Goal: Task Accomplishment & Management: Use online tool/utility

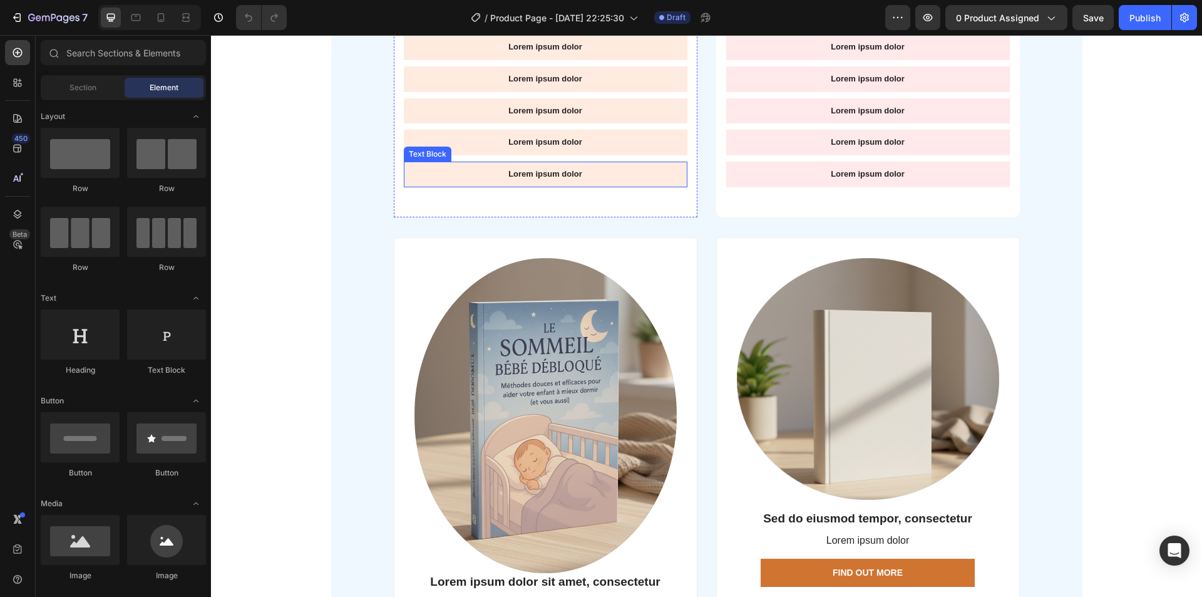
scroll to position [3569, 0]
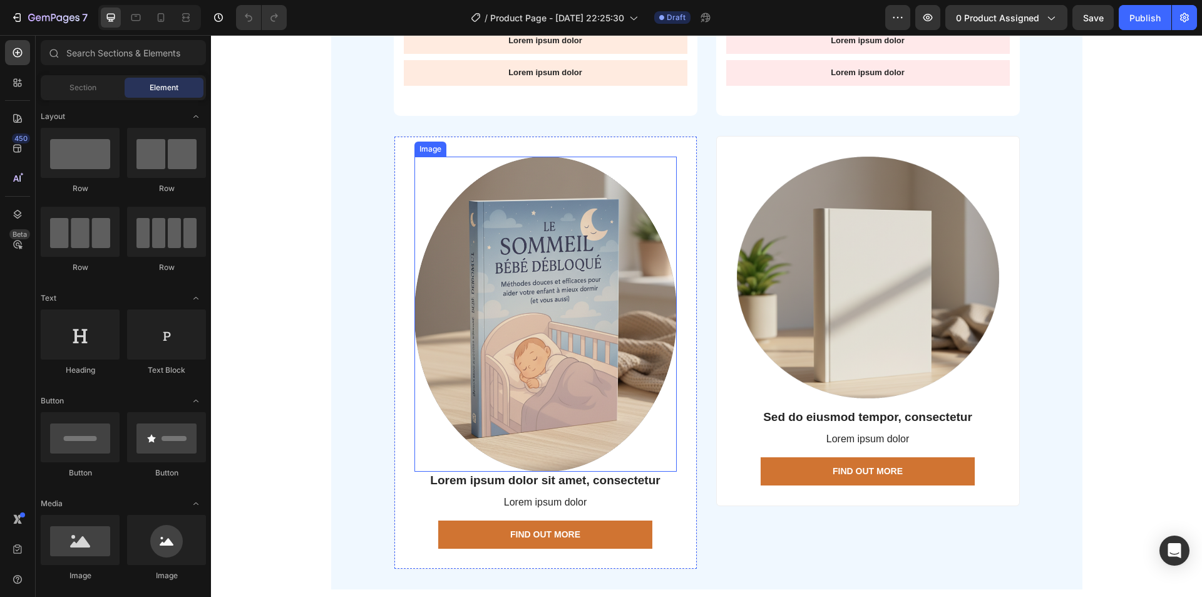
click at [526, 306] on img at bounding box center [545, 314] width 262 height 315
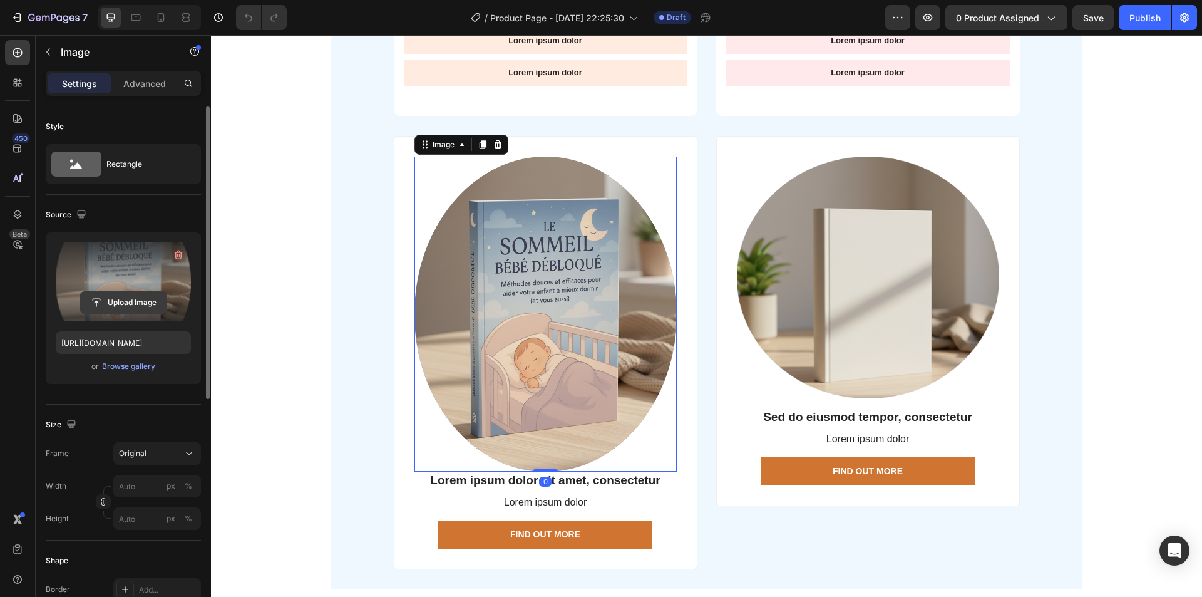
click at [132, 299] on input "file" at bounding box center [123, 302] width 86 height 21
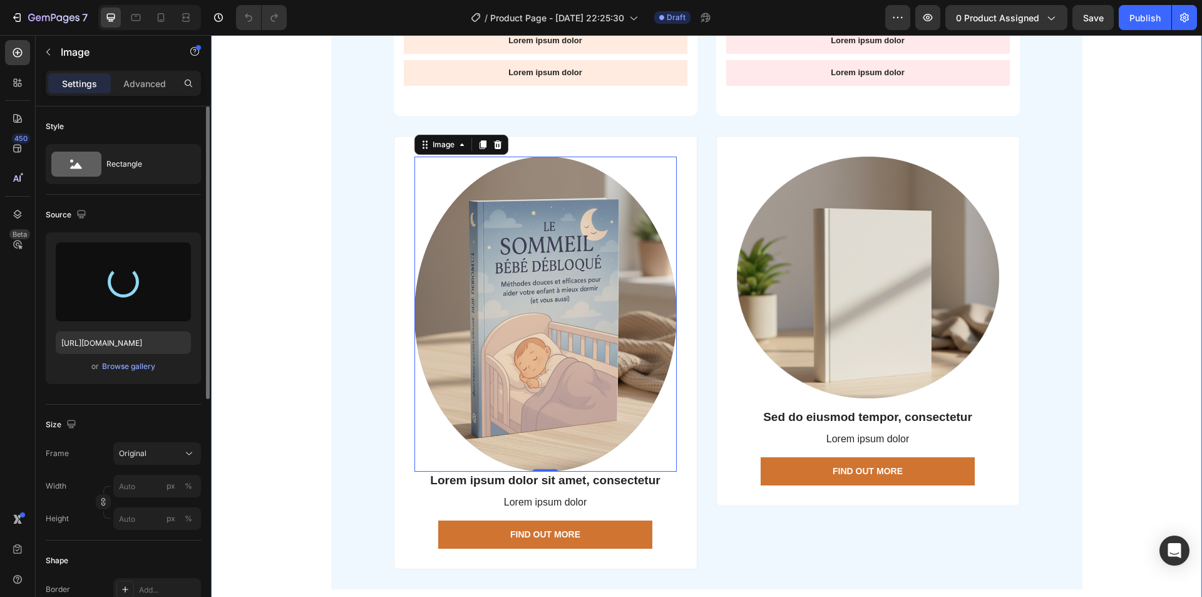
type input "[URL][DOMAIN_NAME]"
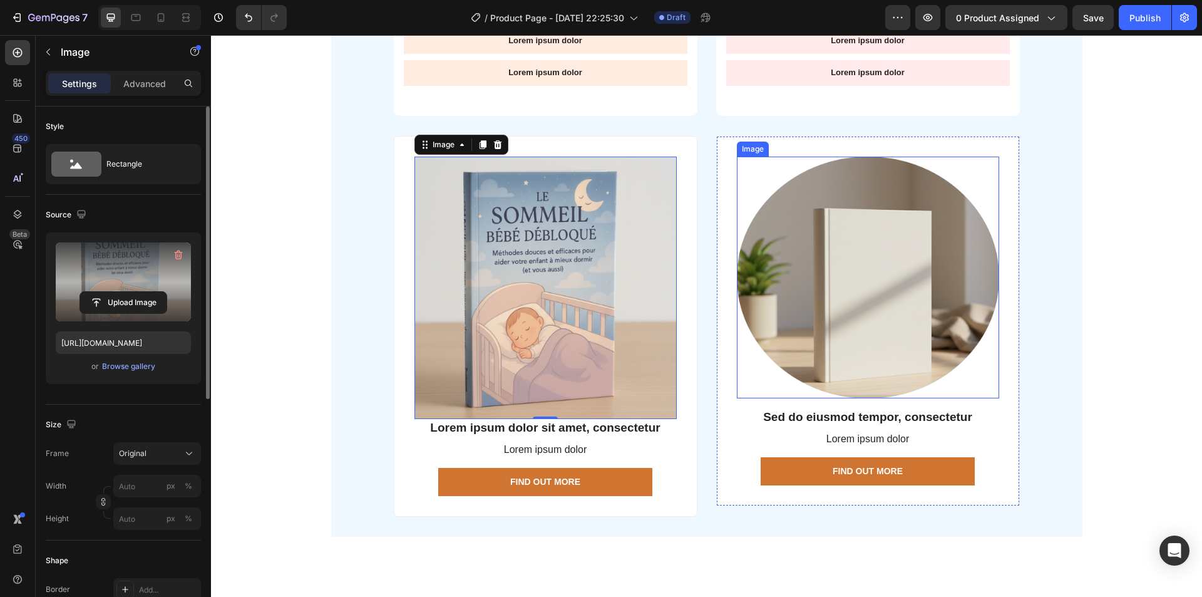
click at [803, 287] on img at bounding box center [868, 278] width 262 height 242
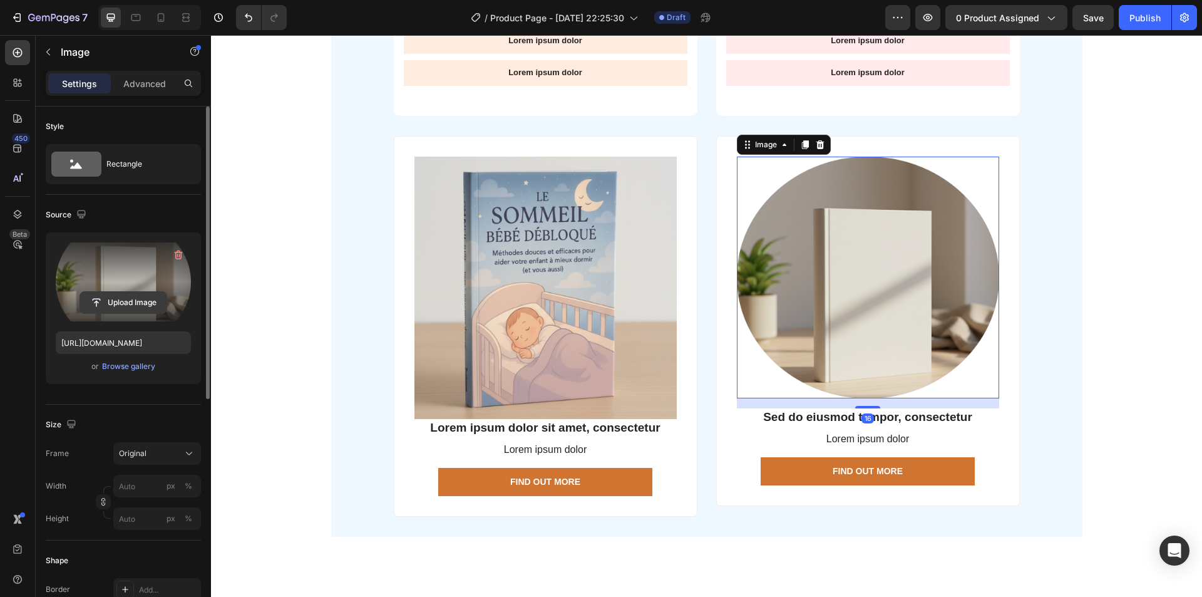
click at [120, 299] on input "file" at bounding box center [123, 302] width 86 height 21
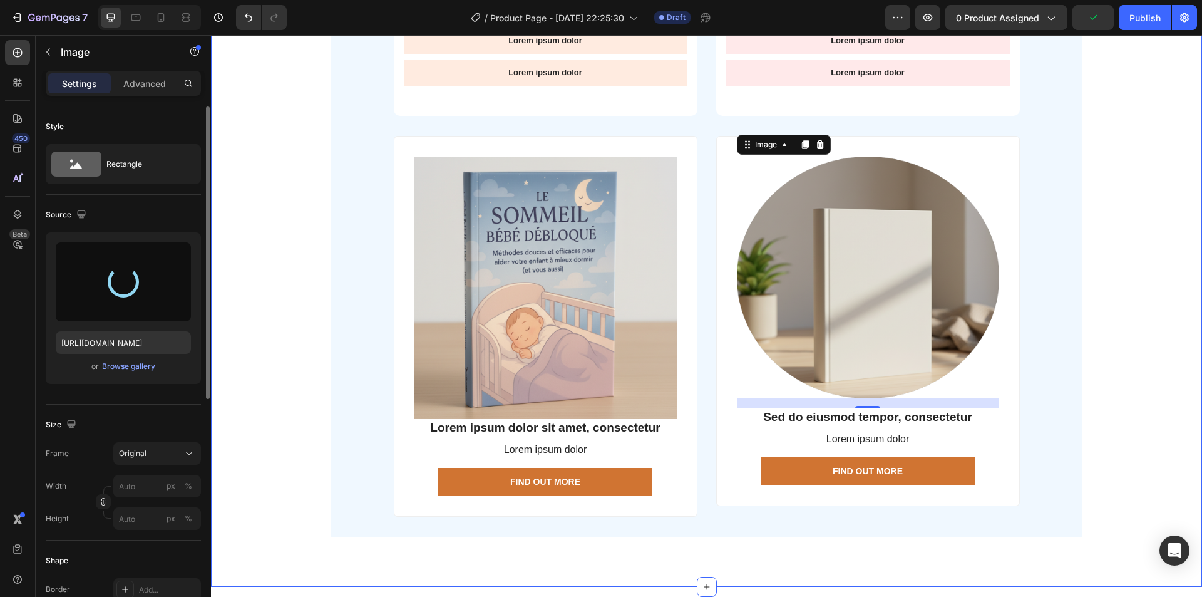
type input "[URL][DOMAIN_NAME]"
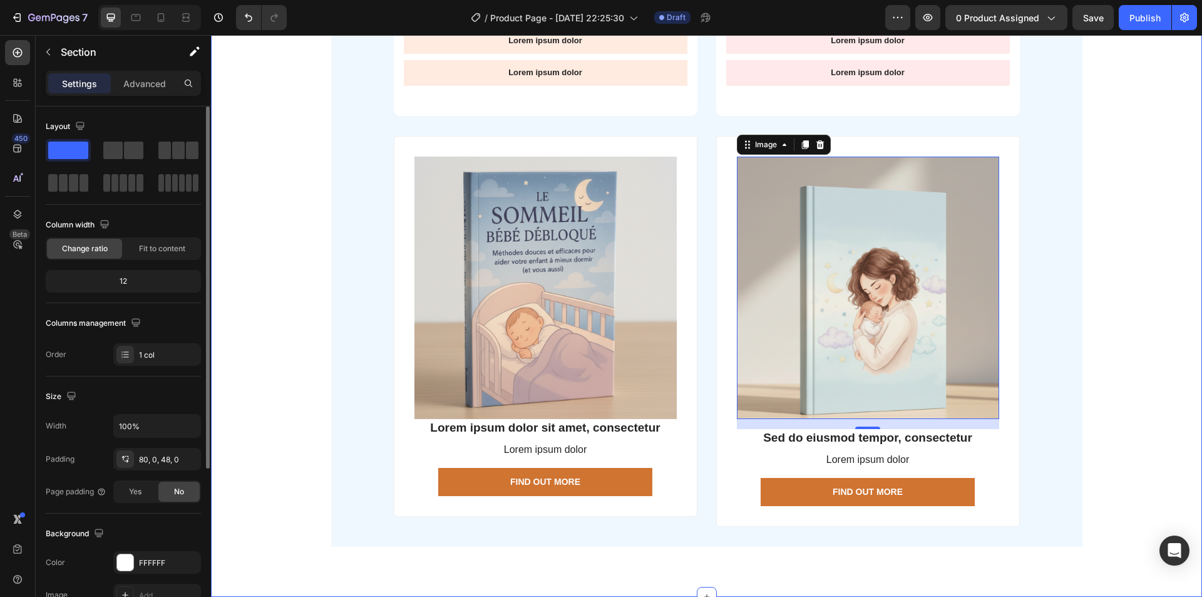
click at [286, 242] on div "Lorem ipsum dolor sit amet consectetur Heading Lorem ipsum dolor sit amet, cons…" at bounding box center [706, 98] width 991 height 935
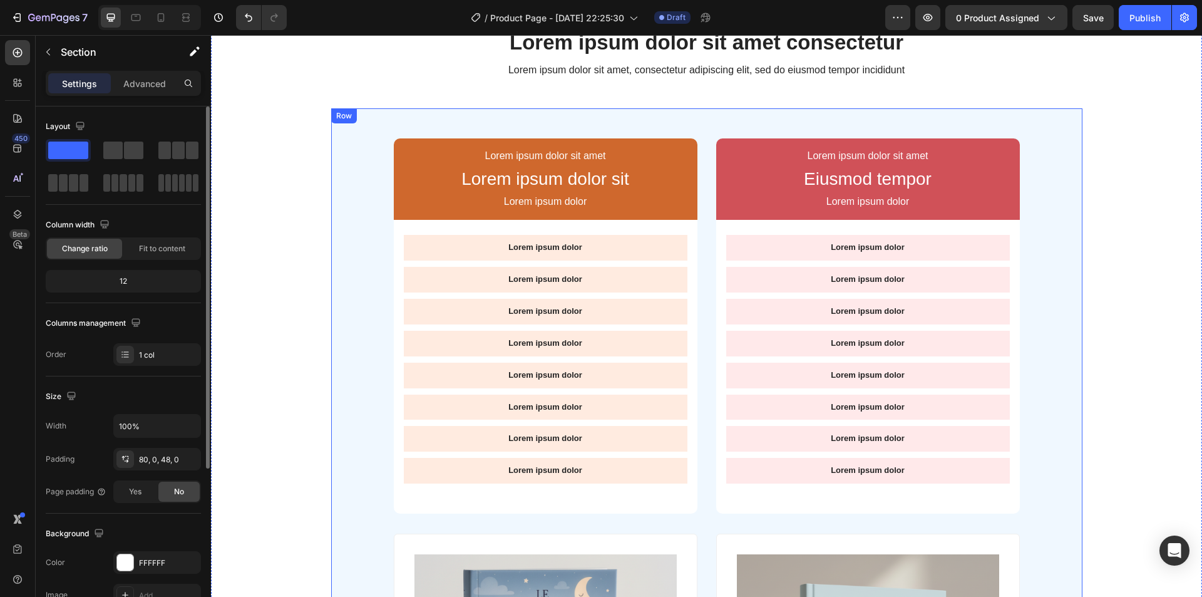
scroll to position [3068, 0]
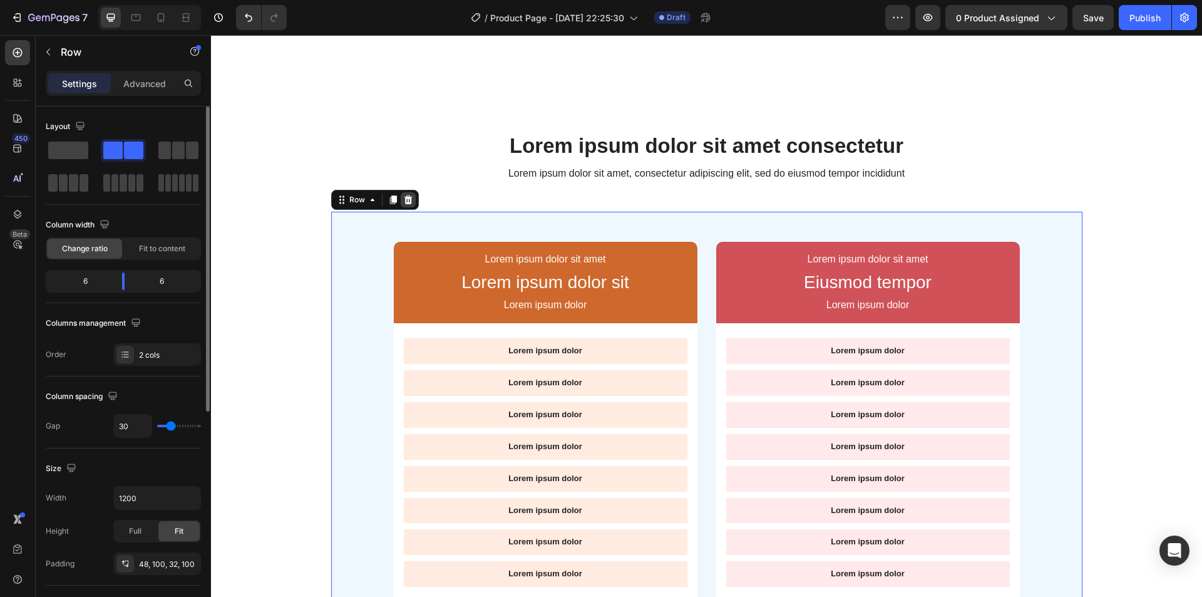
click at [406, 203] on icon at bounding box center [408, 200] width 10 height 10
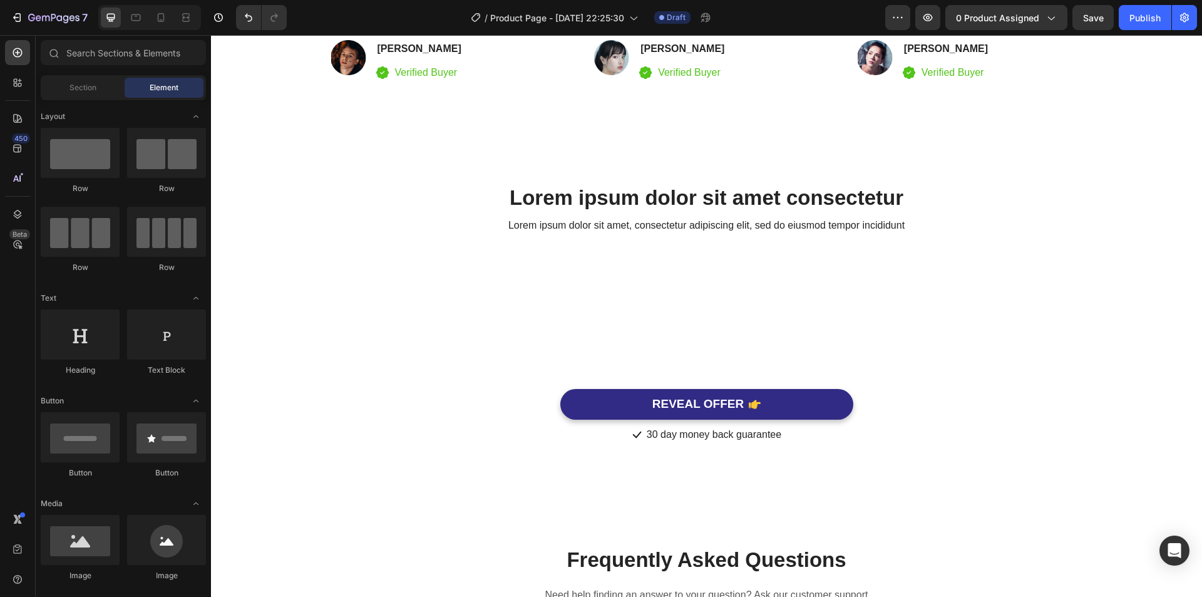
scroll to position [3005, 0]
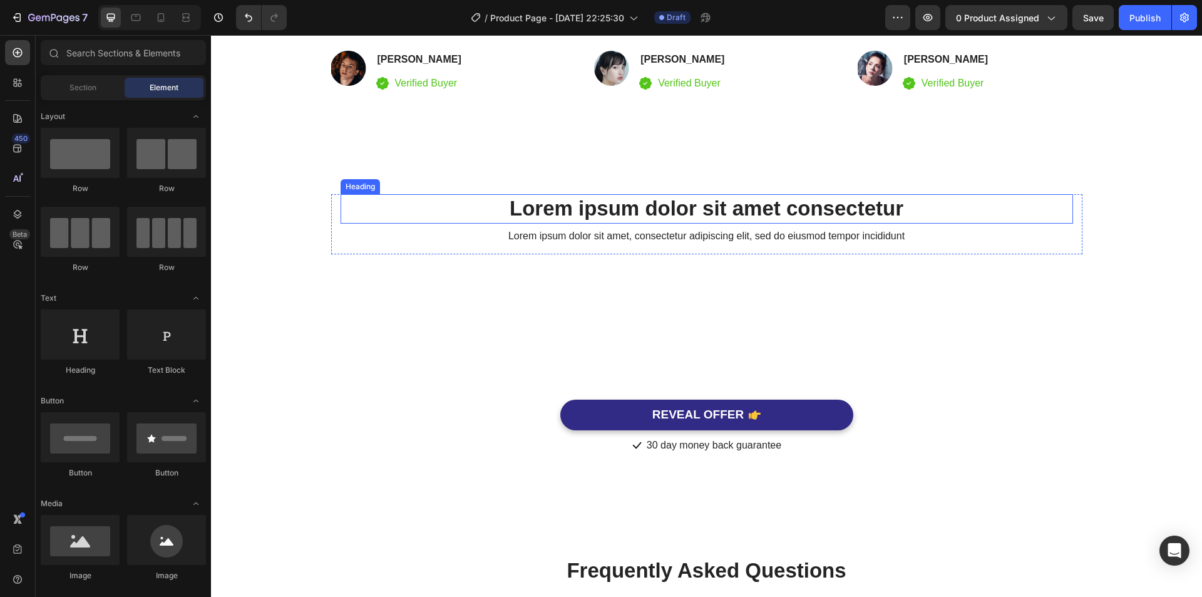
click at [558, 212] on h2 "Lorem ipsum dolor sit amet consectetur" at bounding box center [707, 208] width 732 height 29
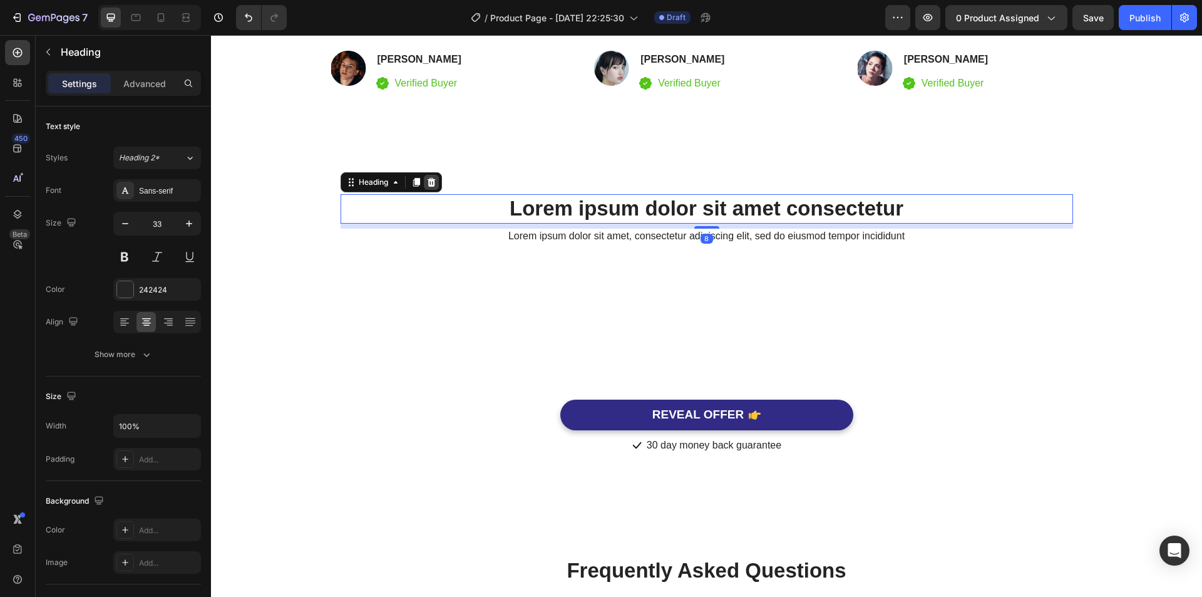
click at [426, 187] on icon at bounding box center [431, 182] width 10 height 10
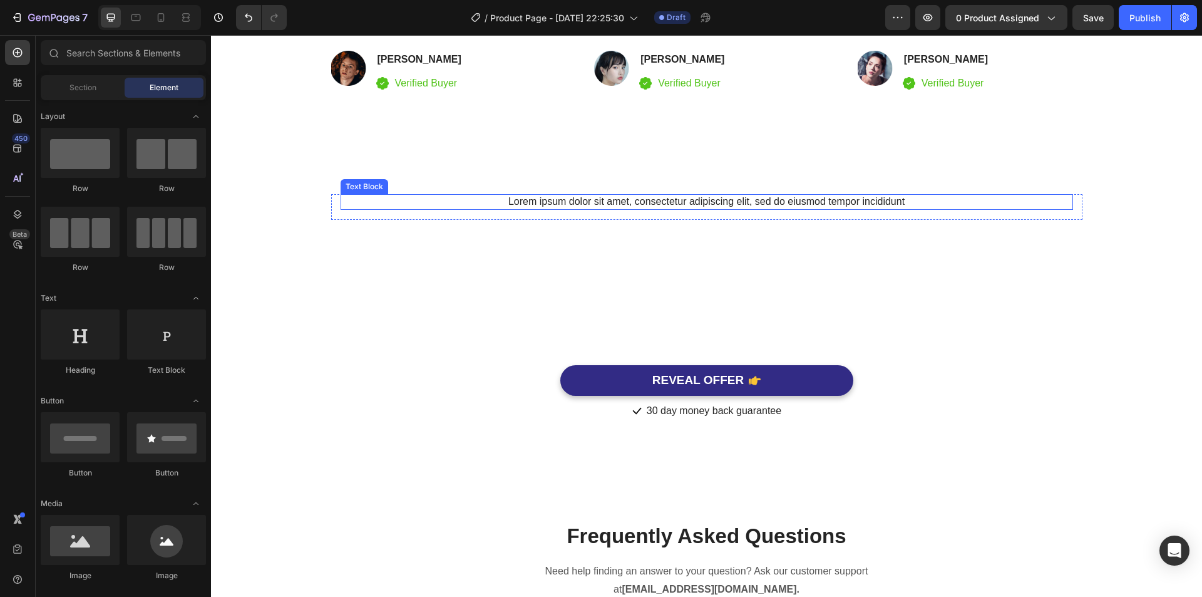
click at [572, 200] on p "Lorem ipsum dolor sit amet, consectetur adipiscing elit, sed do eiusmod tempor …" at bounding box center [707, 201] width 730 height 13
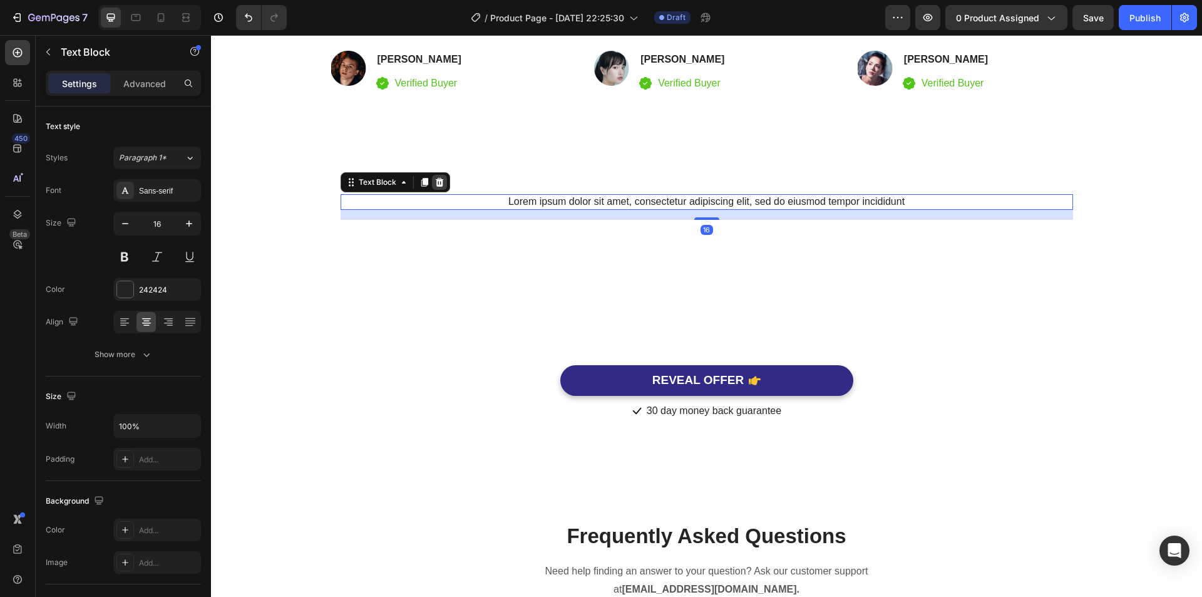
click at [441, 184] on div at bounding box center [439, 182] width 15 height 15
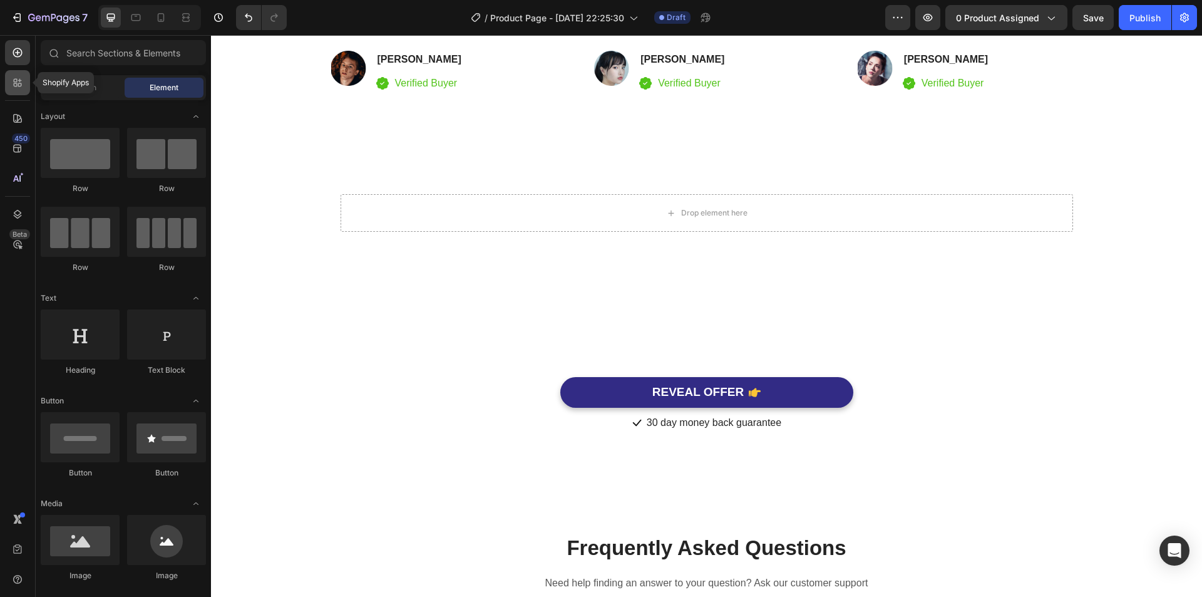
click at [19, 81] on icon at bounding box center [20, 81] width 4 height 4
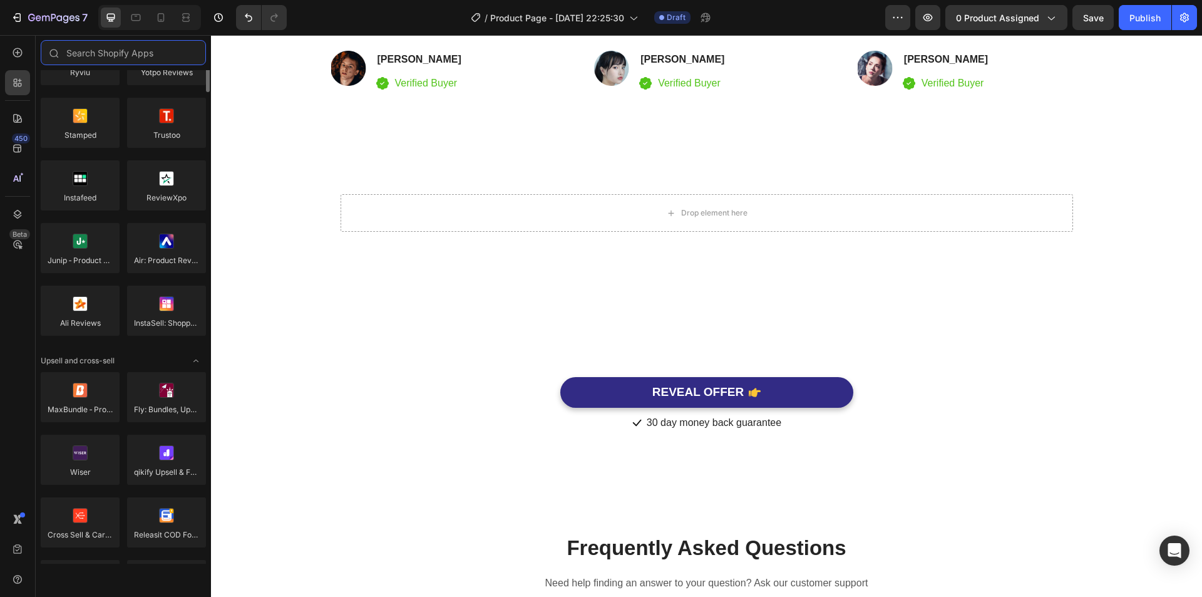
scroll to position [0, 0]
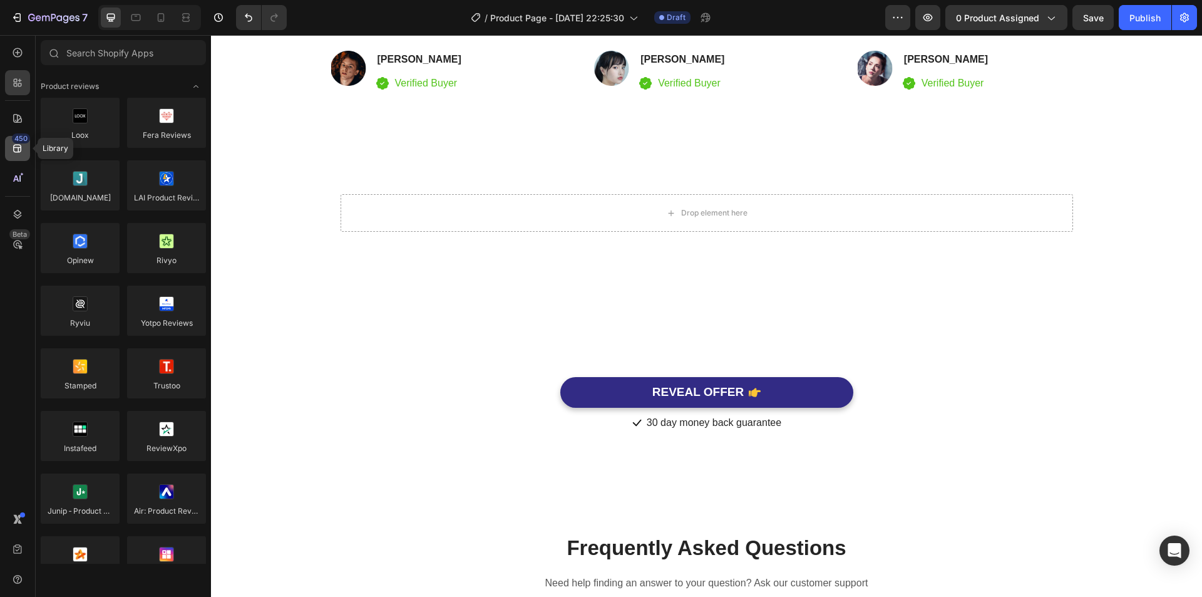
click at [21, 149] on icon at bounding box center [17, 149] width 8 height 8
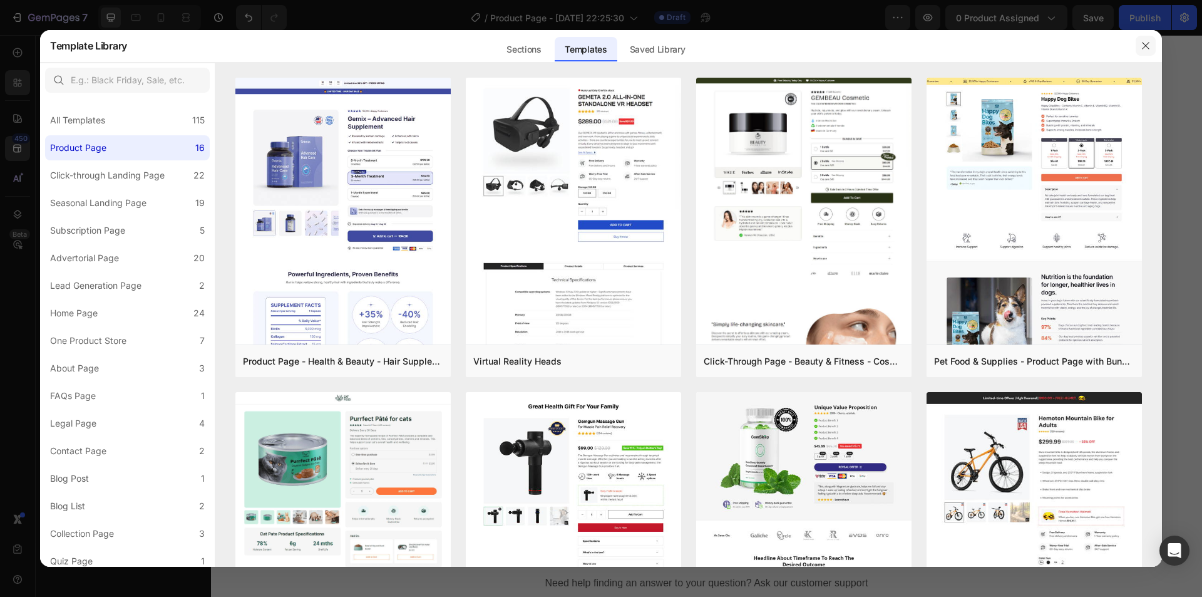
click at [1150, 41] on icon "button" at bounding box center [1146, 46] width 10 height 10
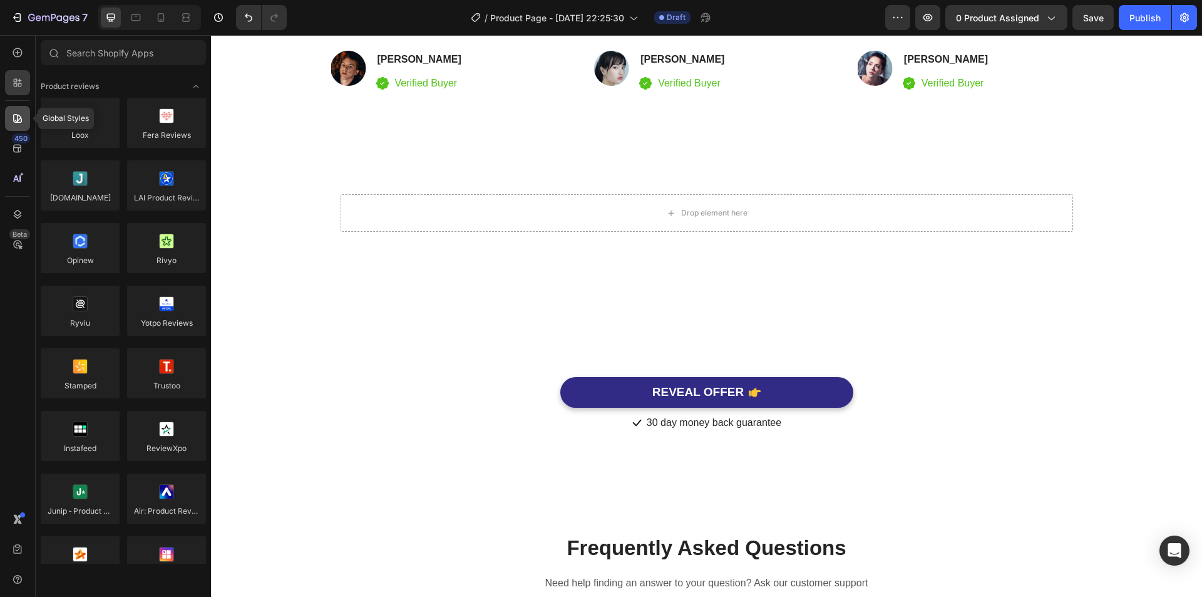
click at [22, 121] on icon at bounding box center [17, 118] width 13 height 13
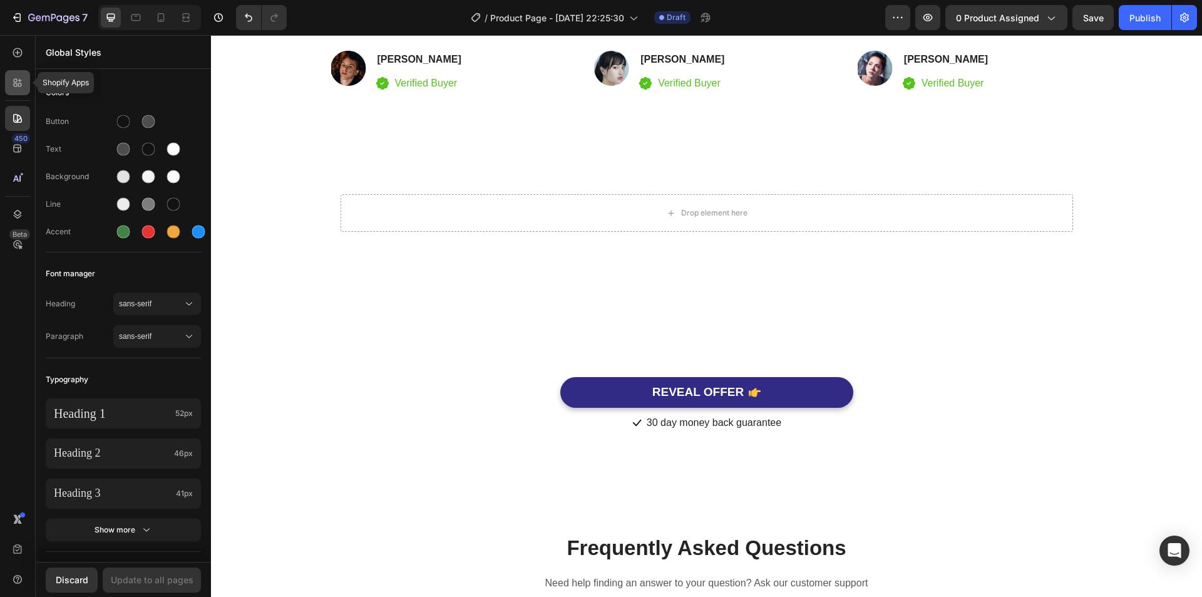
click at [24, 91] on div at bounding box center [17, 82] width 25 height 25
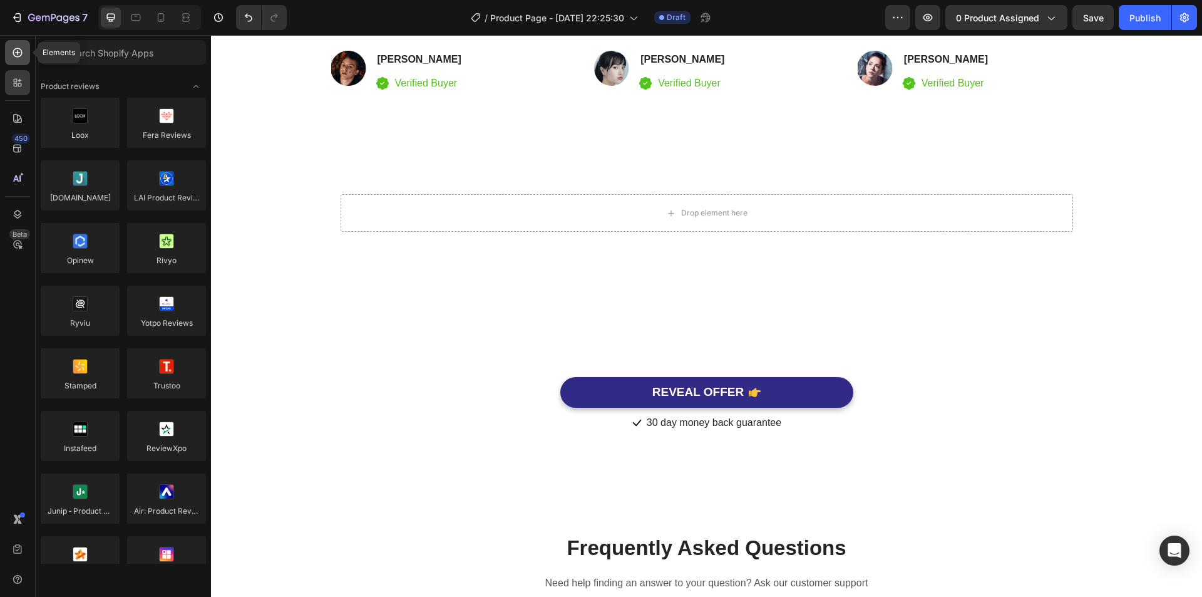
click at [18, 48] on icon at bounding box center [17, 52] width 13 height 13
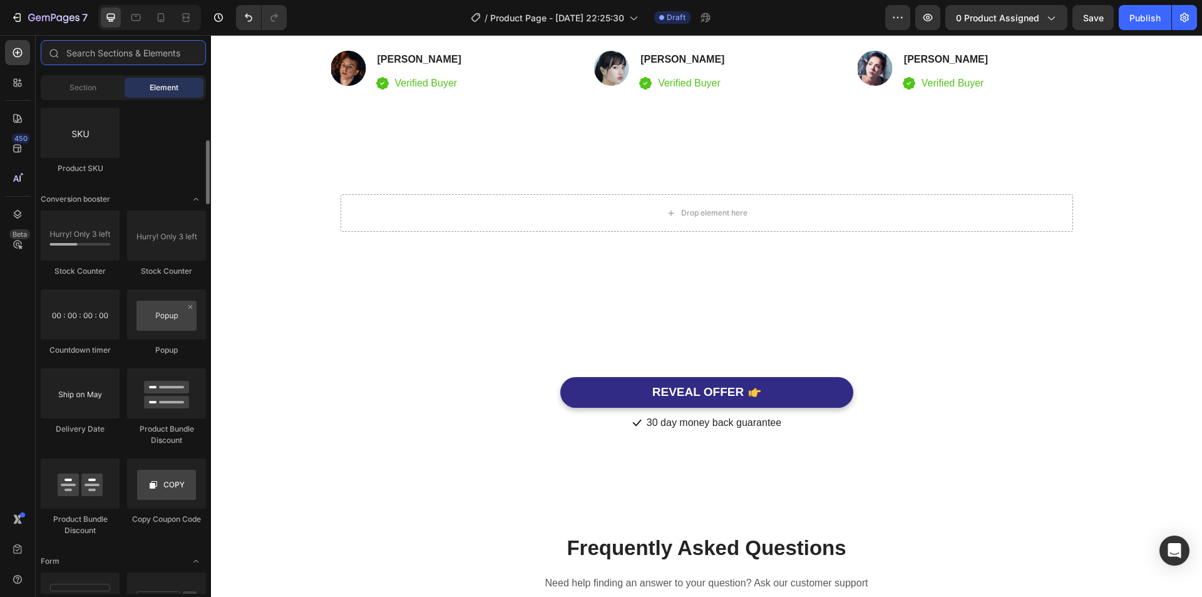
scroll to position [2110, 0]
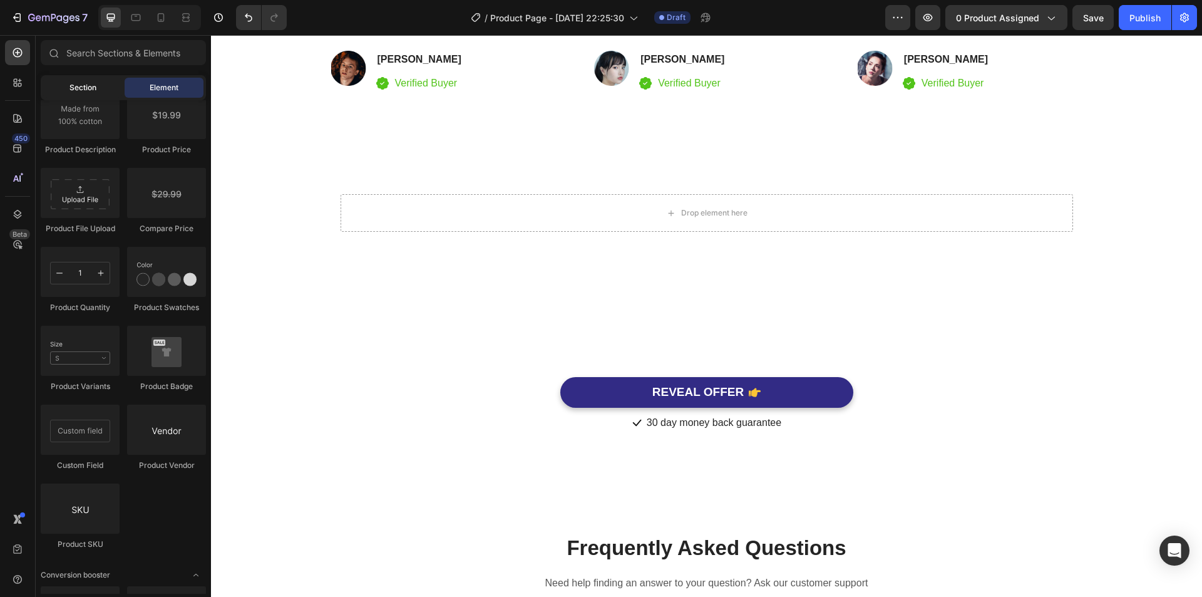
click at [101, 96] on div "Section" at bounding box center [82, 88] width 79 height 20
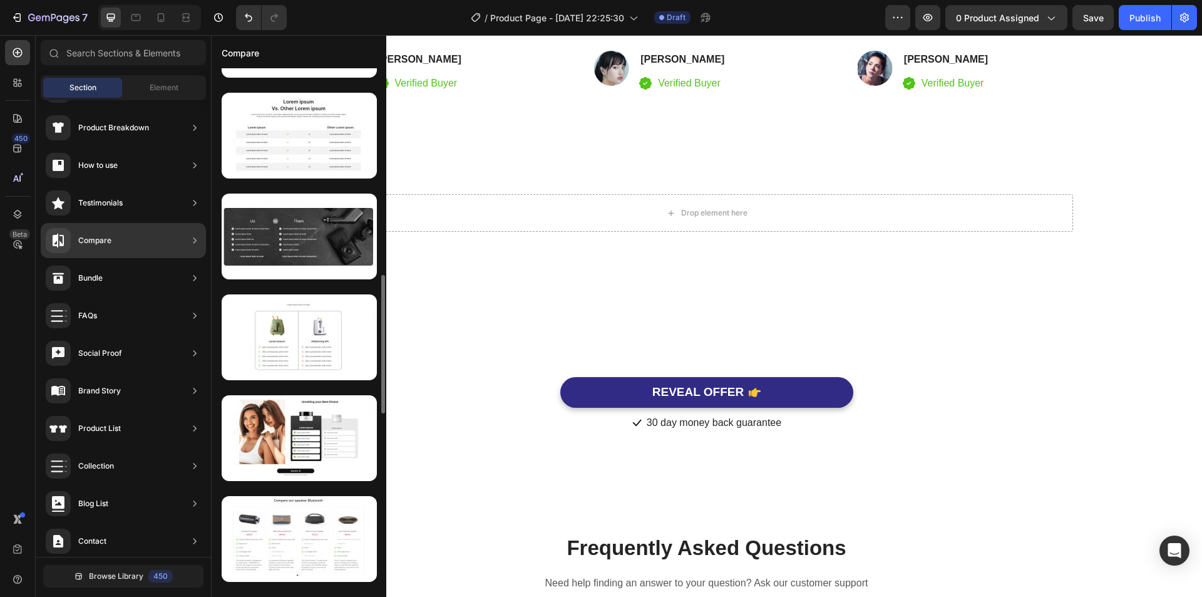
scroll to position [848, 0]
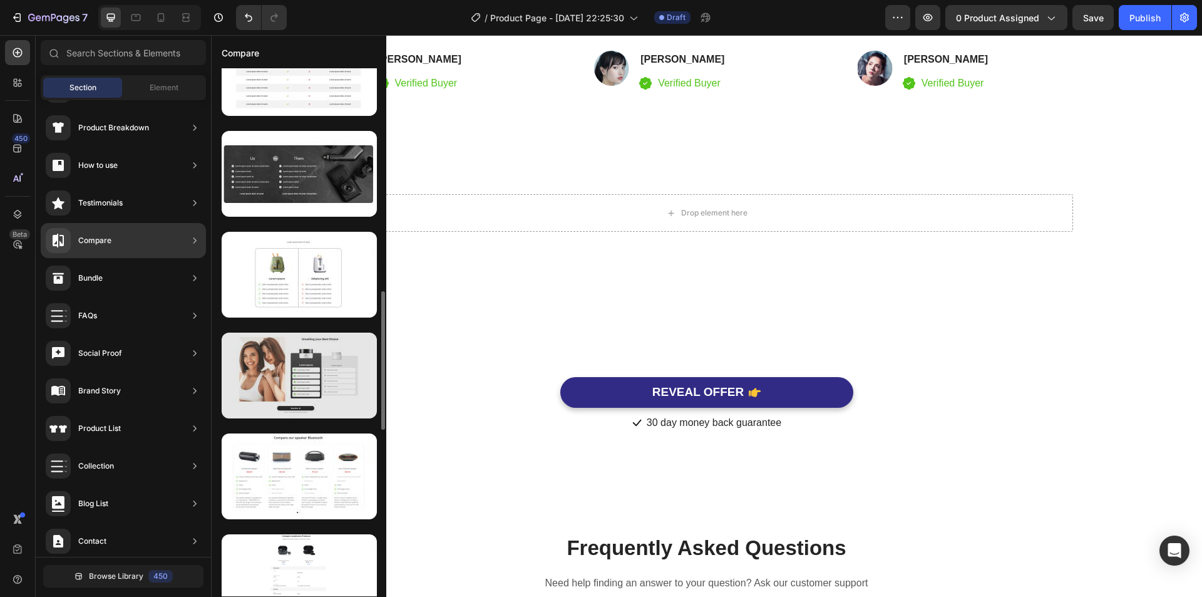
click at [330, 371] on div at bounding box center [299, 375] width 155 height 86
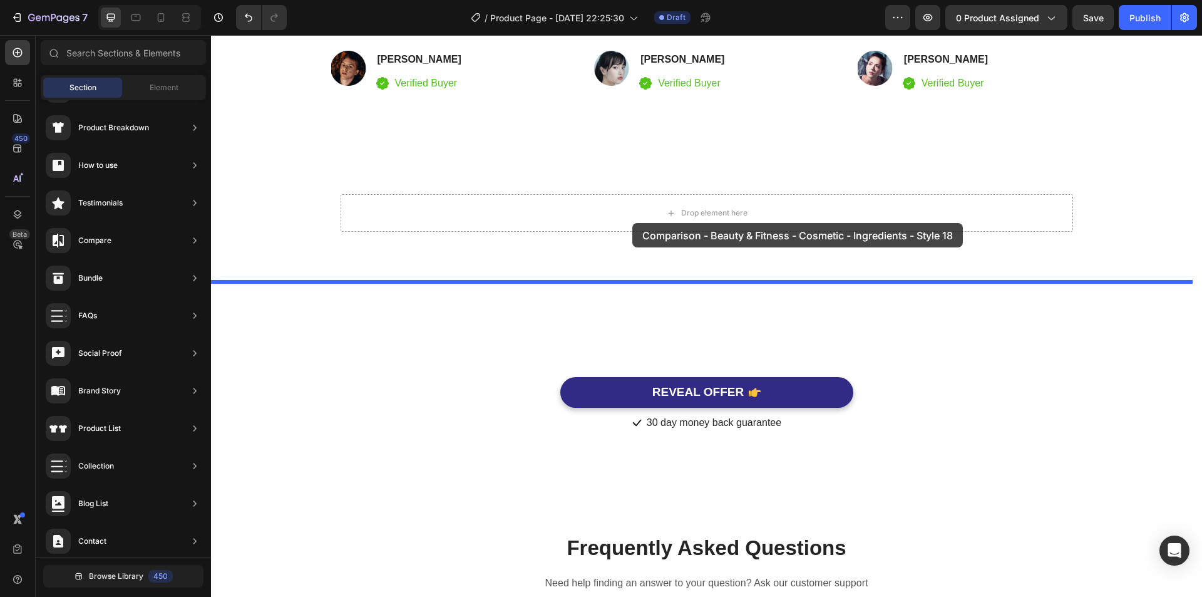
drag, startPoint x: 540, startPoint y: 406, endPoint x: 632, endPoint y: 223, distance: 204.7
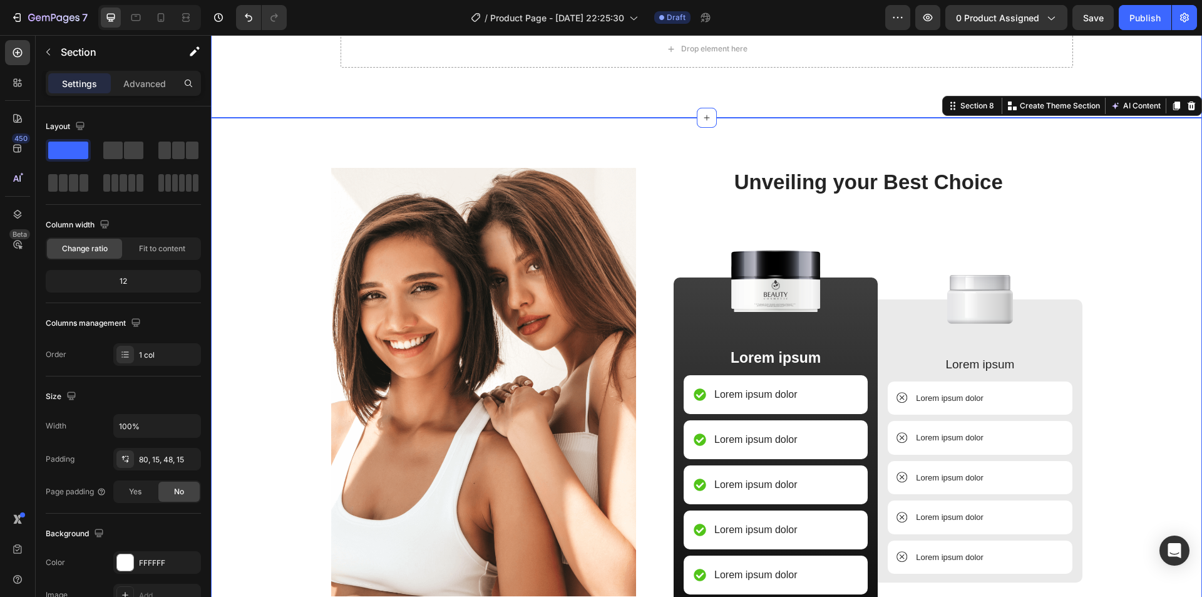
scroll to position [2958, 0]
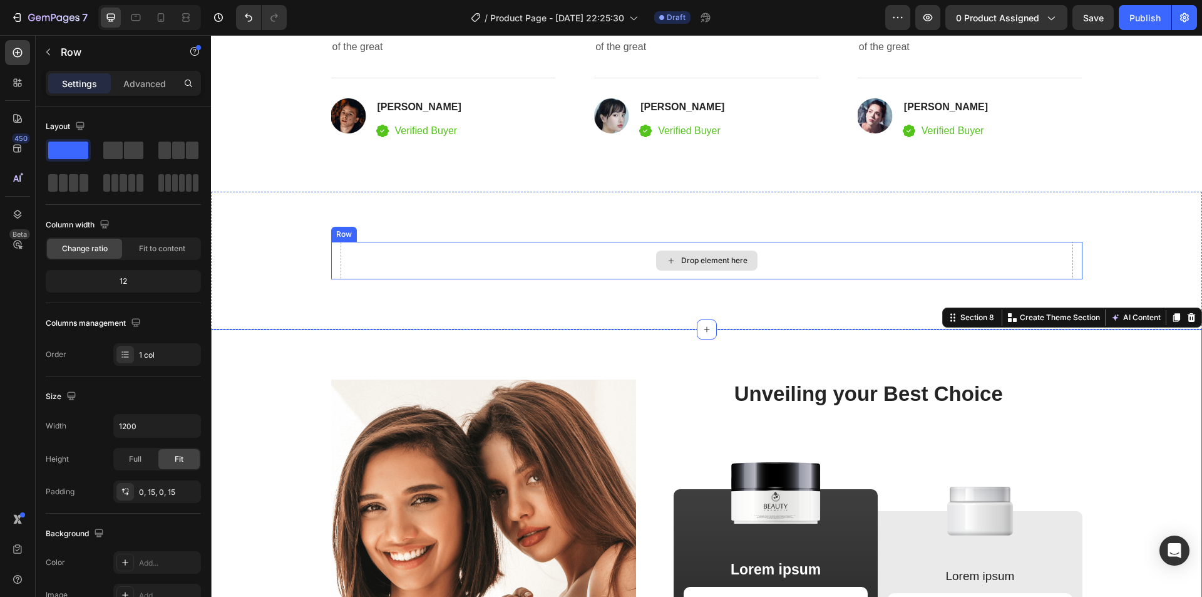
click at [482, 267] on div "Drop element here" at bounding box center [707, 261] width 732 height 38
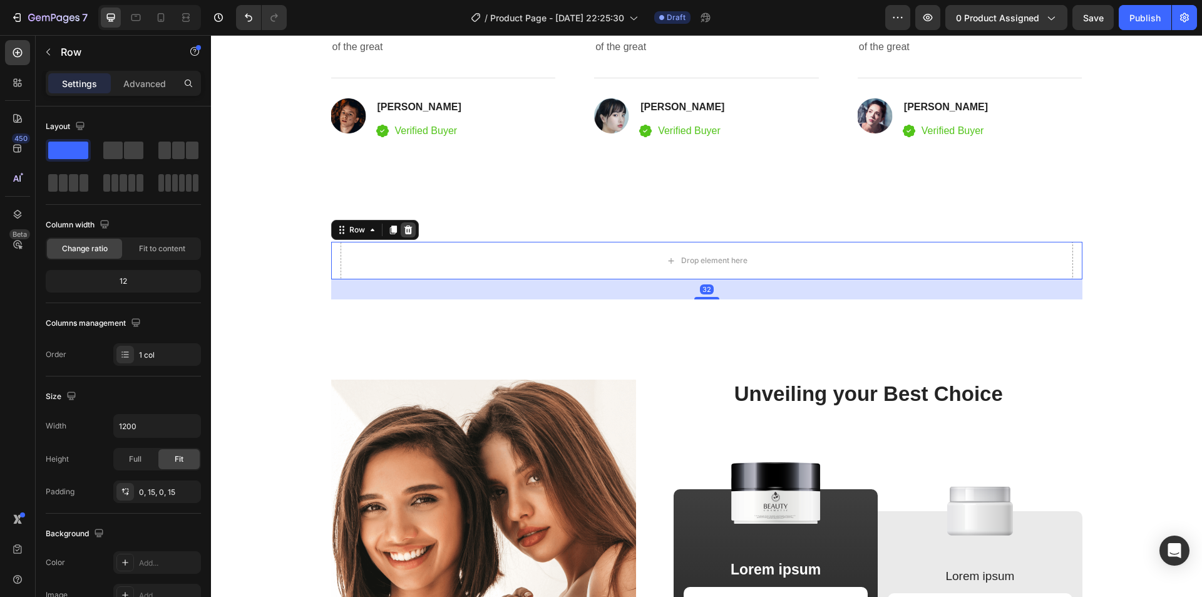
click at [405, 233] on icon at bounding box center [408, 229] width 8 height 9
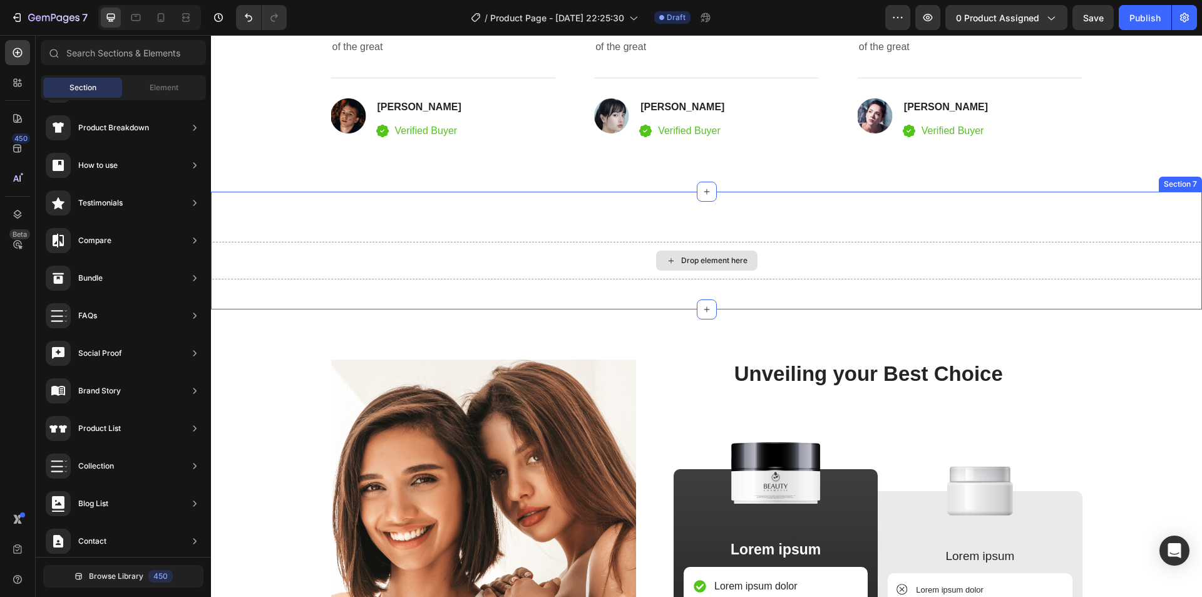
click at [508, 264] on div "Drop element here" at bounding box center [706, 261] width 991 height 38
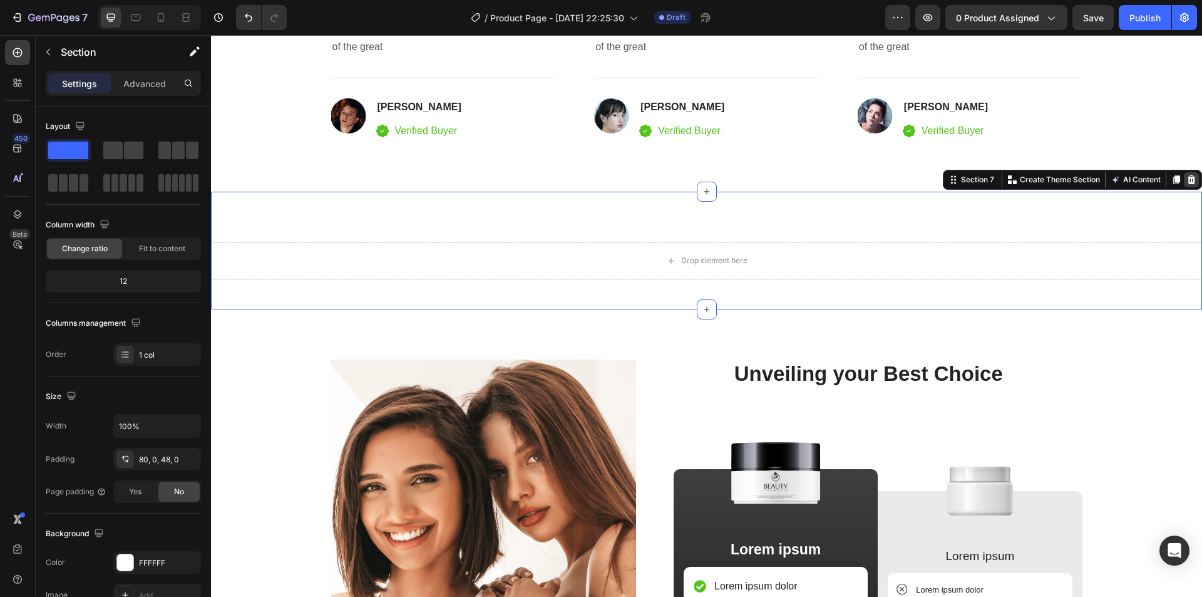
click at [1186, 179] on icon at bounding box center [1191, 180] width 10 height 10
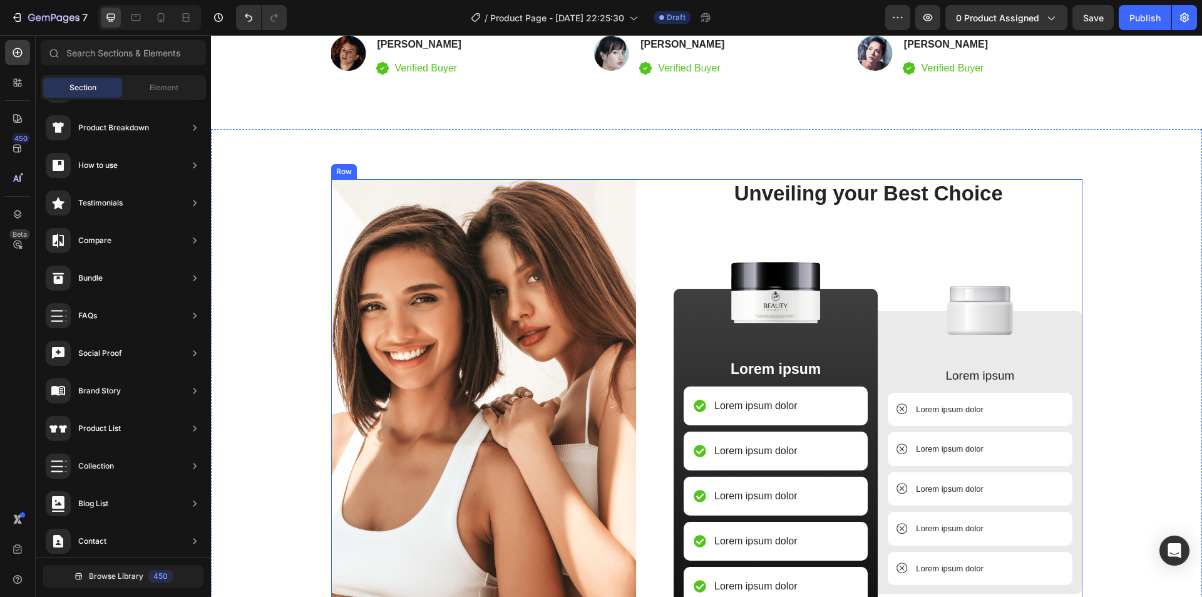
scroll to position [3083, 0]
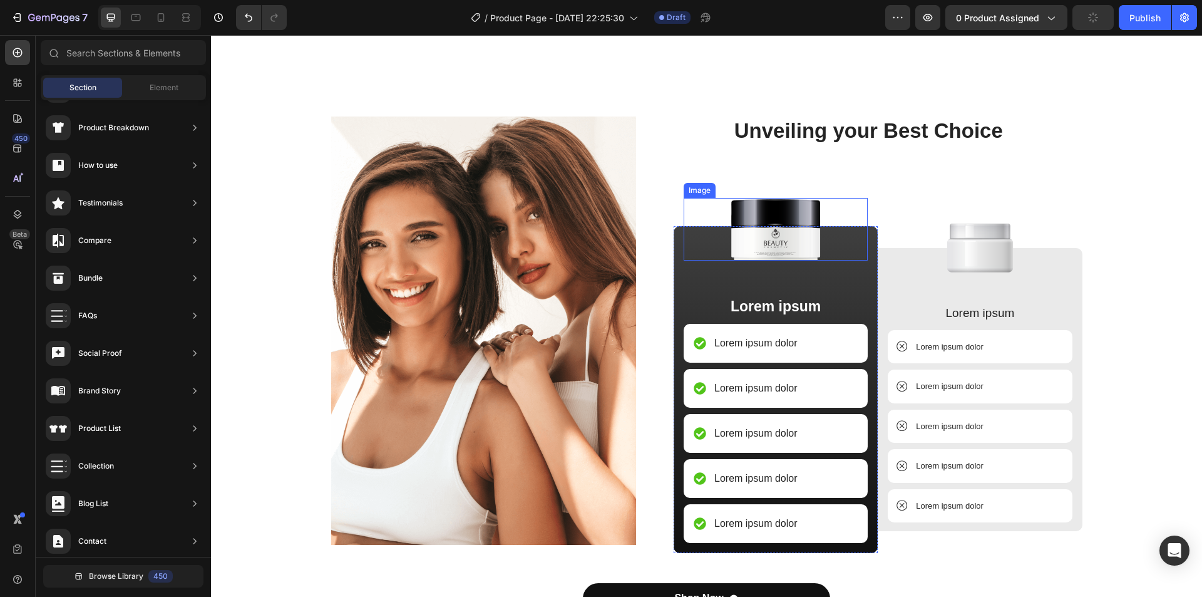
click at [777, 227] on img at bounding box center [775, 229] width 101 height 63
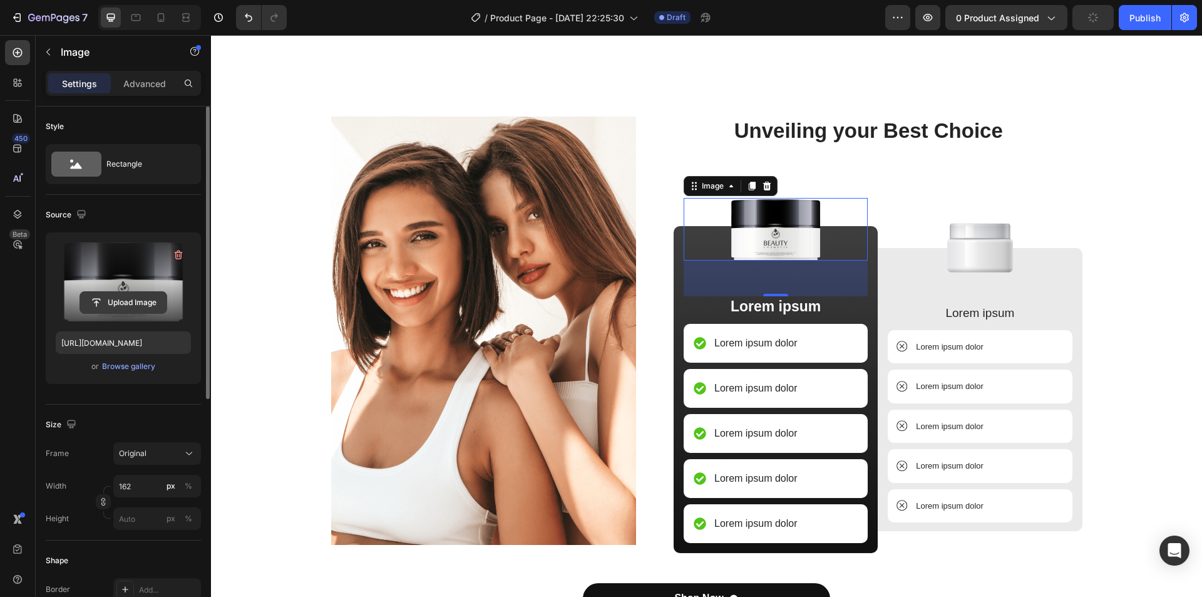
click at [114, 300] on input "file" at bounding box center [123, 302] width 86 height 21
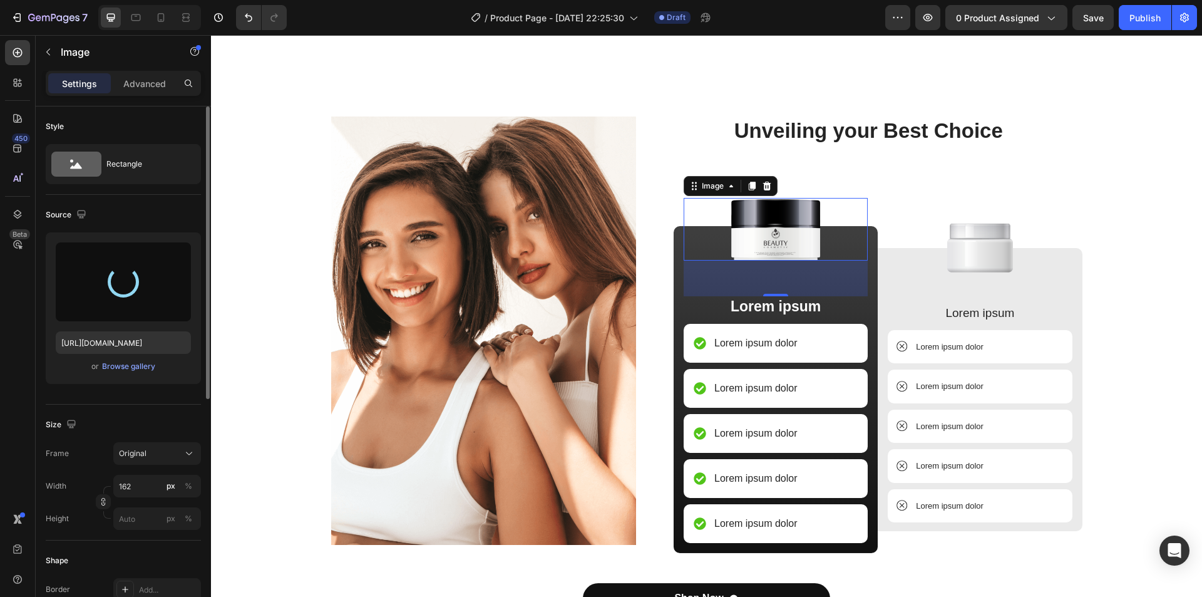
type input "[URL][DOMAIN_NAME]"
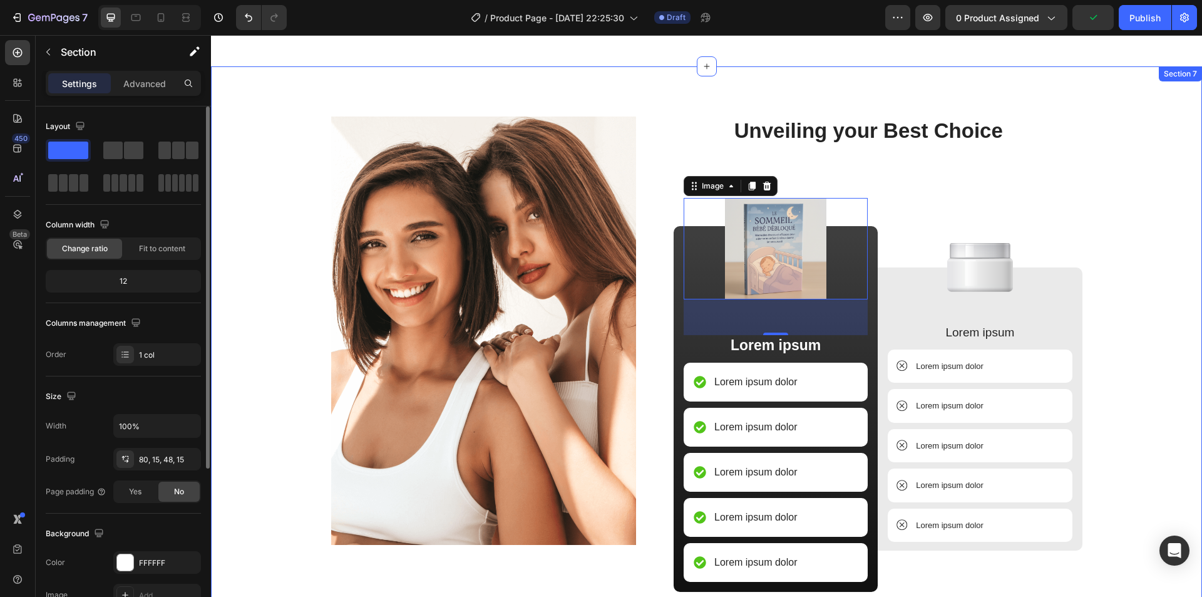
click at [750, 105] on div "Image Unveiling your Best Choice Heading Image 57 Lorem ipsum Text Block Lorem …" at bounding box center [706, 393] width 991 height 655
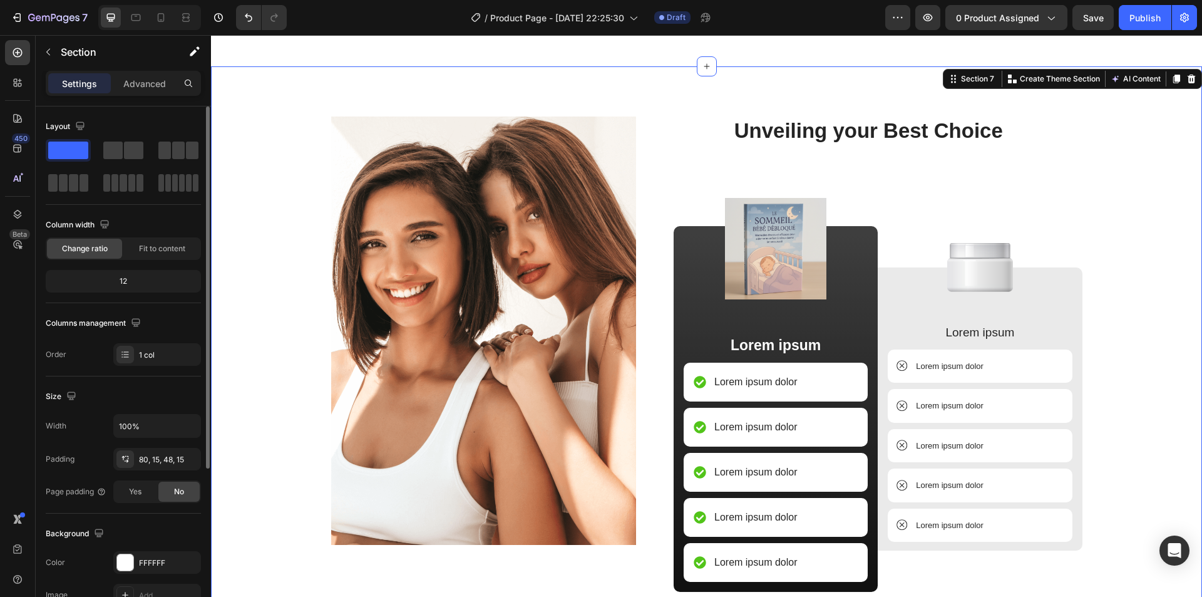
click at [1190, 82] on div "Section 7 You can create reusable sections Create Theme Section AI Content Writ…" at bounding box center [1072, 79] width 259 height 20
click at [1186, 82] on icon at bounding box center [1191, 79] width 10 height 10
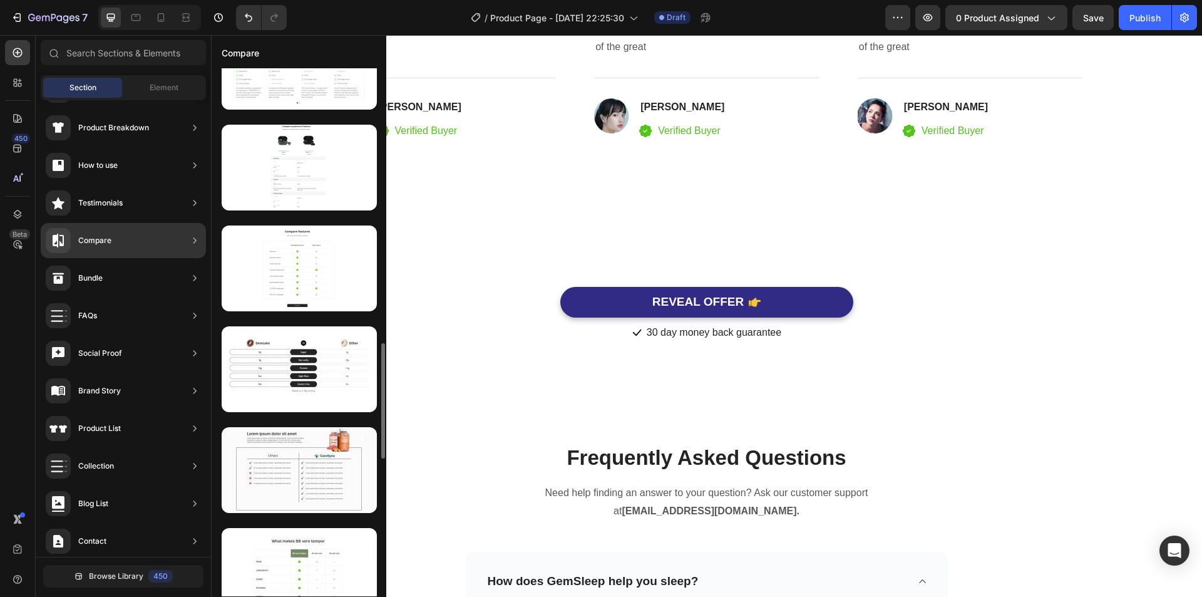
scroll to position [1195, 0]
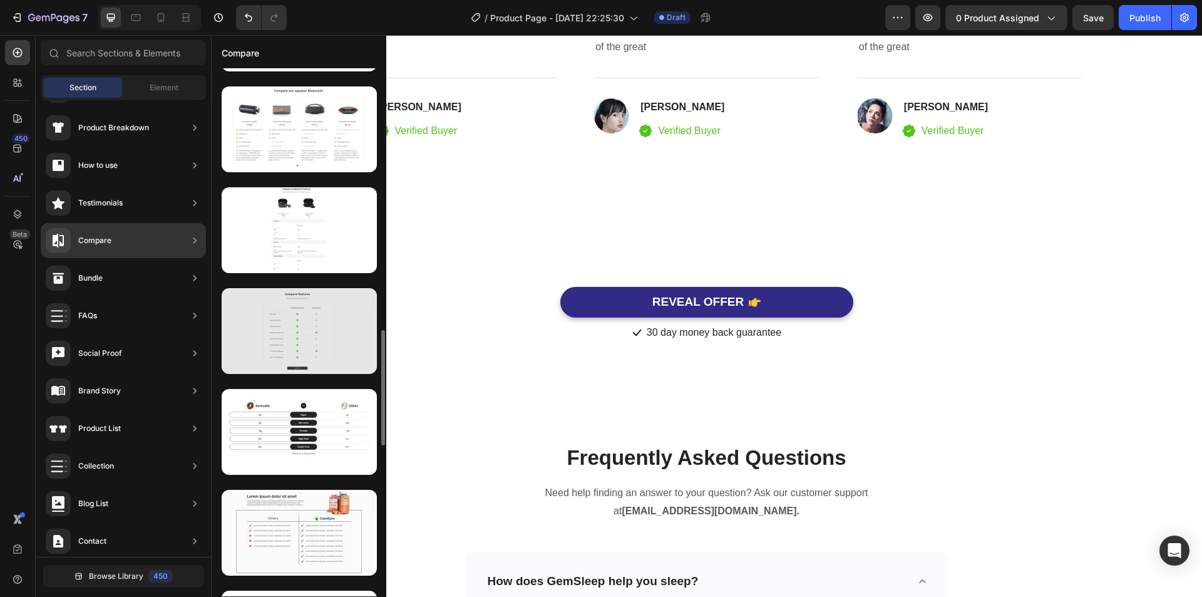
click at [302, 342] on div at bounding box center [299, 331] width 155 height 86
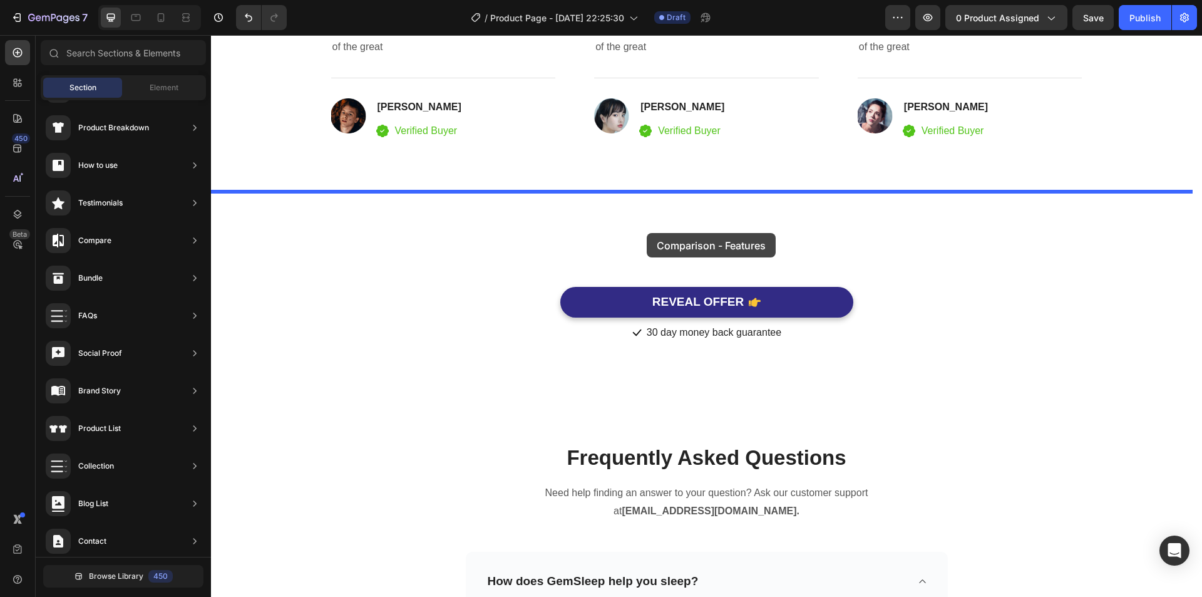
drag, startPoint x: 513, startPoint y: 377, endPoint x: 647, endPoint y: 233, distance: 196.7
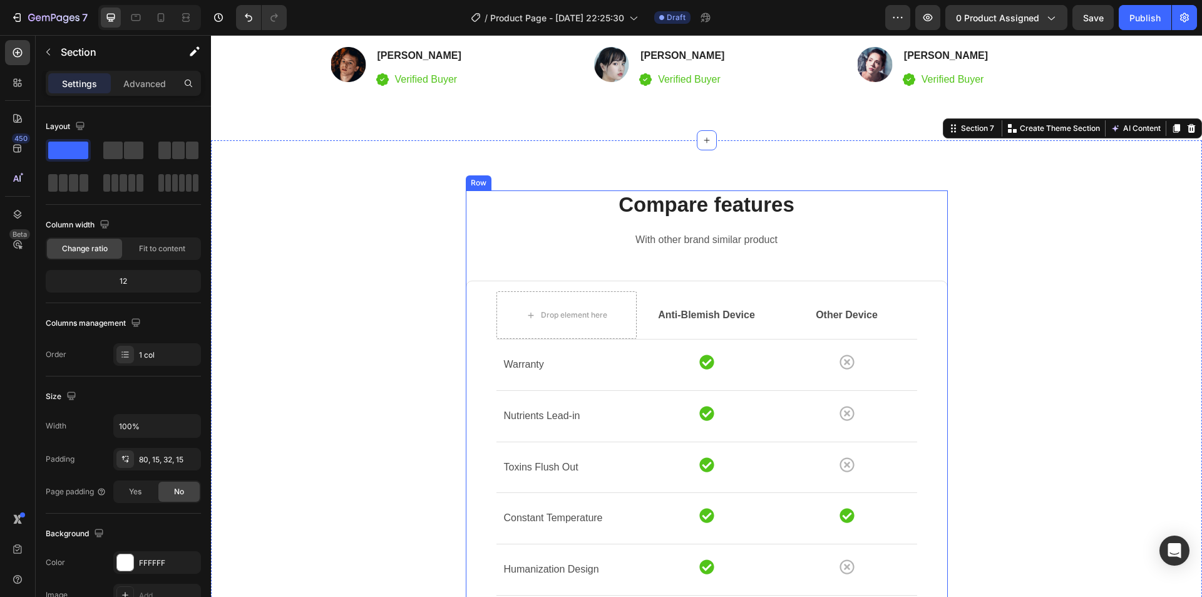
scroll to position [3008, 0]
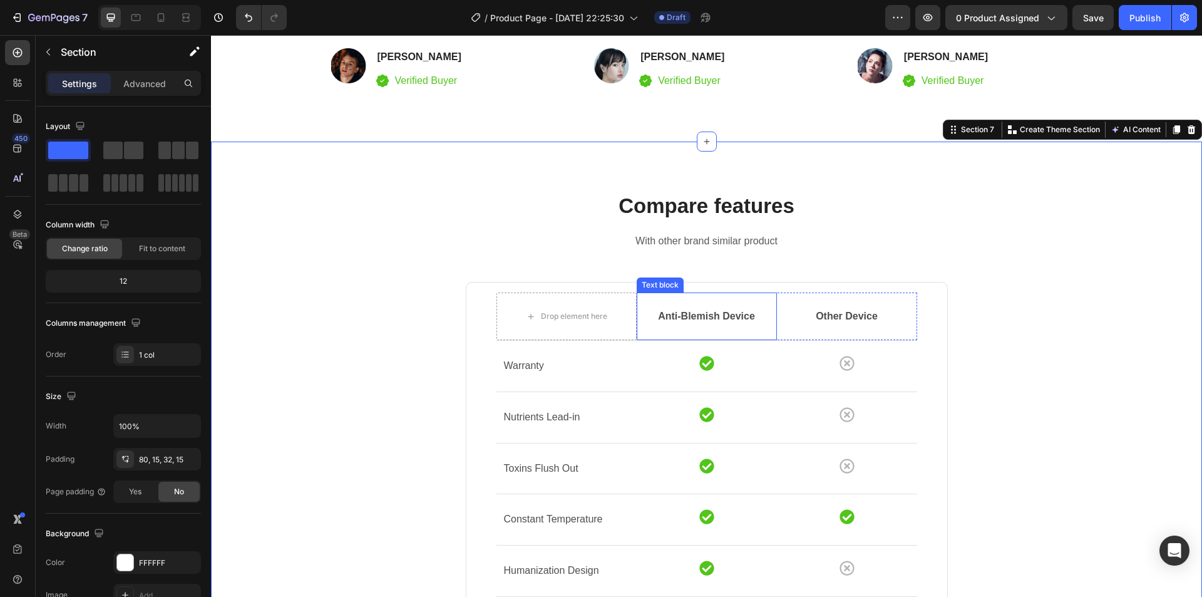
click at [701, 311] on p "Anti-Blemish Device" at bounding box center [707, 316] width 138 height 15
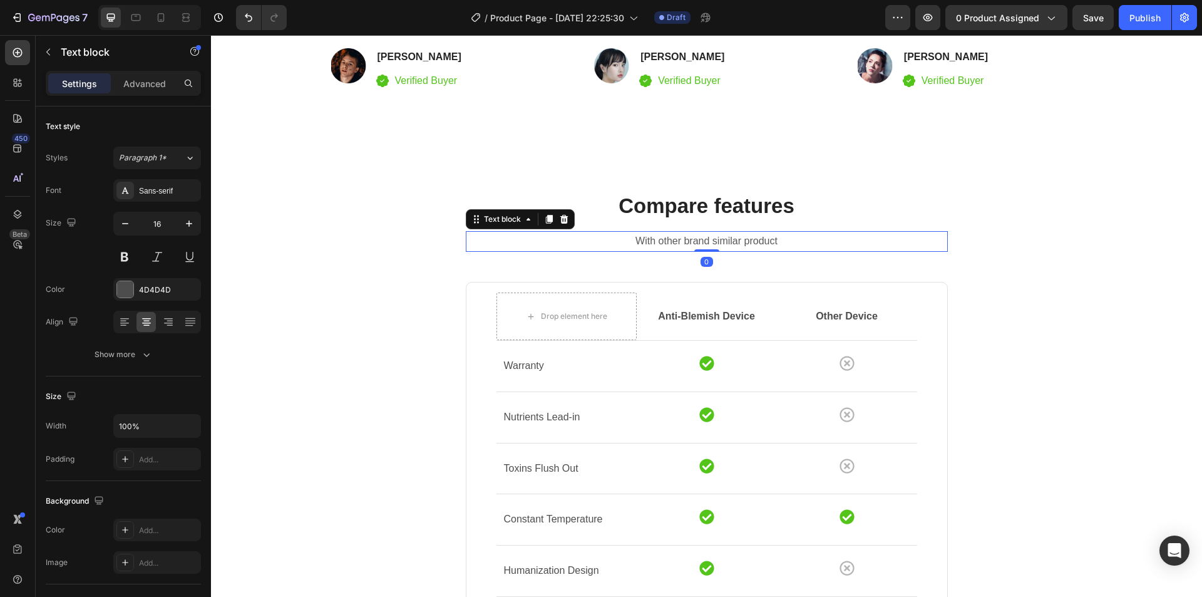
click at [490, 235] on p "With other brand similar product" at bounding box center [707, 241] width 480 height 18
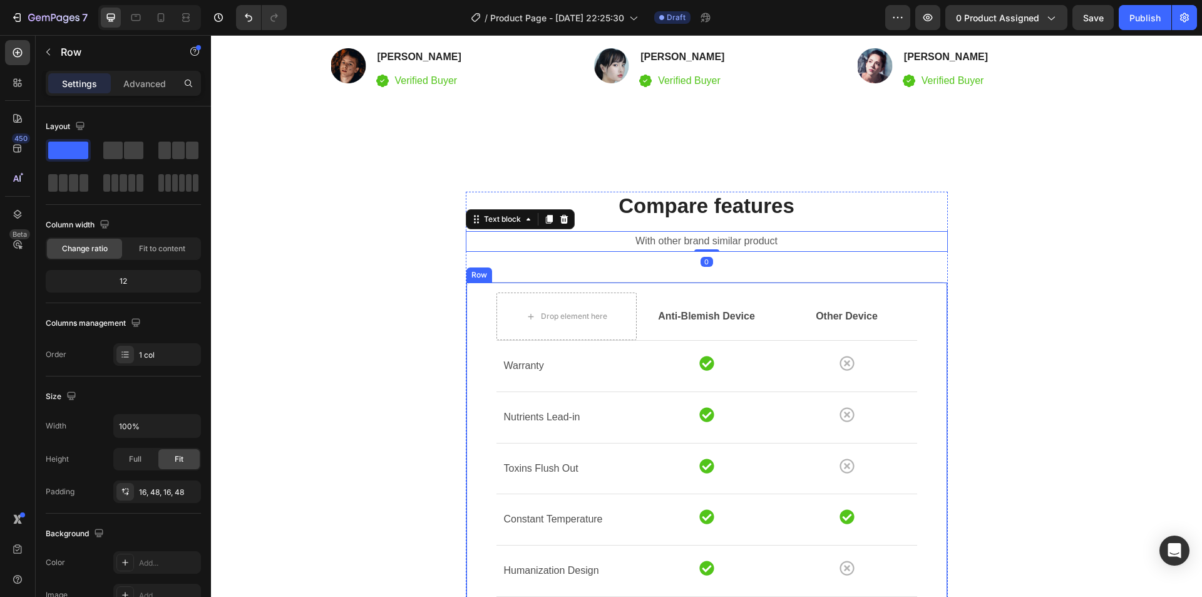
click at [669, 284] on div "Drop element here Anti-Blemish Device Text block Other Device Text block Row Ro…" at bounding box center [707, 521] width 482 height 478
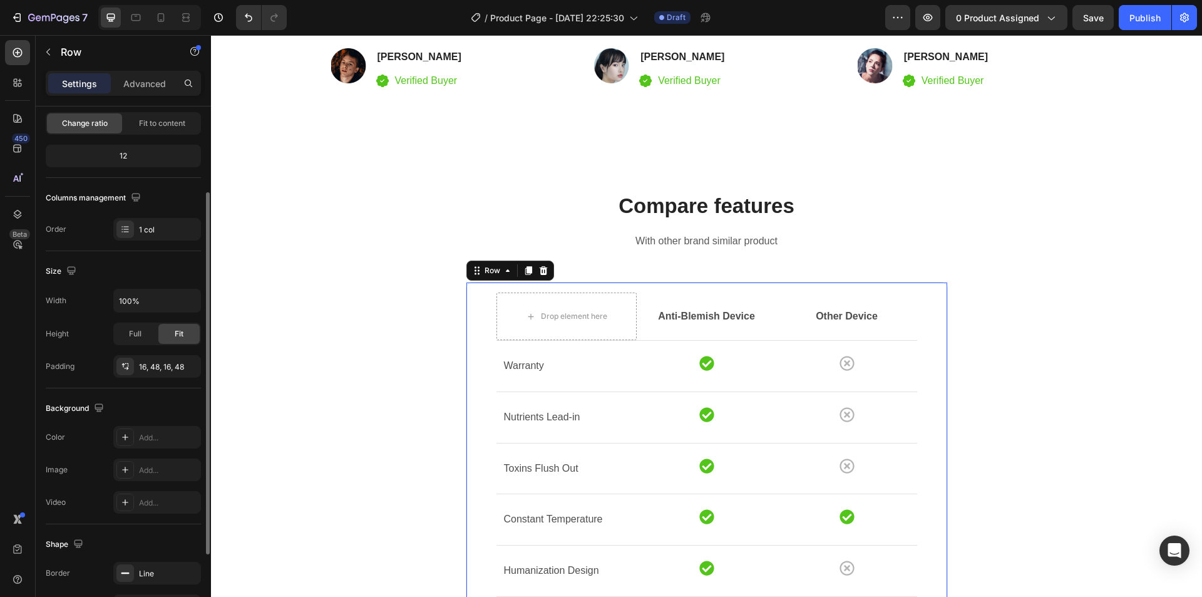
scroll to position [0, 0]
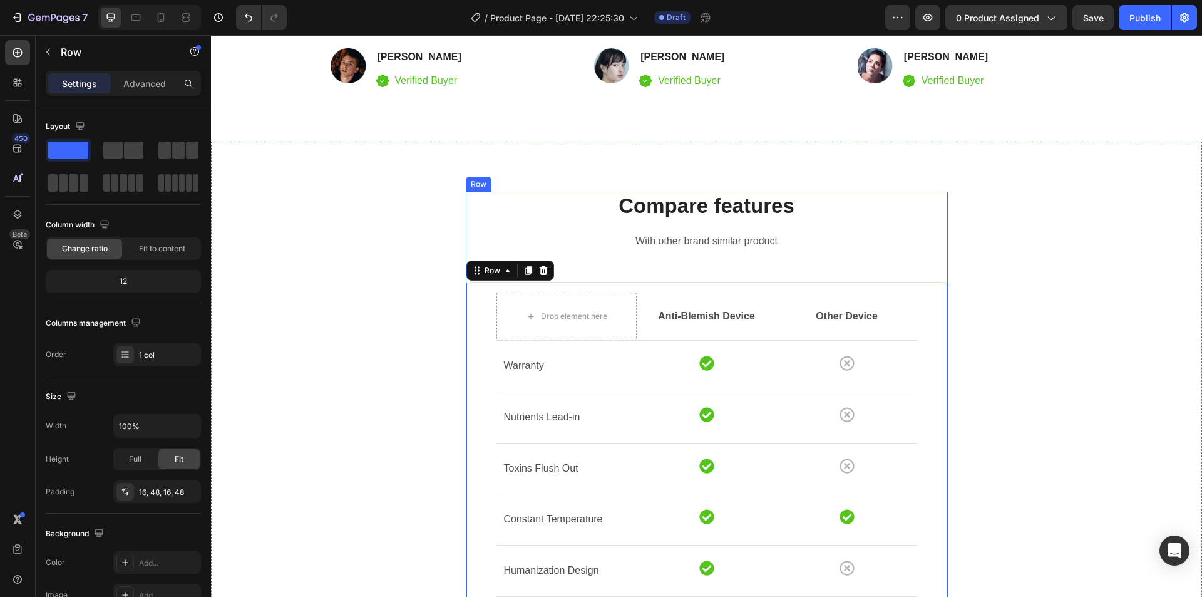
drag, startPoint x: 285, startPoint y: 188, endPoint x: 676, endPoint y: 264, distance: 397.9
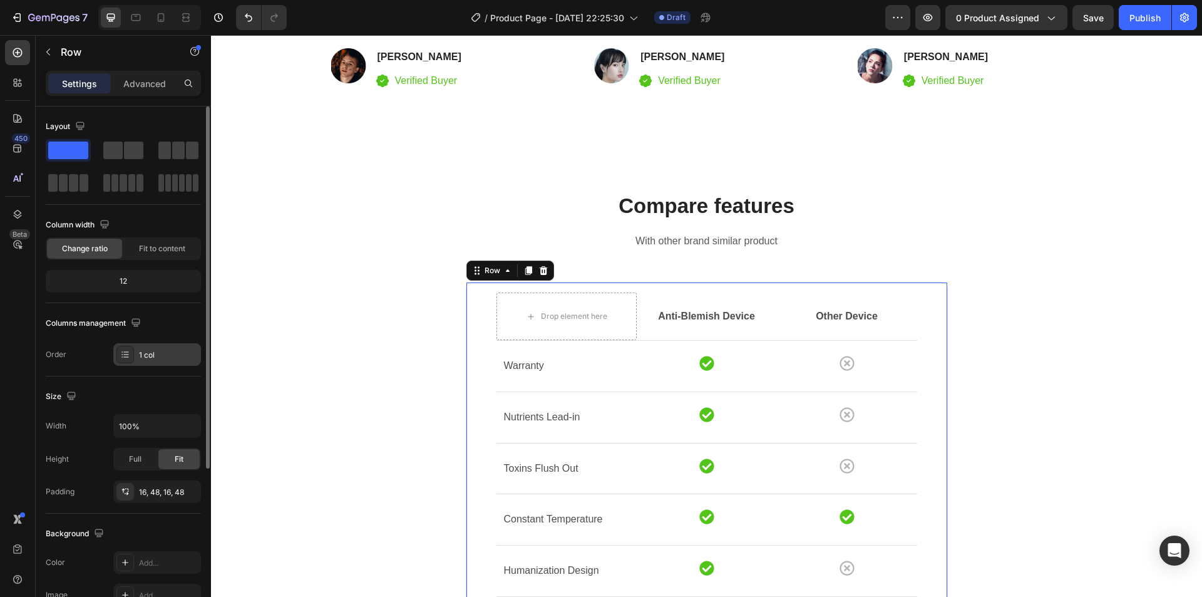
scroll to position [238, 0]
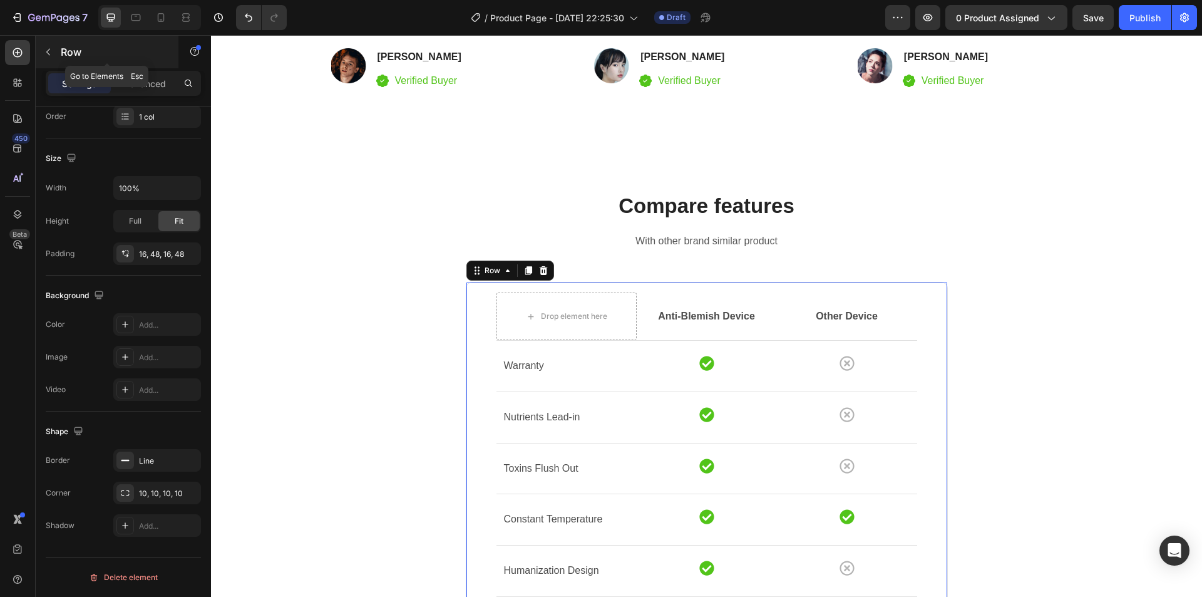
click at [56, 58] on button "button" at bounding box center [48, 52] width 20 height 20
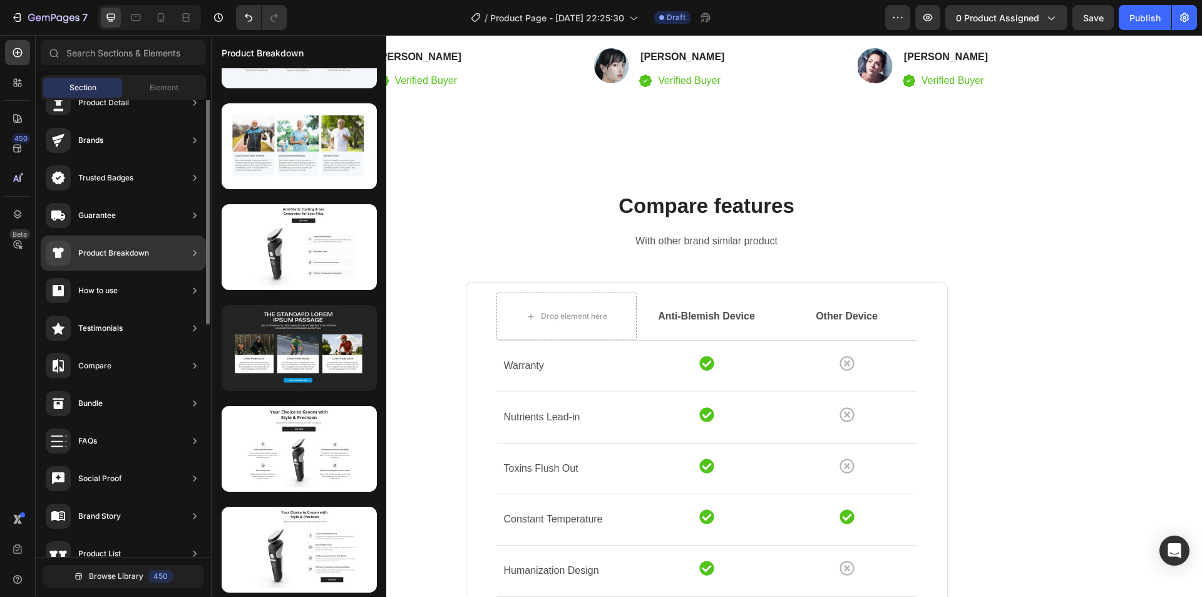
scroll to position [0, 0]
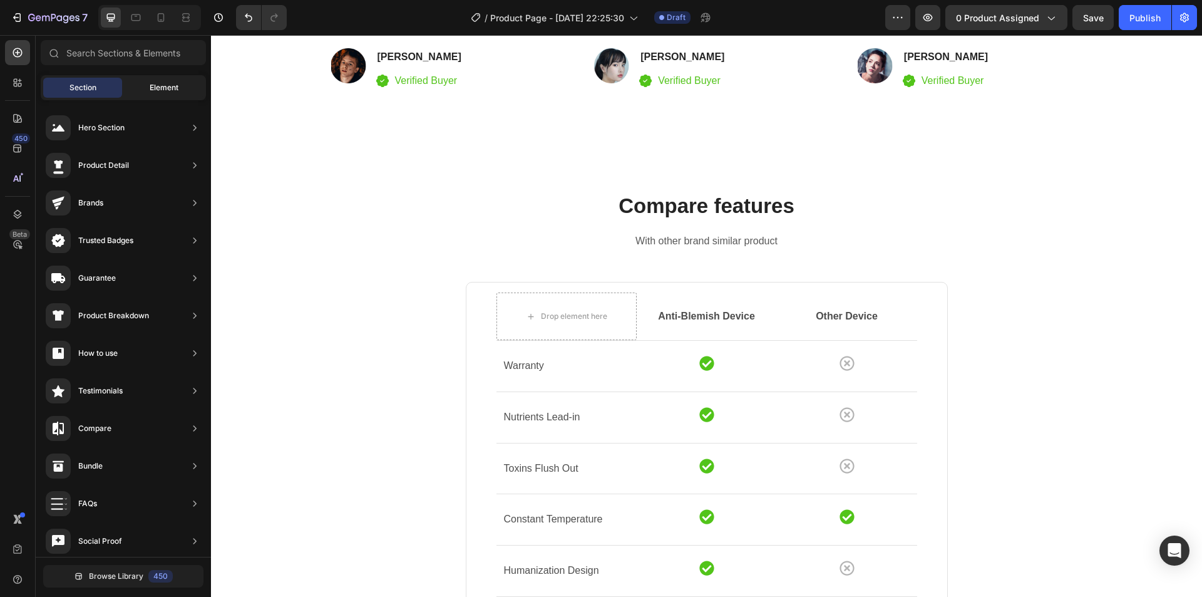
click at [156, 85] on span "Element" at bounding box center [164, 87] width 29 height 11
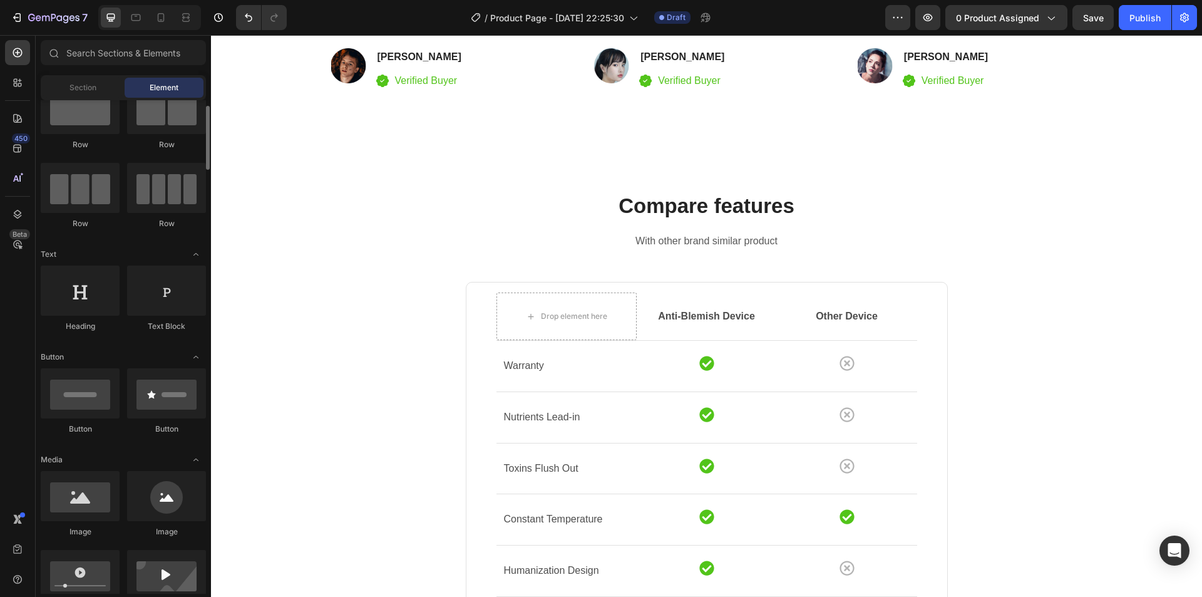
scroll to position [232, 0]
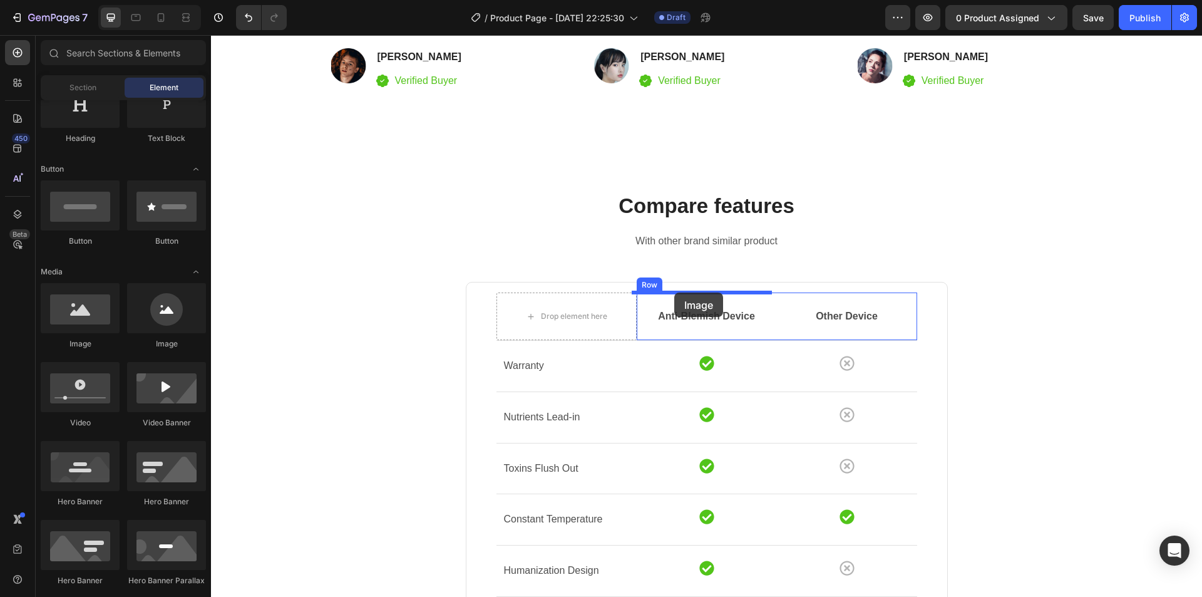
drag, startPoint x: 276, startPoint y: 351, endPoint x: 674, endPoint y: 292, distance: 402.5
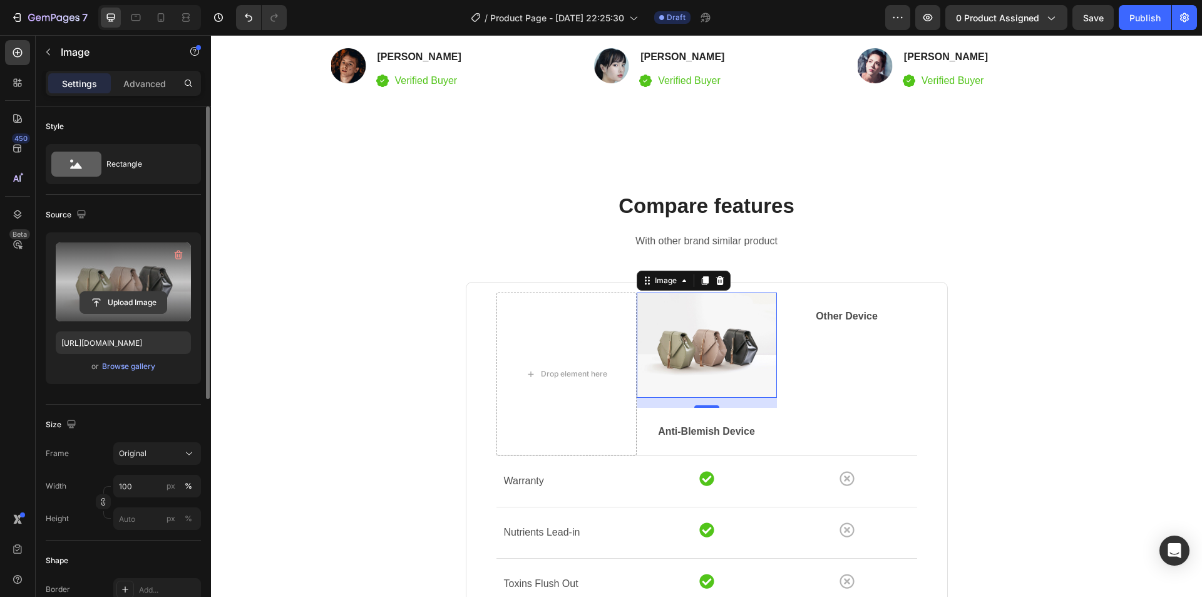
click at [123, 301] on input "file" at bounding box center [123, 302] width 86 height 21
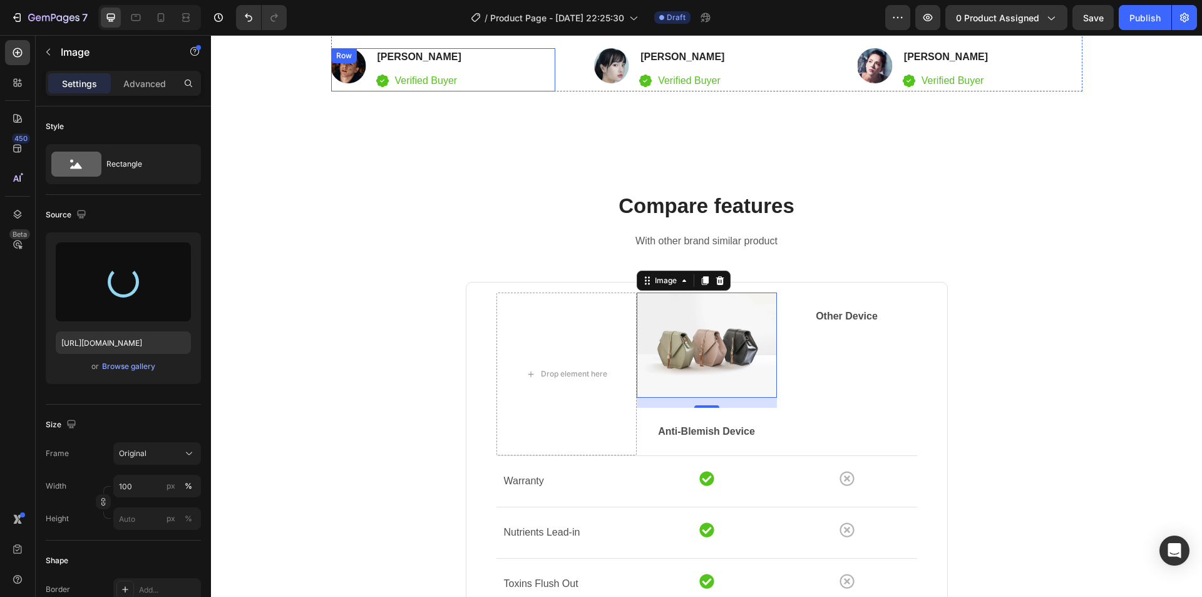
type input "[URL][DOMAIN_NAME]"
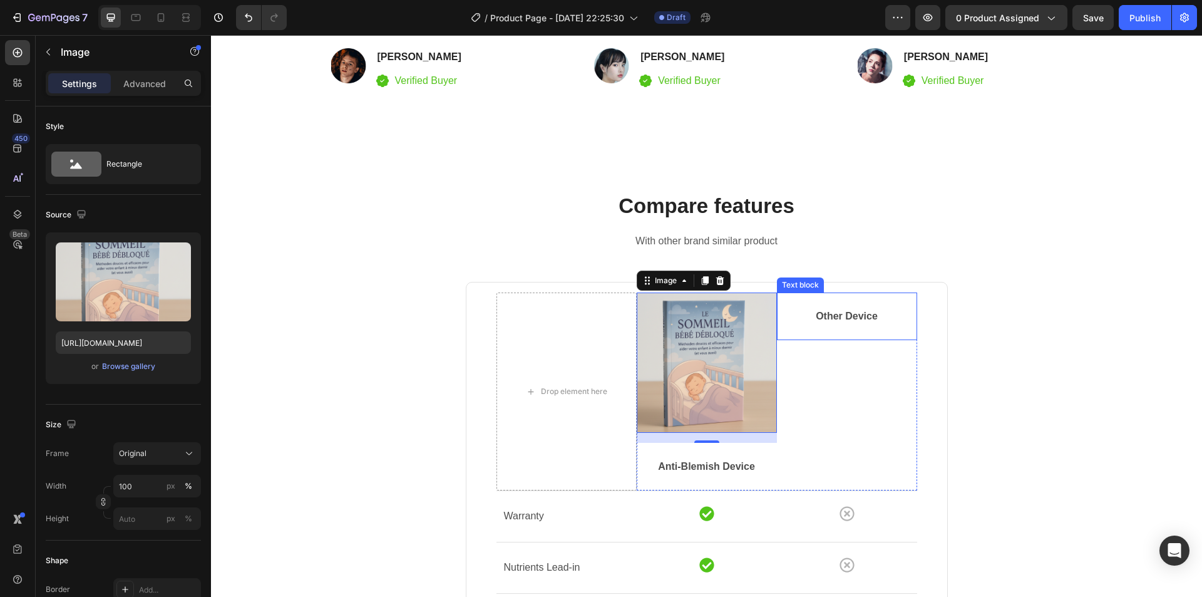
click at [840, 296] on div "Other Device Text block" at bounding box center [847, 316] width 140 height 48
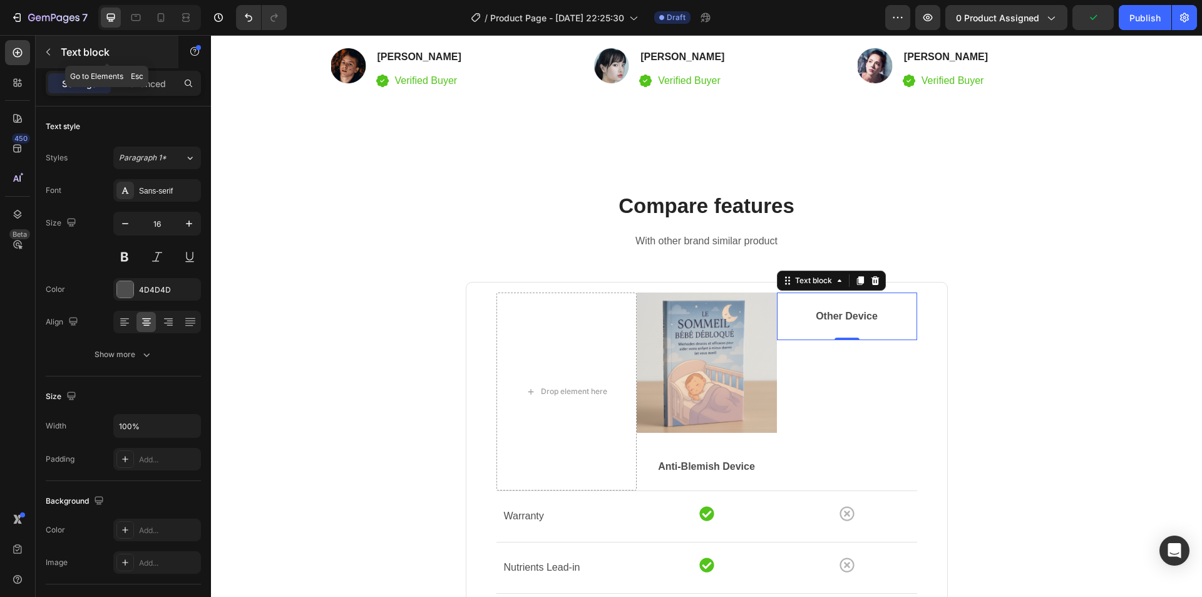
click at [63, 52] on p "Text block" at bounding box center [114, 51] width 106 height 15
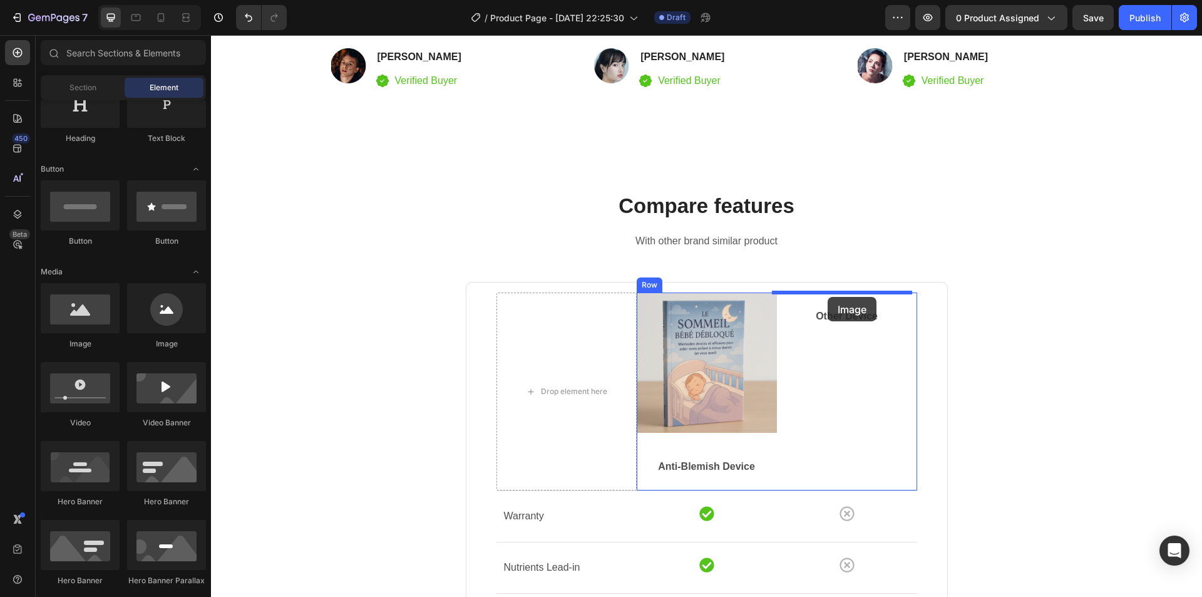
drag, startPoint x: 301, startPoint y: 345, endPoint x: 828, endPoint y: 297, distance: 529.3
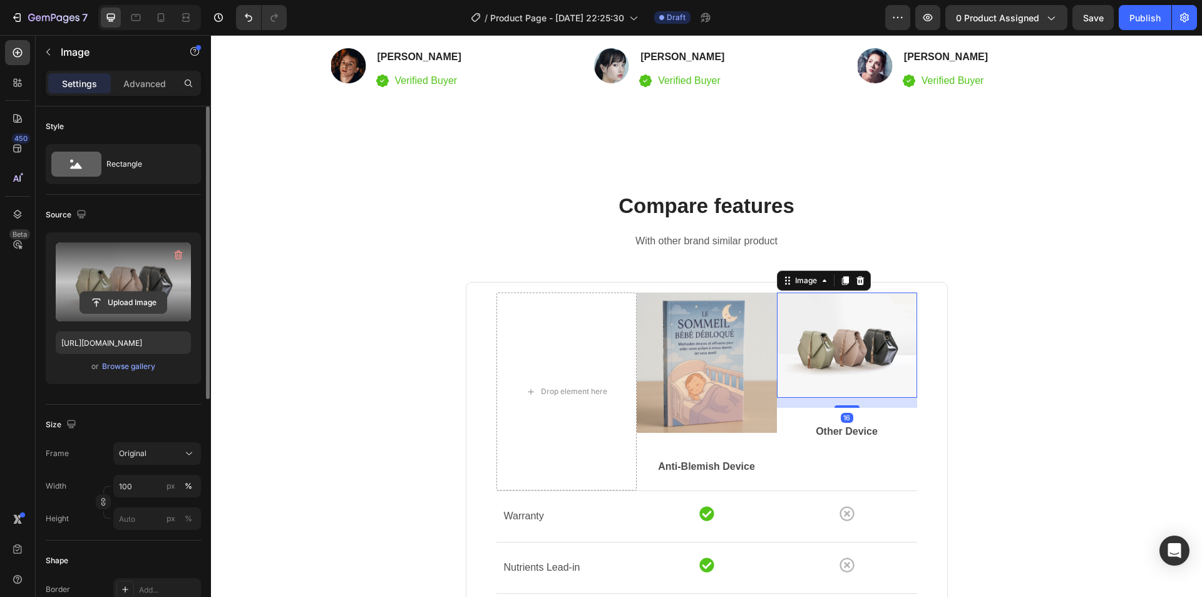
click at [128, 294] on input "file" at bounding box center [123, 302] width 86 height 21
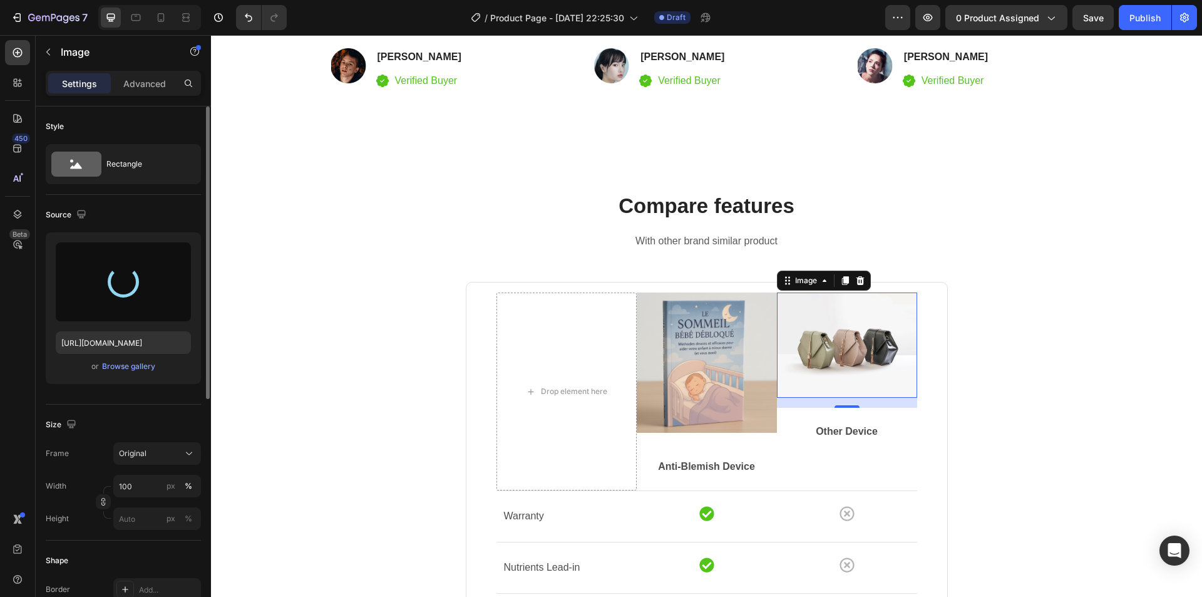
type input "[URL][DOMAIN_NAME]"
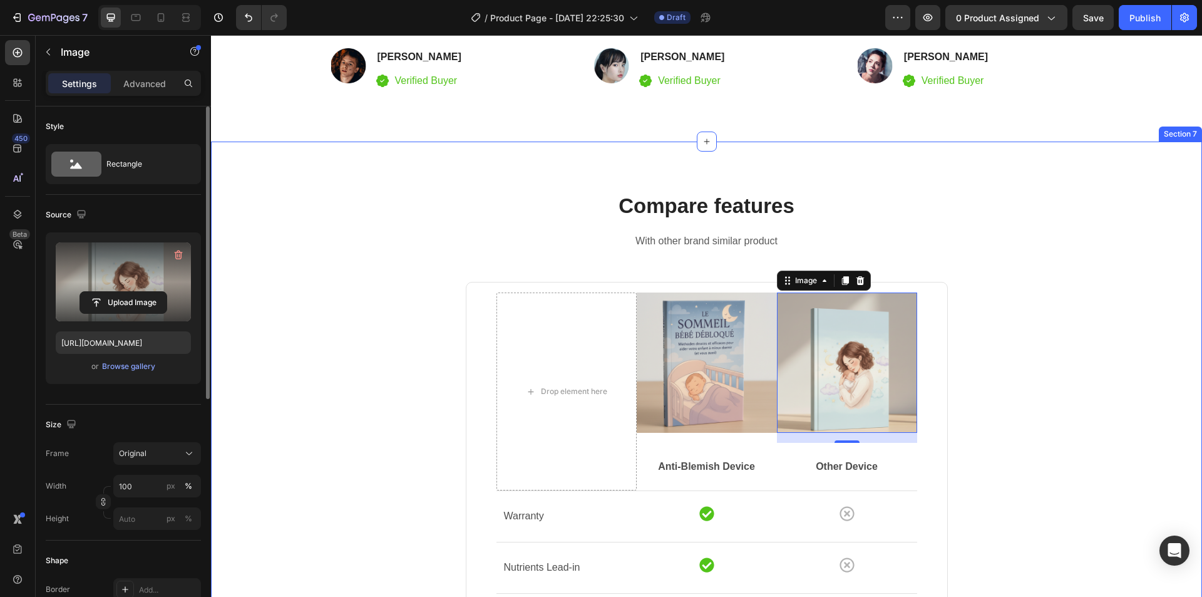
click at [1028, 287] on div "Compare features Heading With other brand similar product Text block Drop eleme…" at bounding box center [706, 586] width 972 height 788
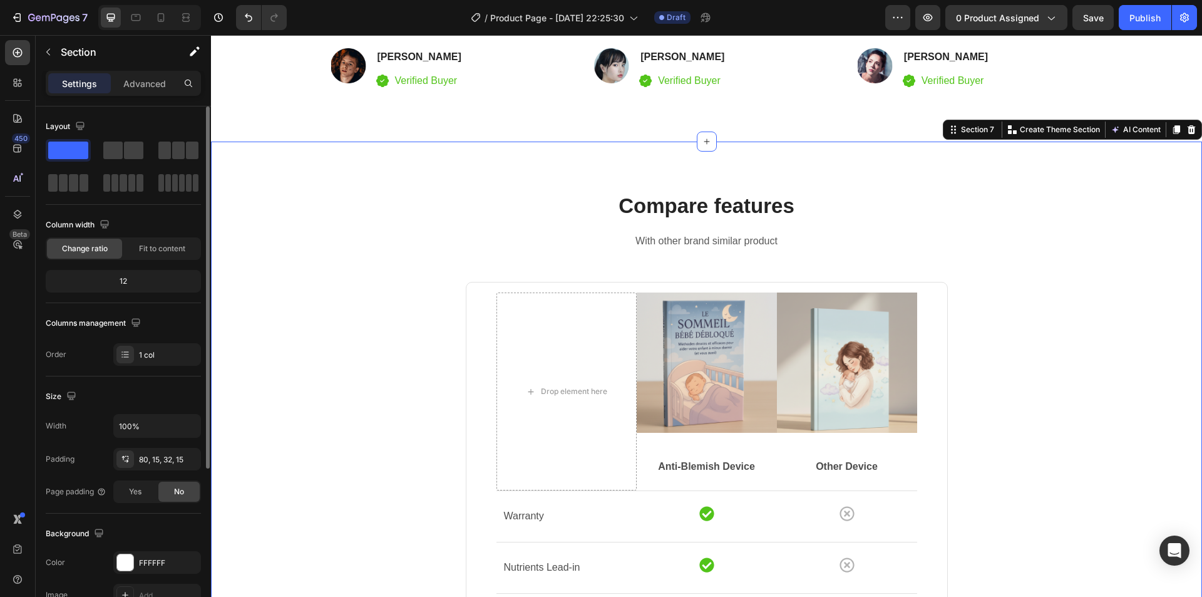
scroll to position [3133, 0]
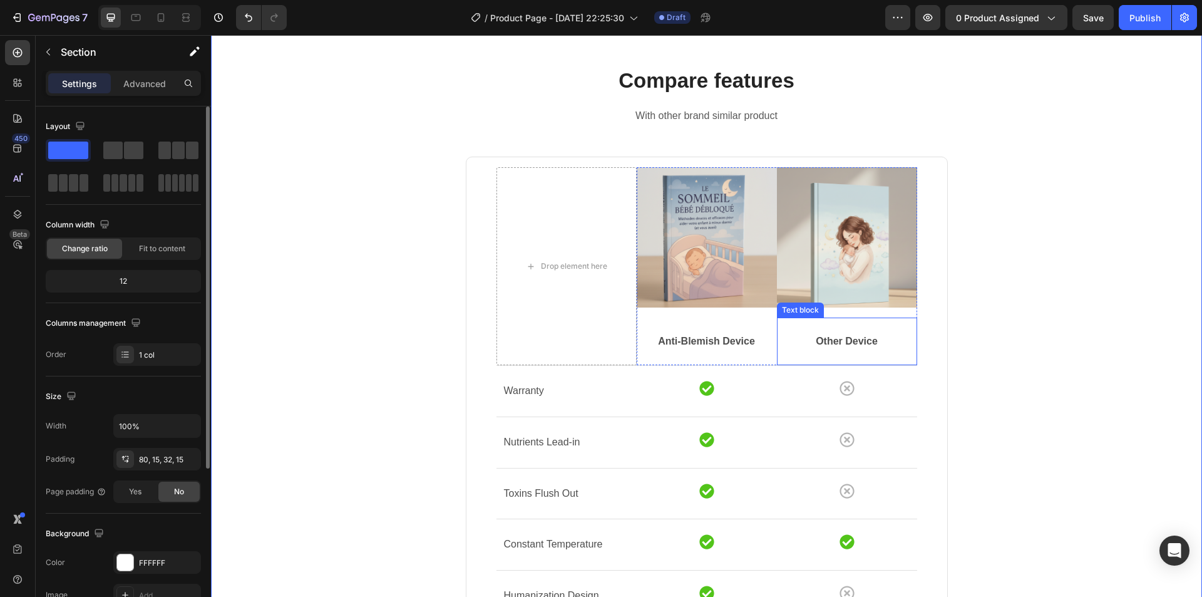
click at [832, 341] on p "Other Device" at bounding box center [847, 341] width 138 height 15
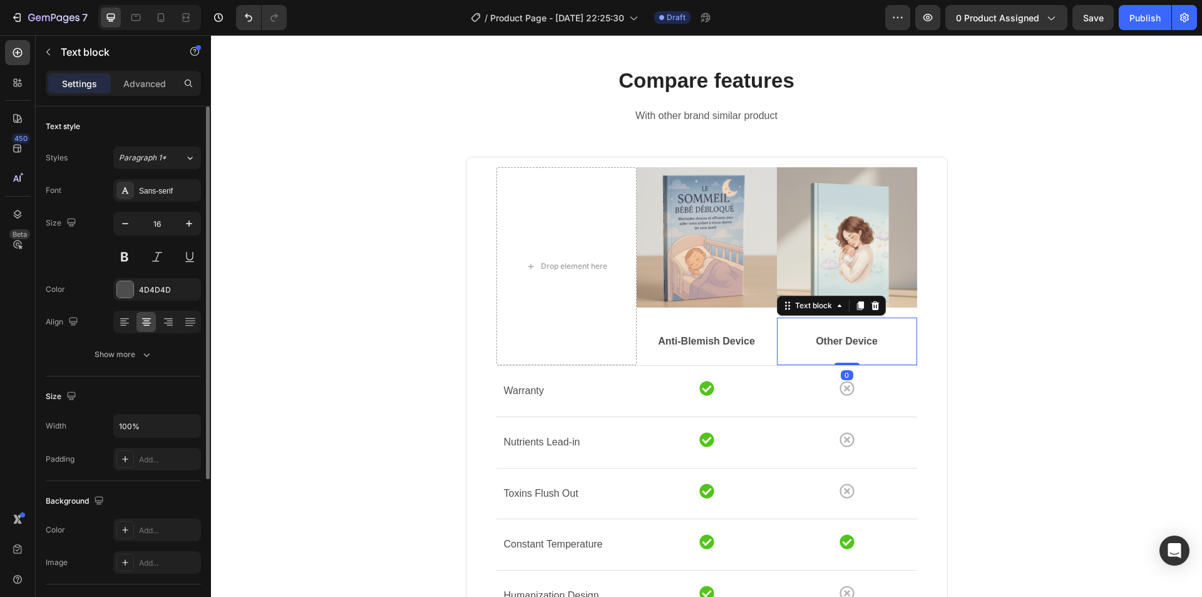
click at [849, 340] on p "Other Device" at bounding box center [847, 341] width 138 height 15
click at [721, 342] on p "Anti-Blemish Device" at bounding box center [707, 341] width 138 height 15
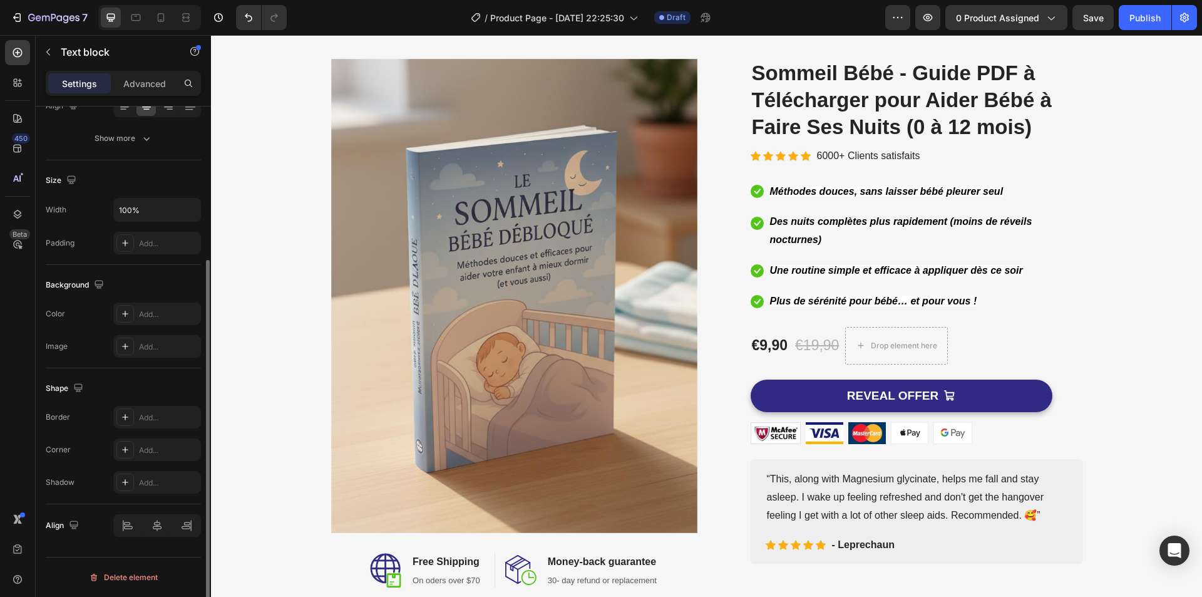
scroll to position [0, 0]
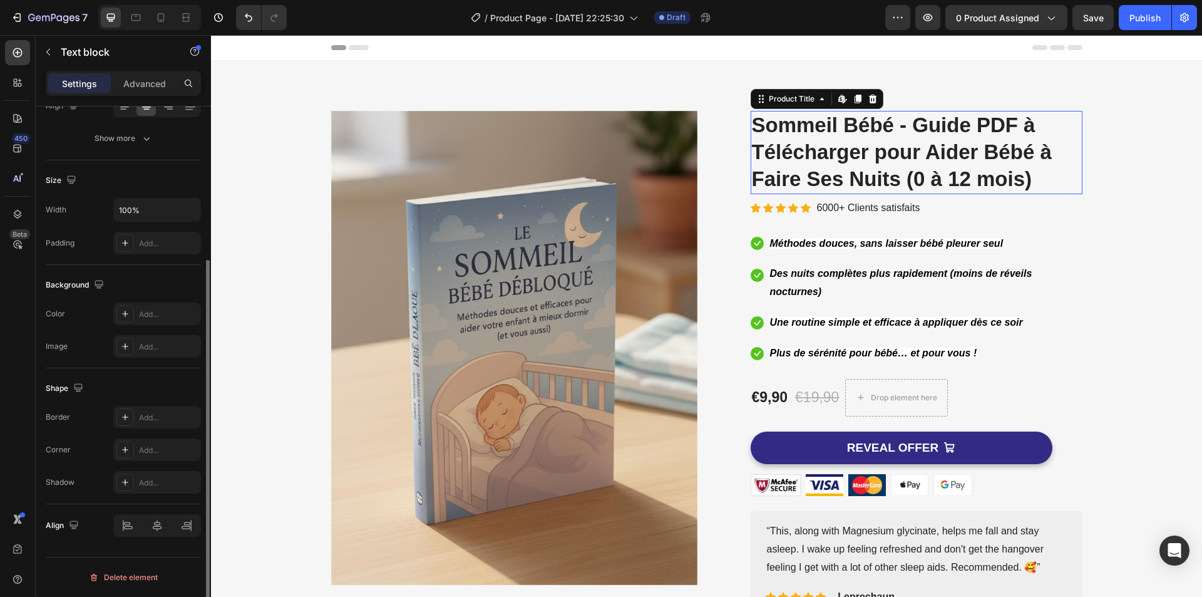
click at [769, 125] on h2 "Sommeil Bébé - Guide PDF à Télécharger pour Aider Bébé à Faire Ses Nuits (0 à 1…" at bounding box center [917, 152] width 332 height 83
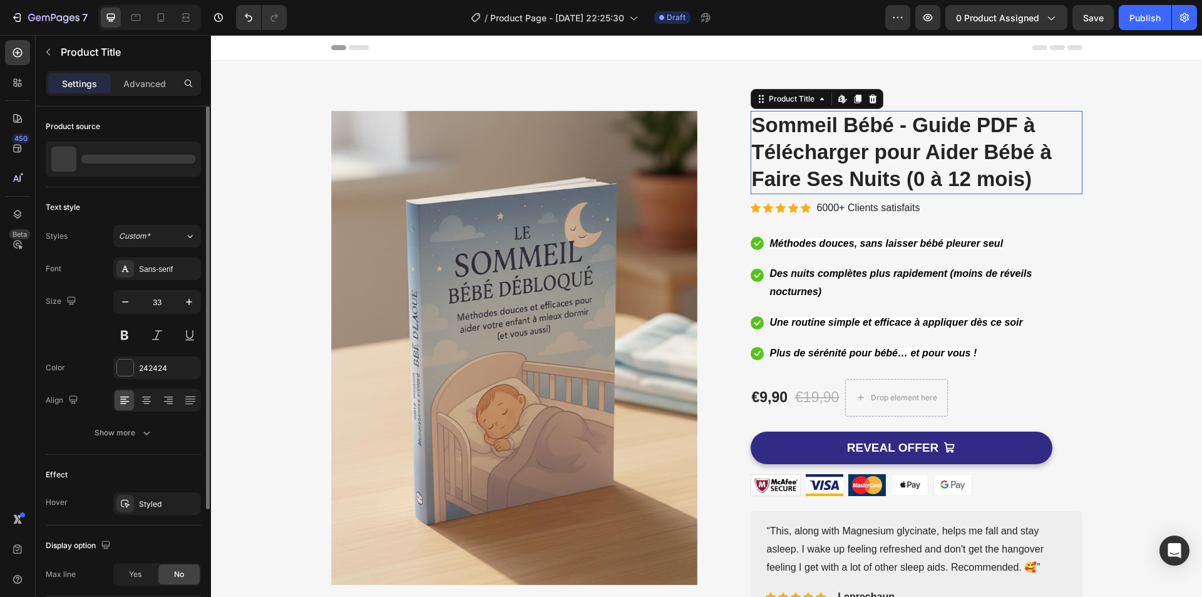
click at [769, 125] on h2 "Sommeil Bébé - Guide PDF à Télécharger pour Aider Bébé à Faire Ses Nuits (0 à 1…" at bounding box center [917, 152] width 332 height 83
click at [758, 123] on h2 "Sommeil Bébé - Guide PDF à Télécharger pour Aider Bébé à Faire Ses Nuits (0 à 1…" at bounding box center [917, 152] width 332 height 83
click at [753, 123] on h2 "Sommeil Bébé - Guide PDF à Télécharger pour Aider Bébé à Faire Ses Nuits (0 à 1…" at bounding box center [917, 152] width 332 height 83
click at [752, 123] on h2 "Sommeil Bébé - Guide PDF à Télécharger pour Aider Bébé à Faire Ses Nuits (0 à 1…" at bounding box center [917, 152] width 332 height 83
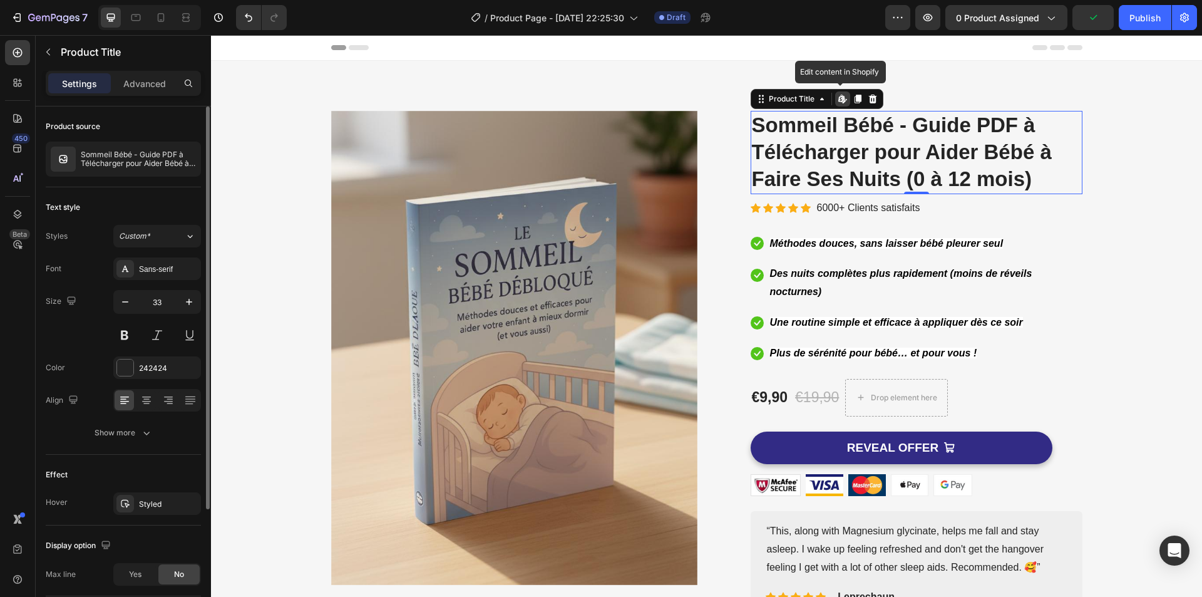
click at [752, 123] on h2 "Sommeil Bébé - Guide PDF à Télécharger pour Aider Bébé à Faire Ses Nuits (0 à 1…" at bounding box center [917, 152] width 332 height 83
click at [801, 129] on h2 "Sommeil Bébé - Guide PDF à Télécharger pour Aider Bébé à Faire Ses Nuits (0 à 1…" at bounding box center [917, 152] width 332 height 83
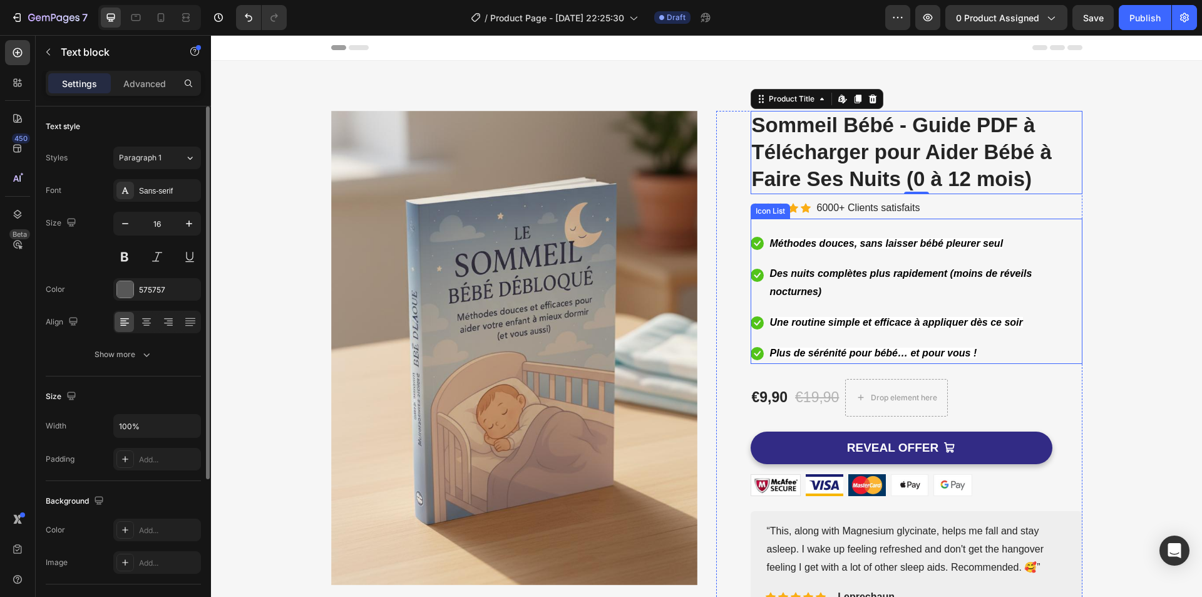
click at [803, 301] on div "Des nuits complètes plus rapidement (moins de réveils nocturnes)" at bounding box center [926, 283] width 314 height 39
click at [788, 145] on h2 "Sommeil Bébé - Guide PDF à Télécharger pour Aider Bébé à Faire Ses Nuits (0 à 1…" at bounding box center [917, 152] width 332 height 83
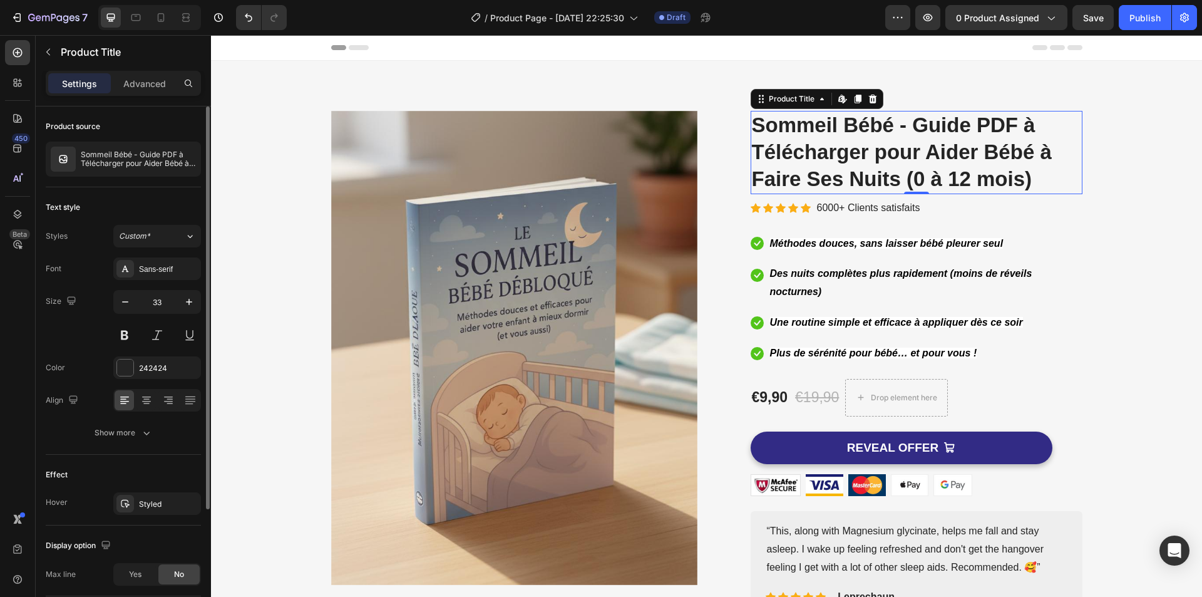
click at [775, 114] on h2 "Sommeil Bébé - Guide PDF à Télécharger pour Aider Bébé à Faire Ses Nuits (0 à 1…" at bounding box center [917, 152] width 332 height 83
click at [774, 120] on h2 "Sommeil Bébé - Guide PDF à Télécharger pour Aider Bébé à Faire Ses Nuits (0 à 1…" at bounding box center [917, 152] width 332 height 83
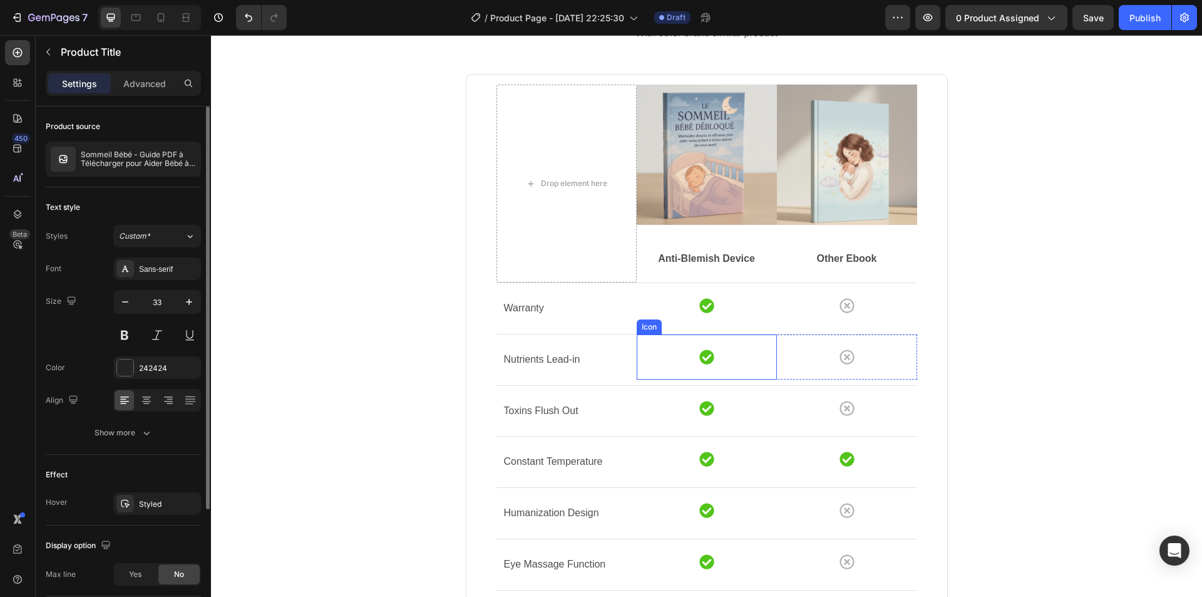
scroll to position [3193, 0]
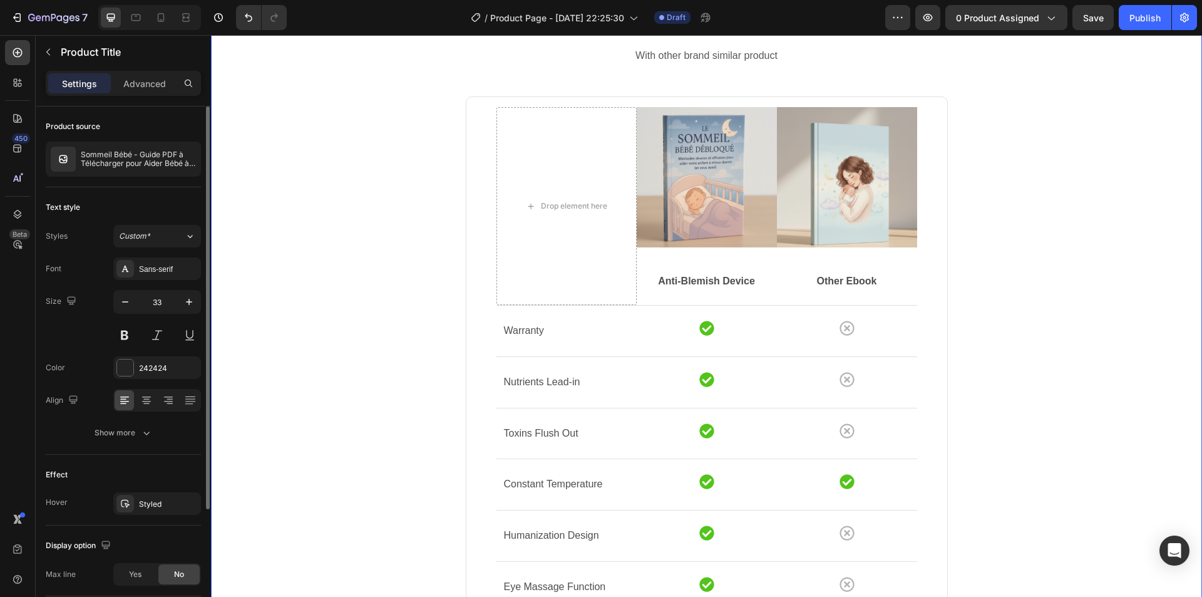
click at [1039, 247] on div "Compare features Heading With other brand similar product Text block Drop eleme…" at bounding box center [706, 400] width 972 height 788
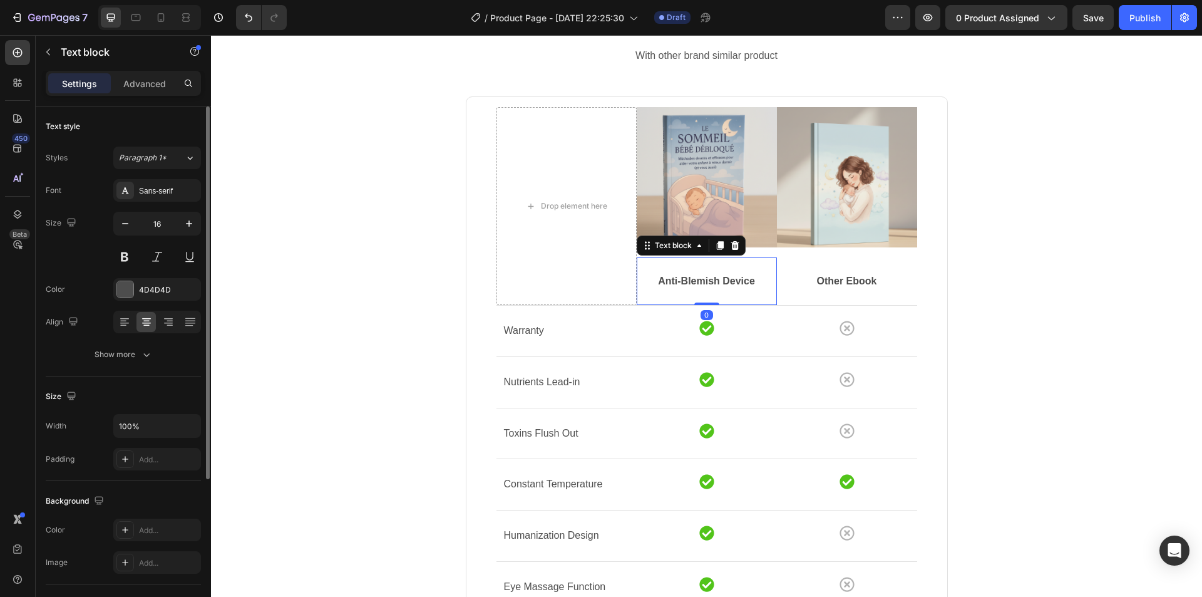
click at [702, 283] on p "Anti-Blemish Device" at bounding box center [707, 281] width 138 height 15
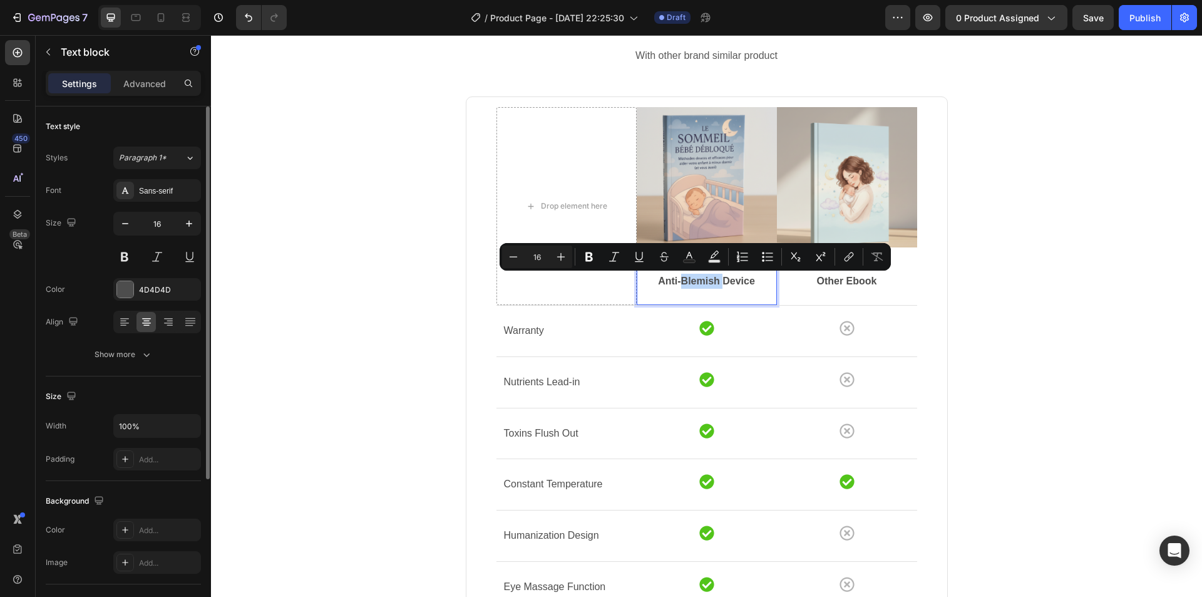
click at [702, 283] on p "Anti-Blemish Device" at bounding box center [707, 281] width 138 height 15
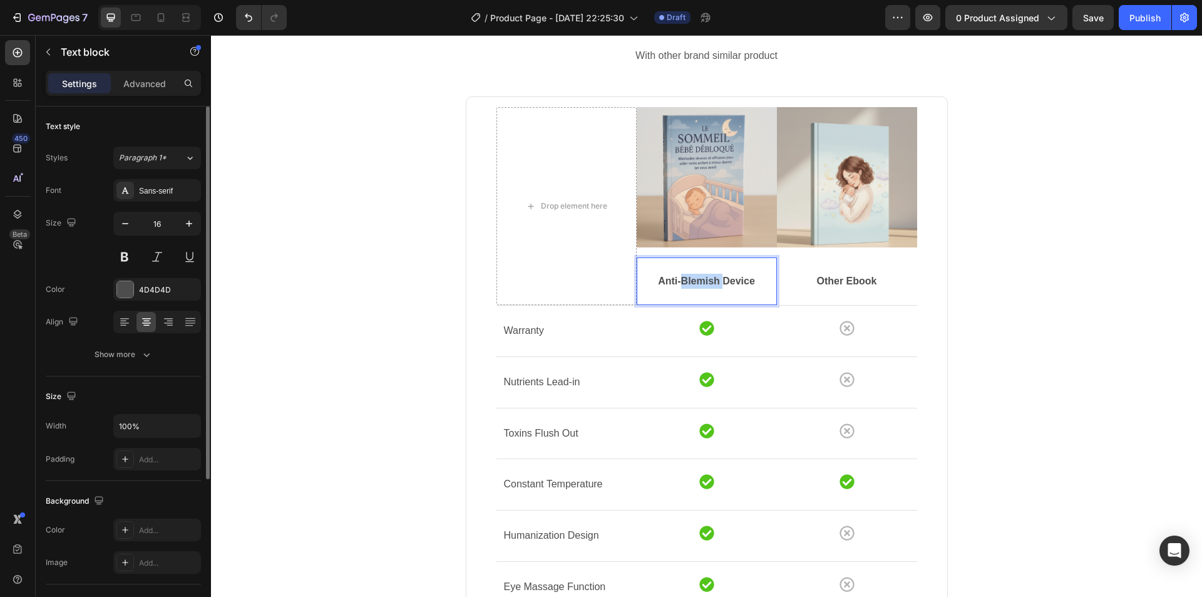
click at [702, 283] on p "Anti-Blemish Device" at bounding box center [707, 281] width 138 height 15
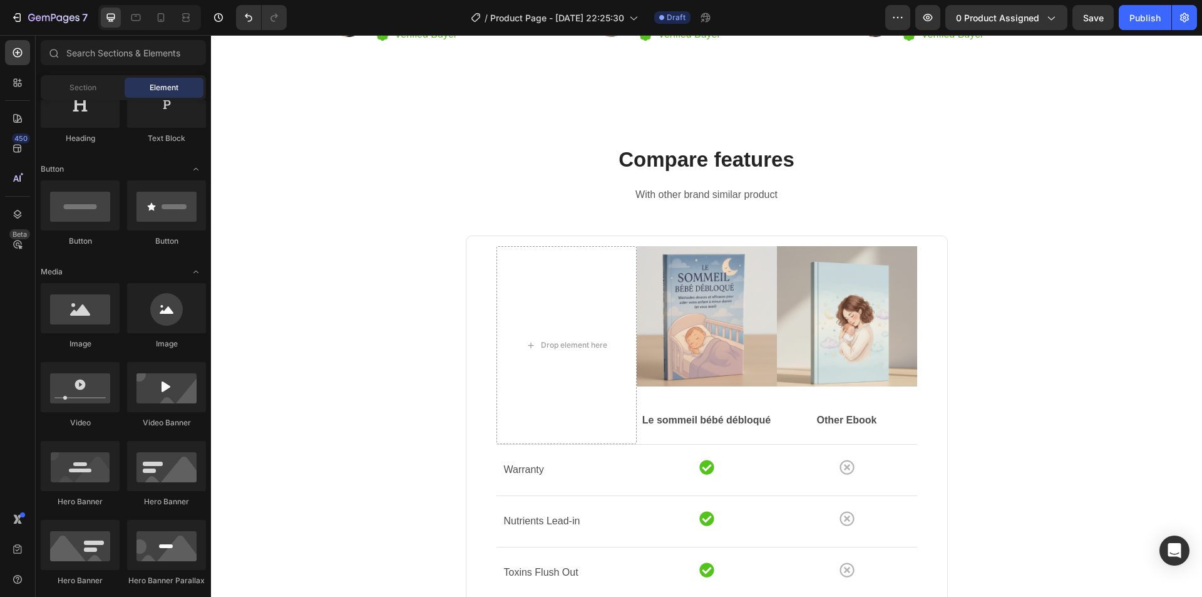
scroll to position [3078, 0]
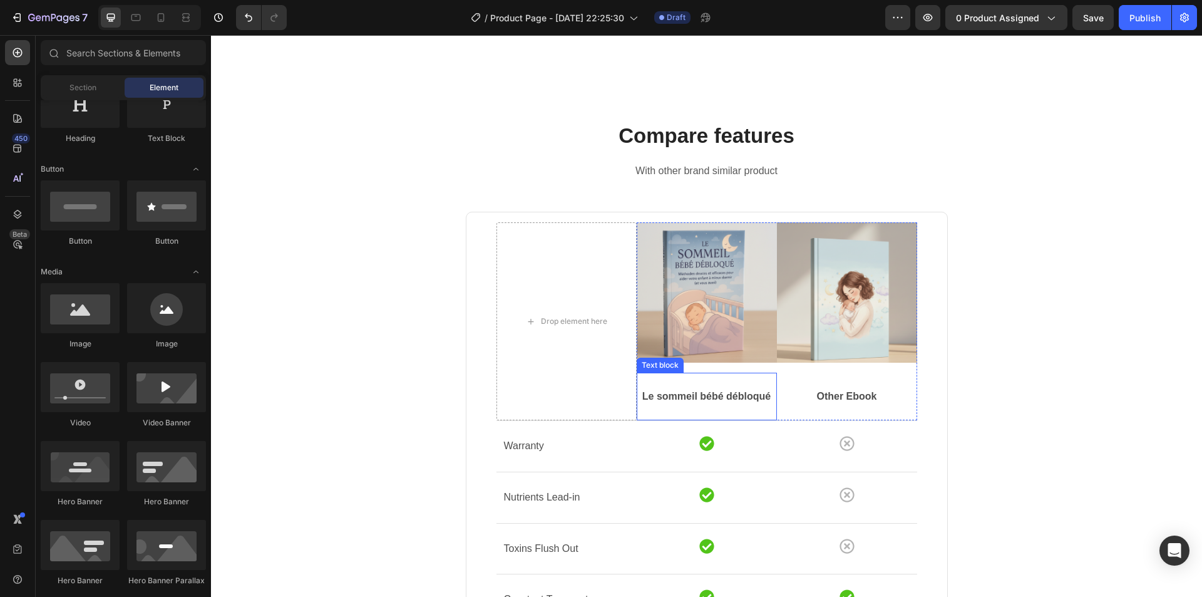
click at [726, 396] on p "Le sommeil bébé débloqué" at bounding box center [707, 396] width 138 height 15
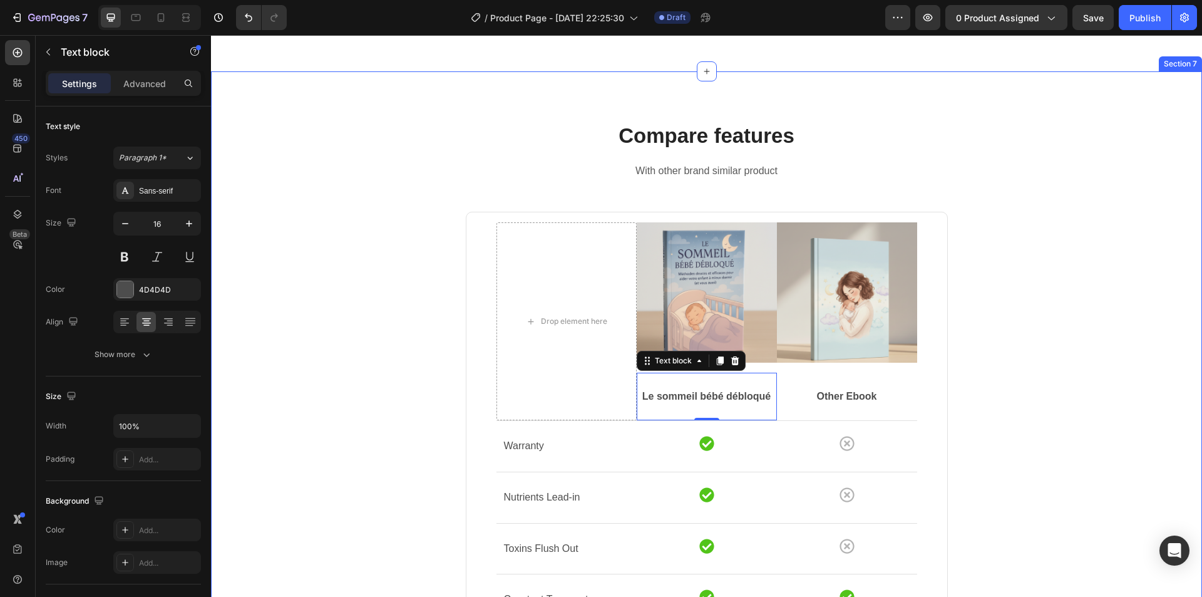
click at [1034, 378] on div "Compare features Heading With other brand similar product Text block Drop eleme…" at bounding box center [706, 515] width 972 height 788
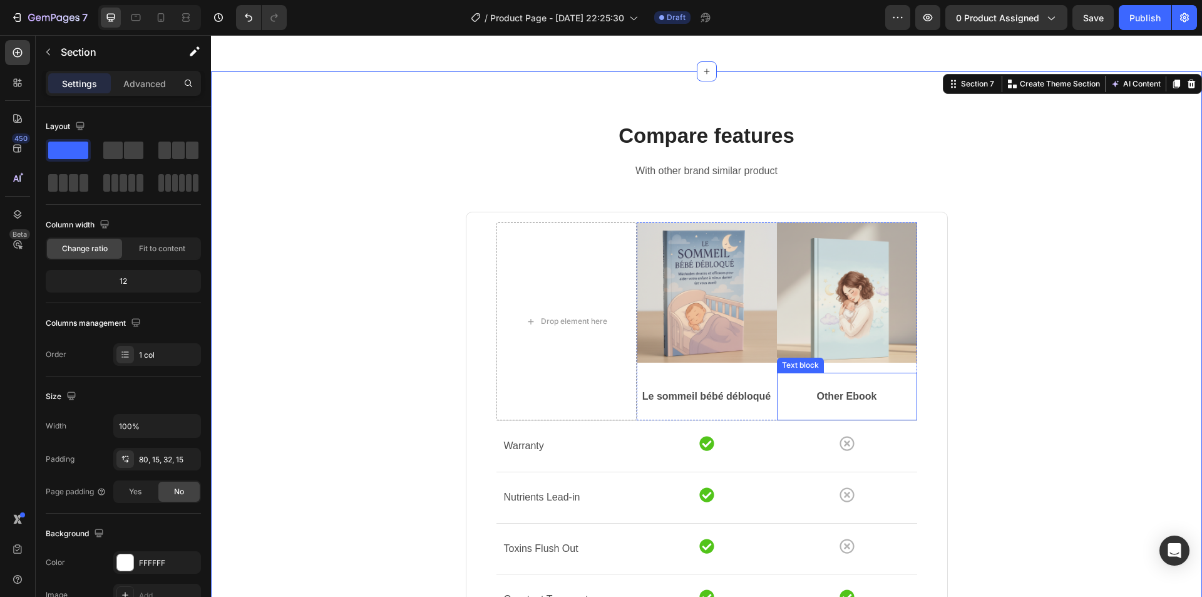
click at [823, 398] on p "Other Ebook" at bounding box center [847, 396] width 138 height 15
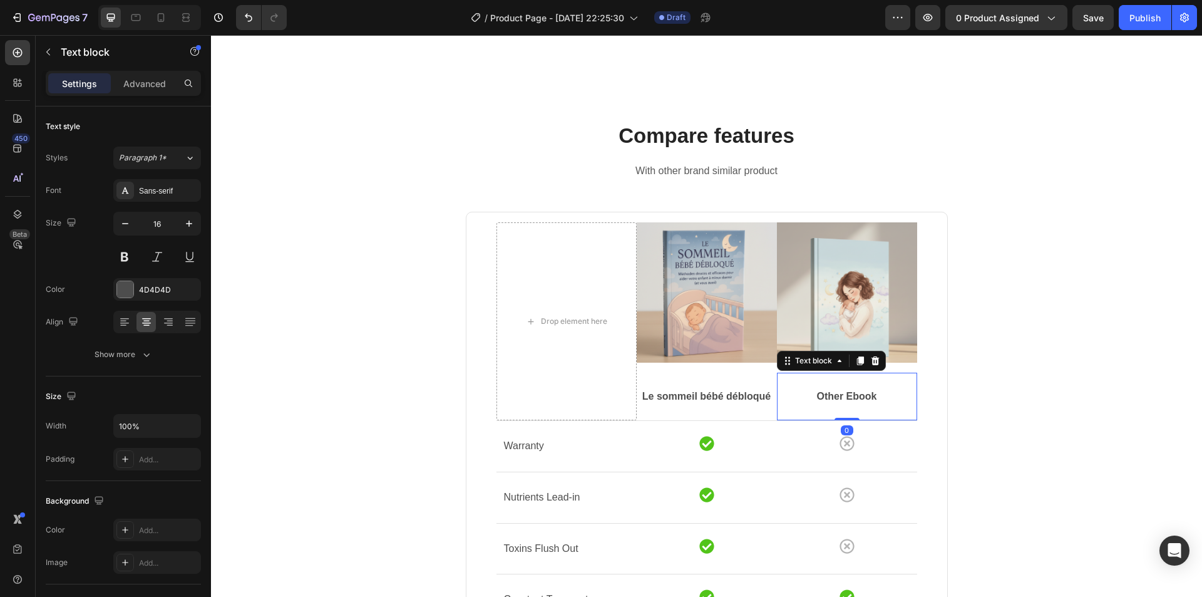
click at [823, 398] on p "Other Ebook" at bounding box center [847, 396] width 138 height 15
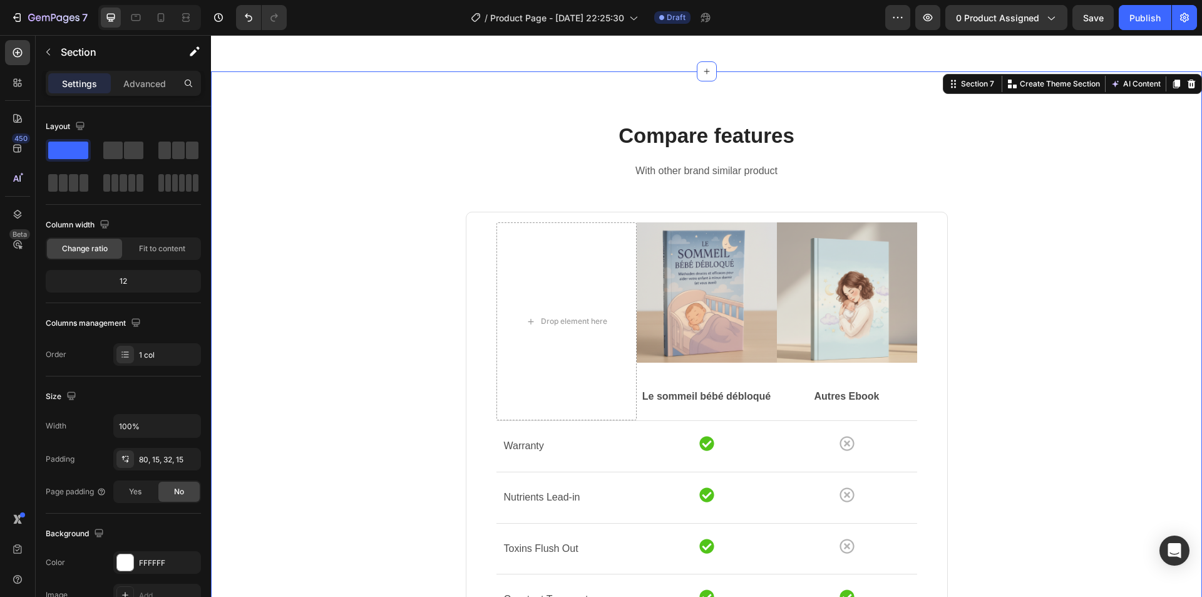
click at [1002, 331] on div "Compare features Heading With other brand similar product Text block Drop eleme…" at bounding box center [706, 515] width 972 height 788
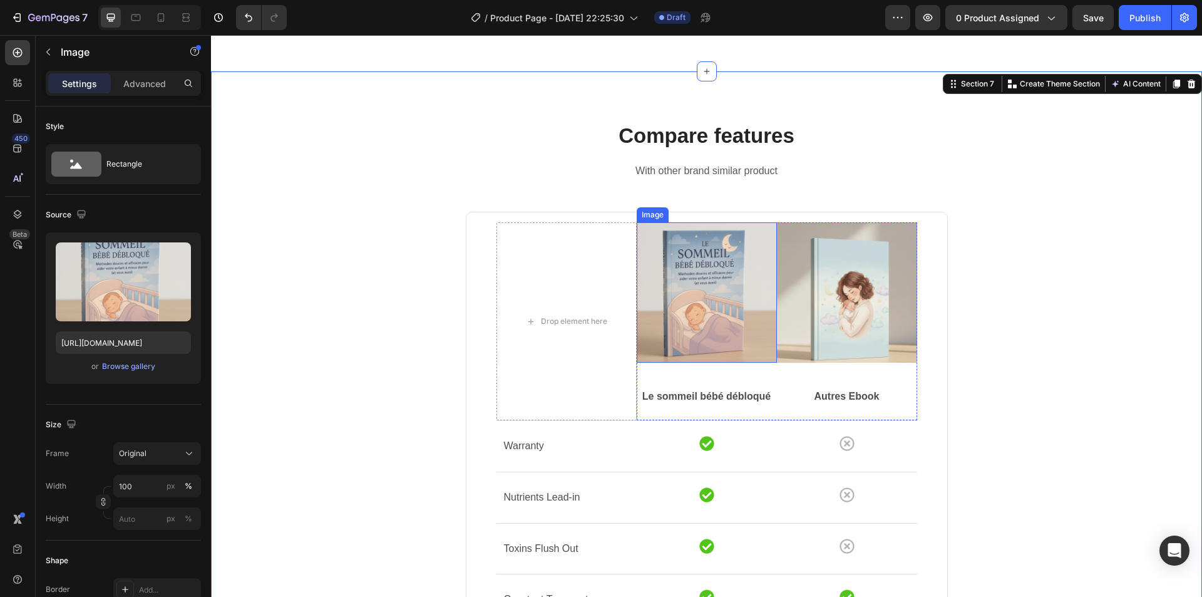
click at [750, 344] on img at bounding box center [707, 292] width 140 height 140
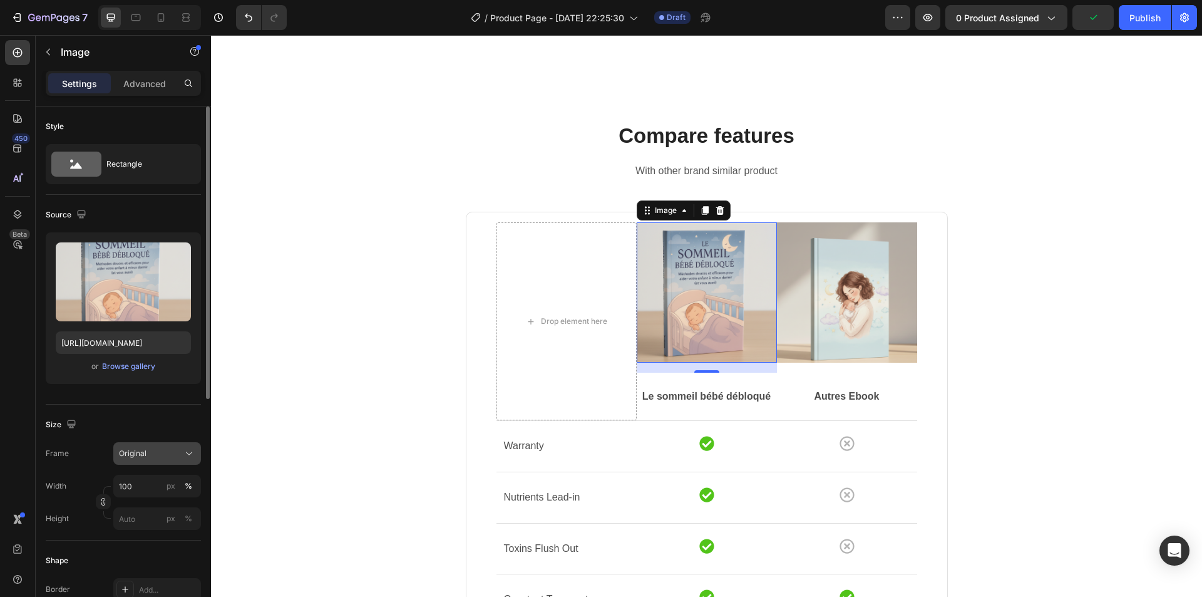
click at [155, 460] on button "Original" at bounding box center [157, 453] width 88 height 23
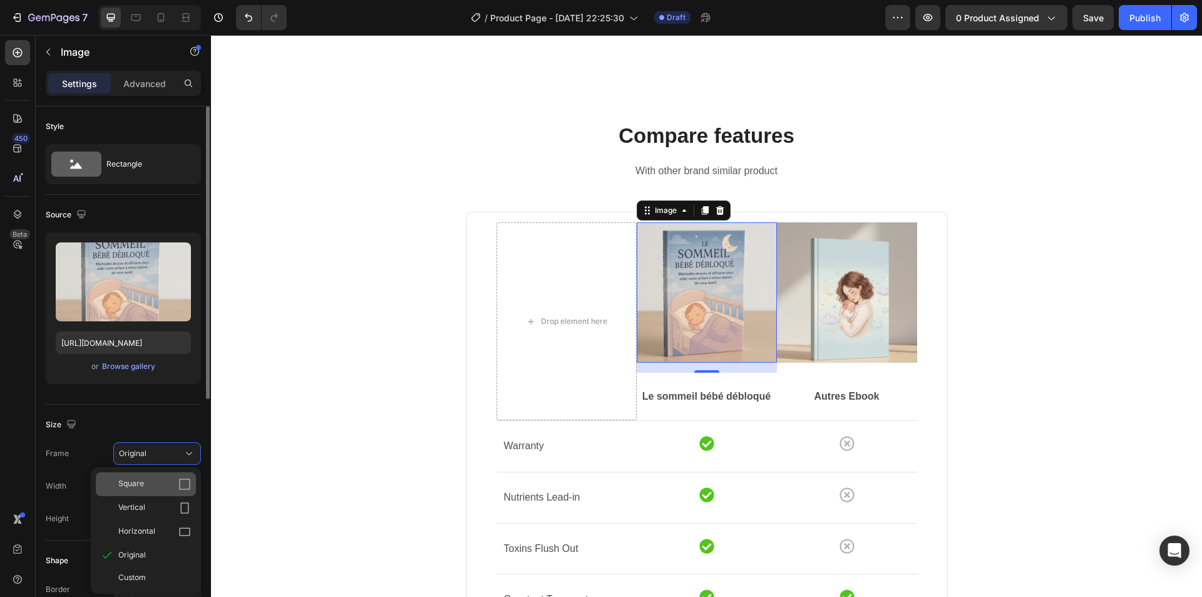
click at [149, 489] on div "Square" at bounding box center [154, 484] width 73 height 13
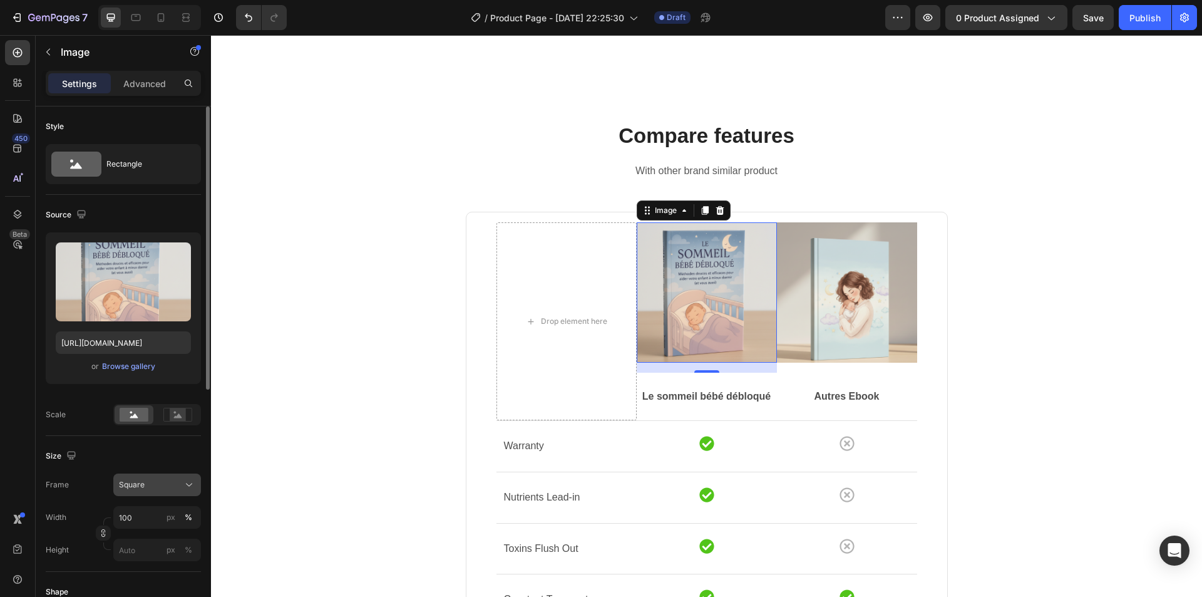
click at [150, 487] on div "Square" at bounding box center [149, 484] width 61 height 11
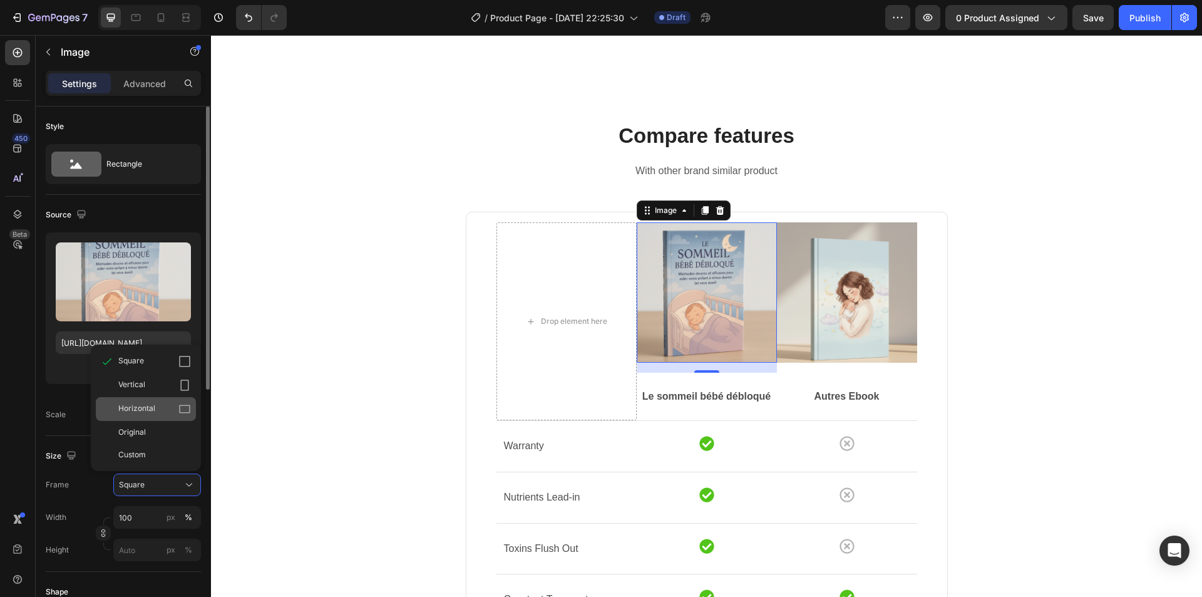
click at [158, 413] on div "Horizontal" at bounding box center [154, 409] width 73 height 13
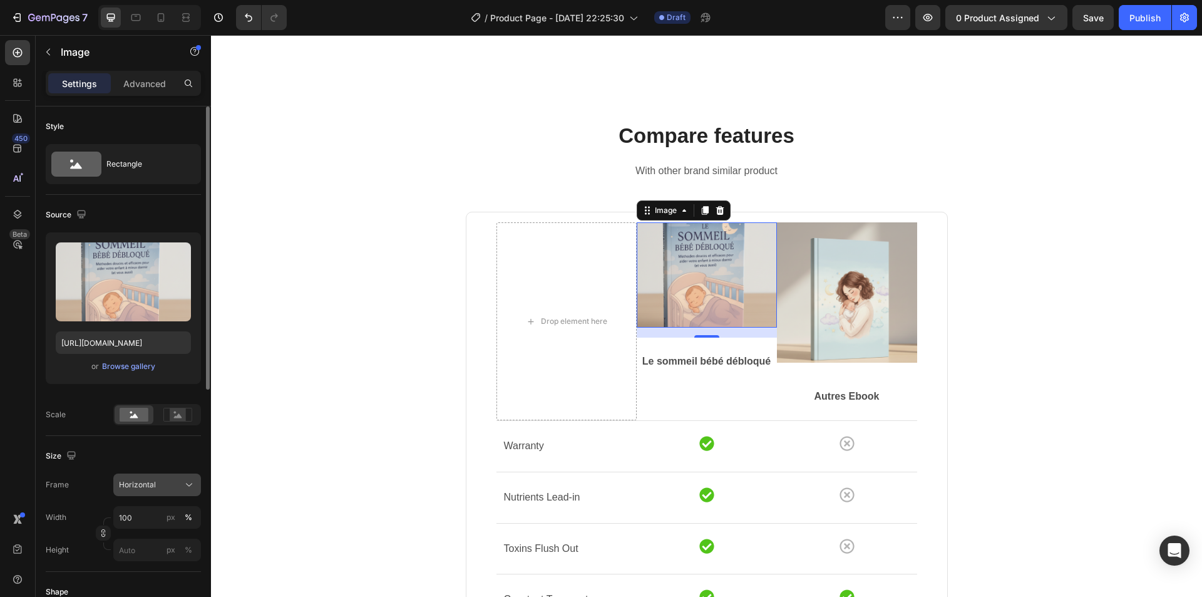
click at [160, 483] on div "Horizontal" at bounding box center [149, 484] width 61 height 11
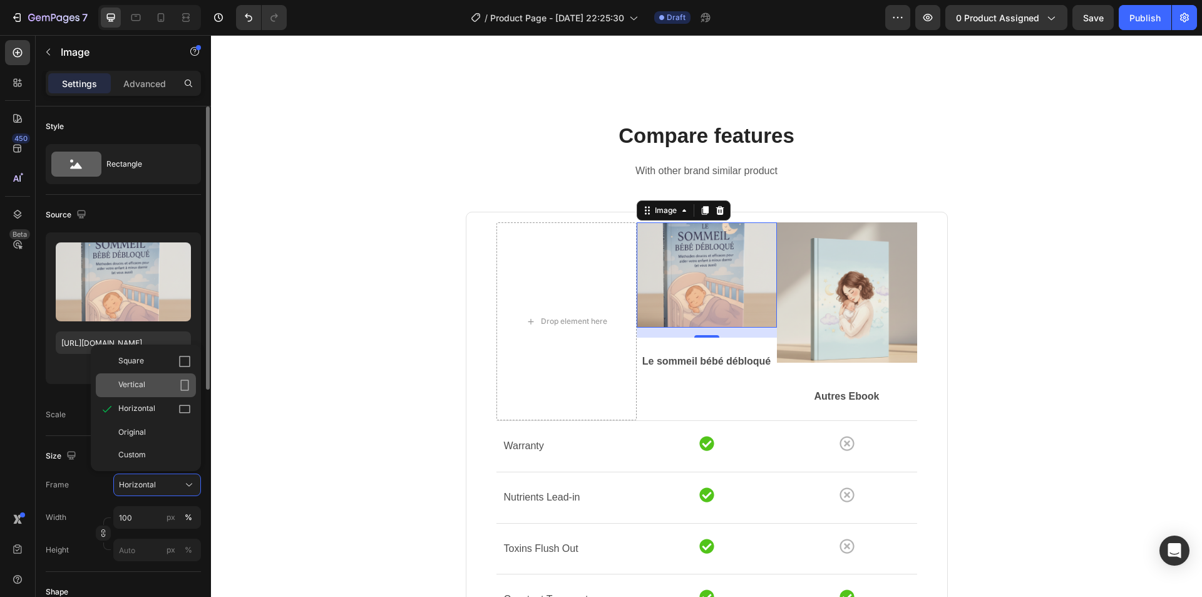
click at [153, 389] on div "Vertical" at bounding box center [154, 385] width 73 height 13
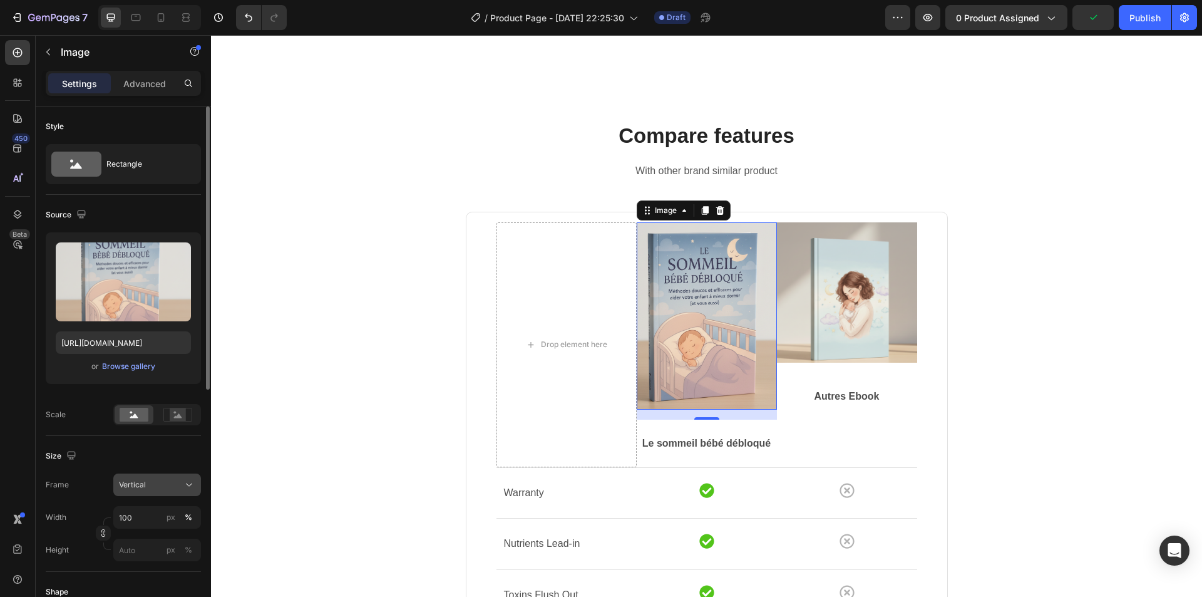
click at [155, 493] on button "Vertical" at bounding box center [157, 484] width 88 height 23
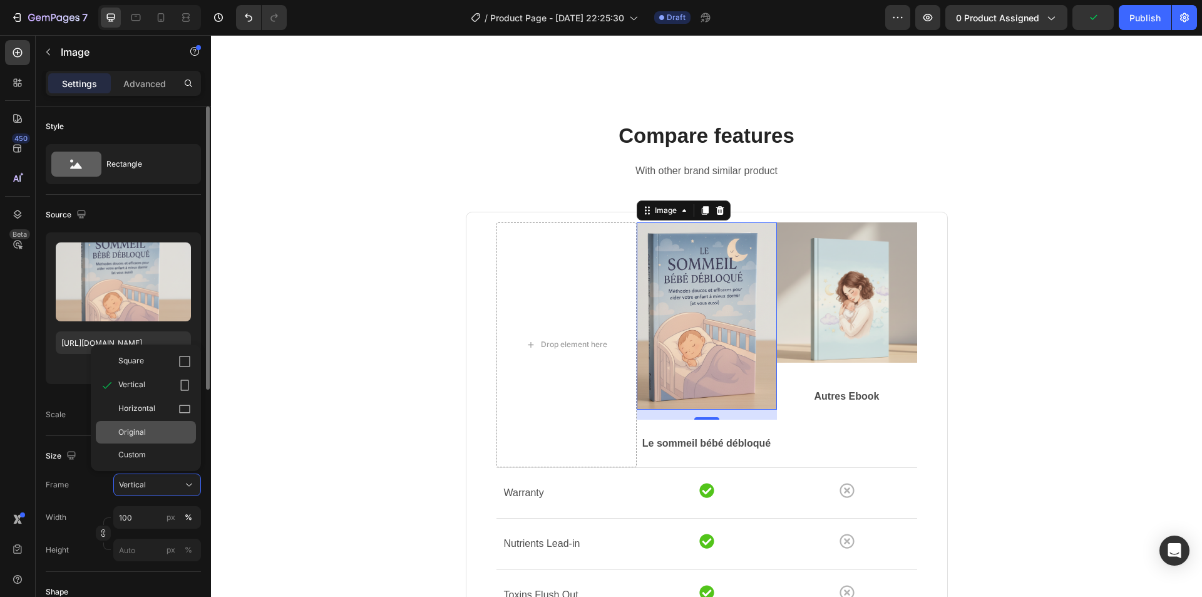
click at [155, 428] on div "Original" at bounding box center [154, 431] width 73 height 11
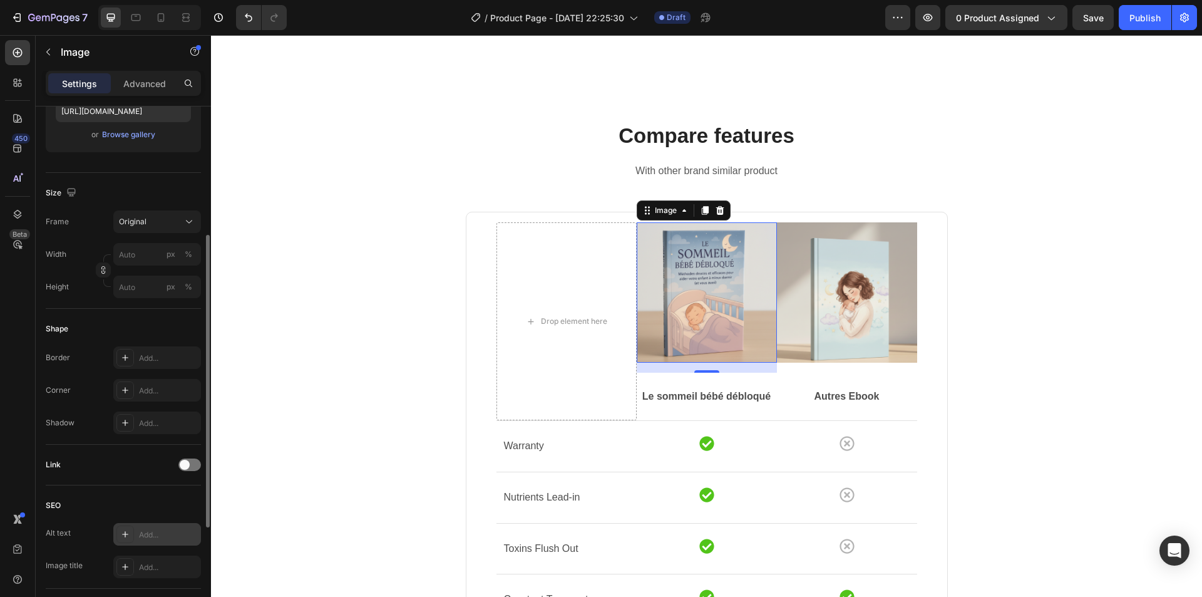
scroll to position [106, 0]
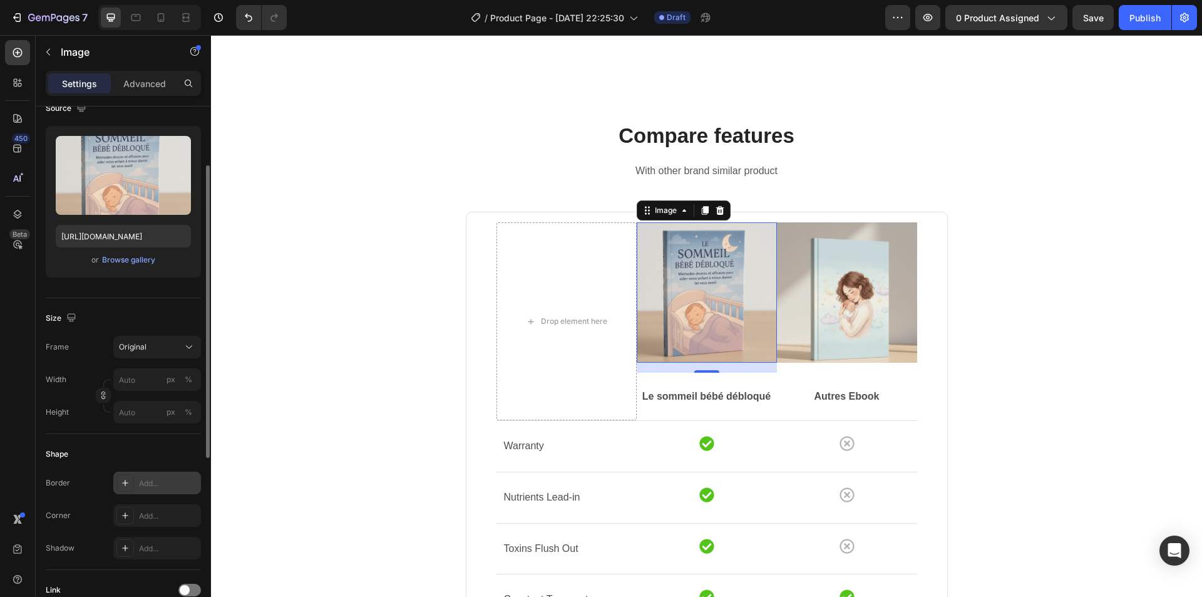
click at [143, 486] on div "Add..." at bounding box center [168, 483] width 59 height 11
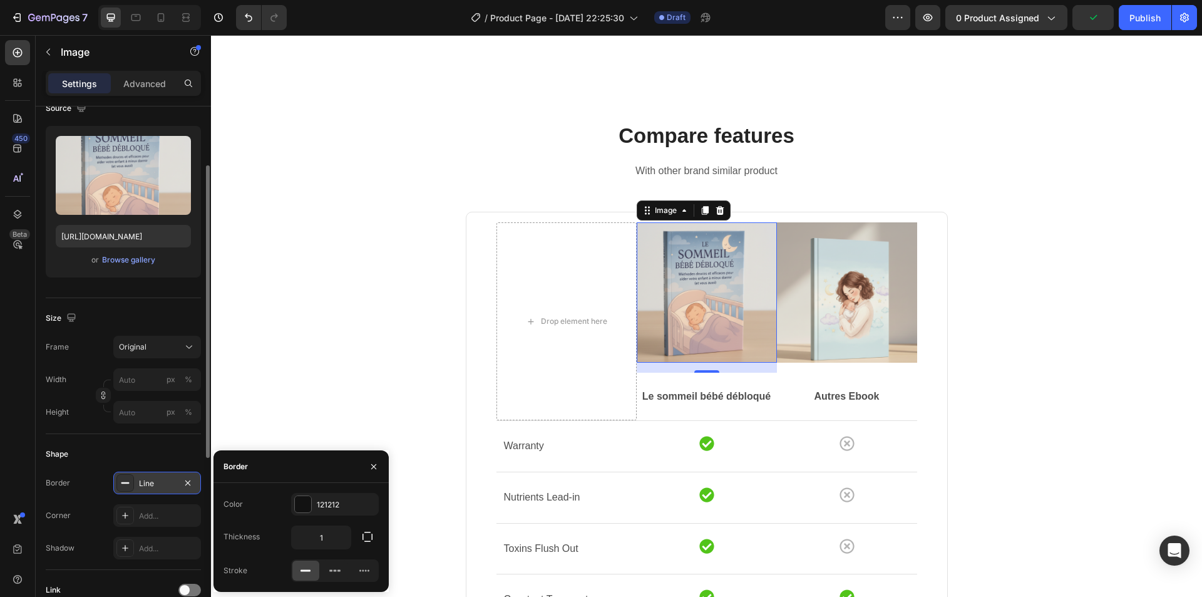
click at [138, 457] on div "Shape" at bounding box center [123, 454] width 155 height 20
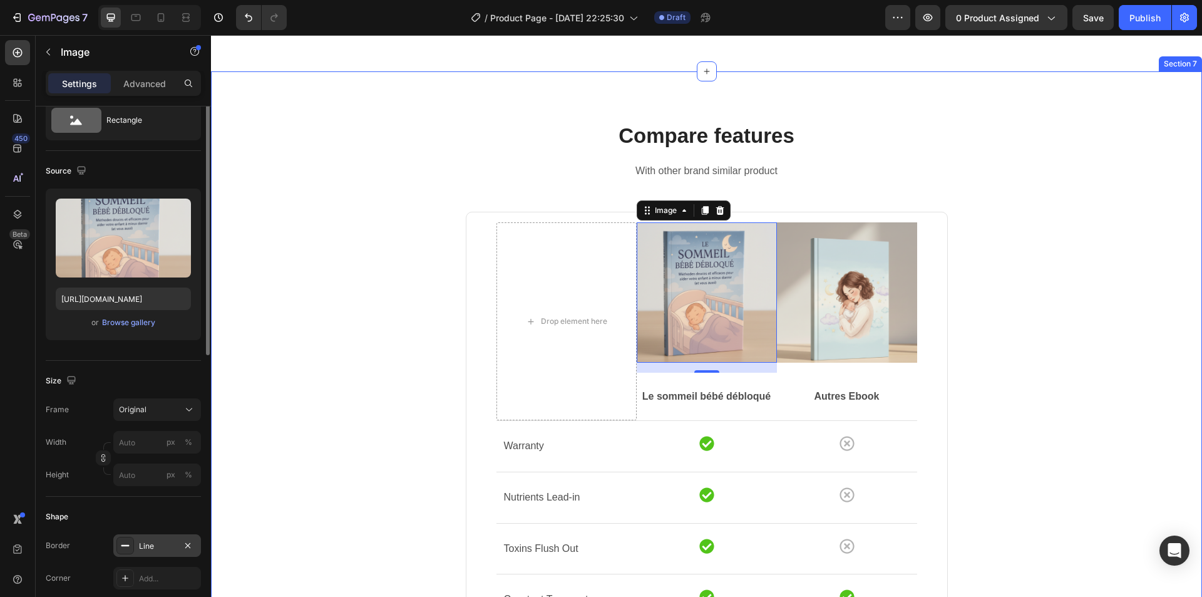
scroll to position [0, 0]
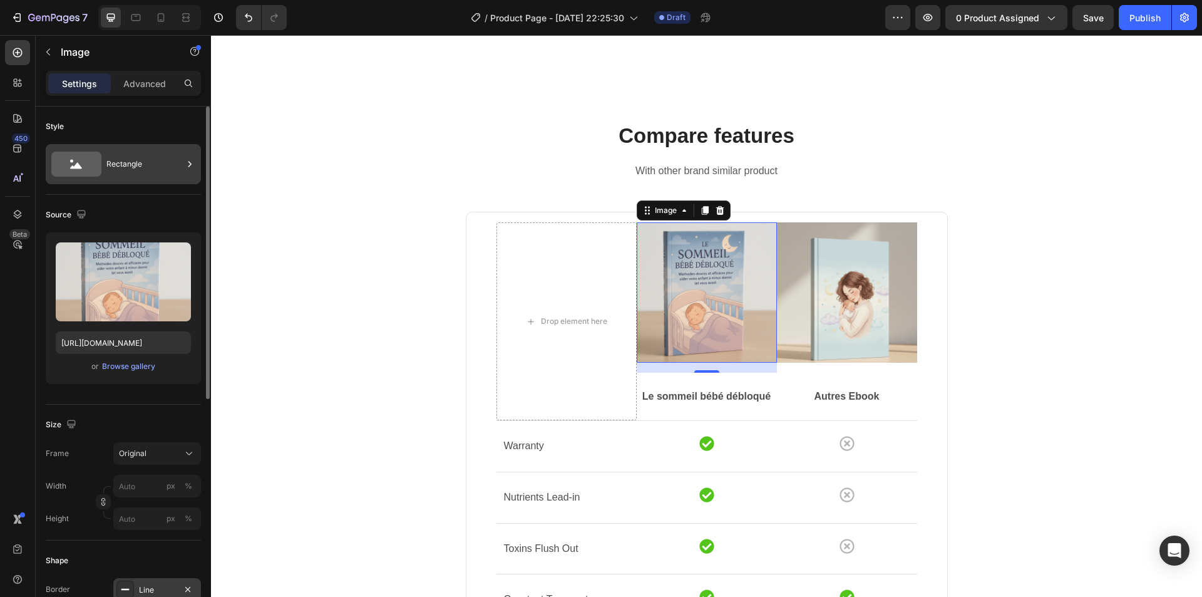
click at [118, 172] on div "Rectangle" at bounding box center [144, 164] width 76 height 29
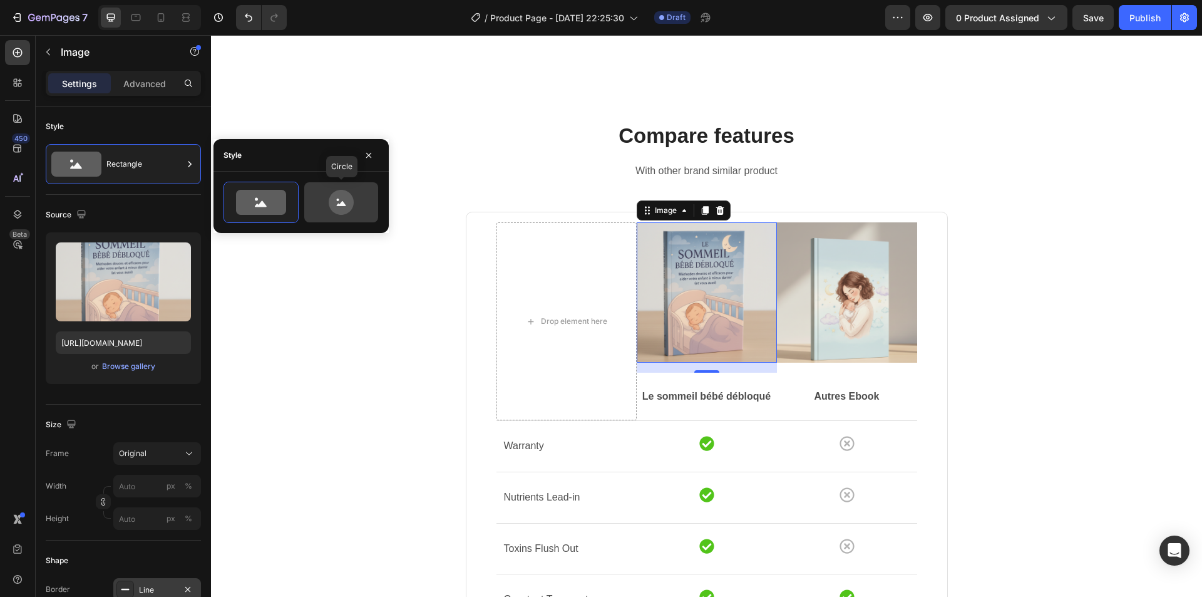
click at [352, 207] on icon at bounding box center [341, 202] width 25 height 25
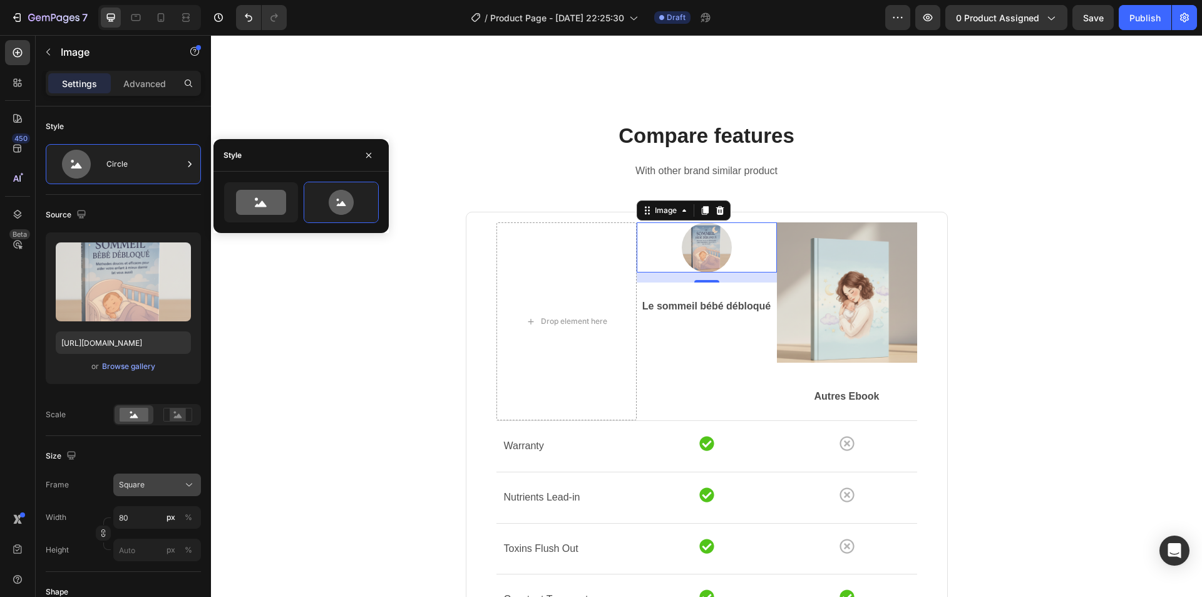
click at [168, 485] on div "Square" at bounding box center [149, 484] width 61 height 11
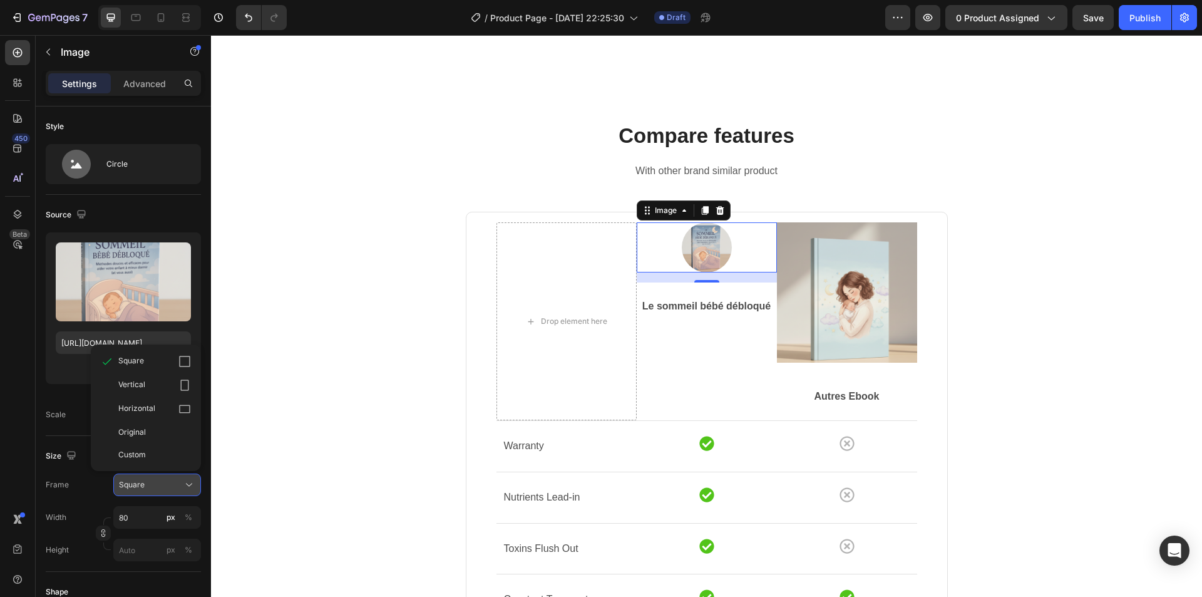
click at [168, 485] on div "Square" at bounding box center [149, 484] width 61 height 11
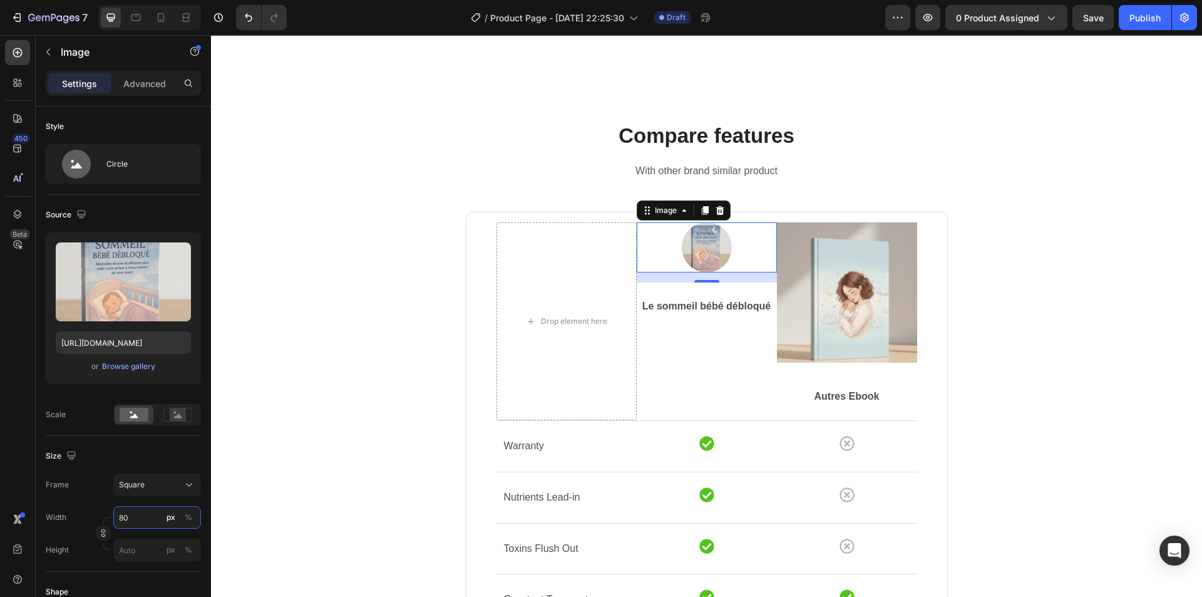
click at [155, 518] on input "80" at bounding box center [157, 517] width 88 height 23
click at [154, 518] on input "80" at bounding box center [157, 517] width 88 height 23
type input "2"
type input "20"
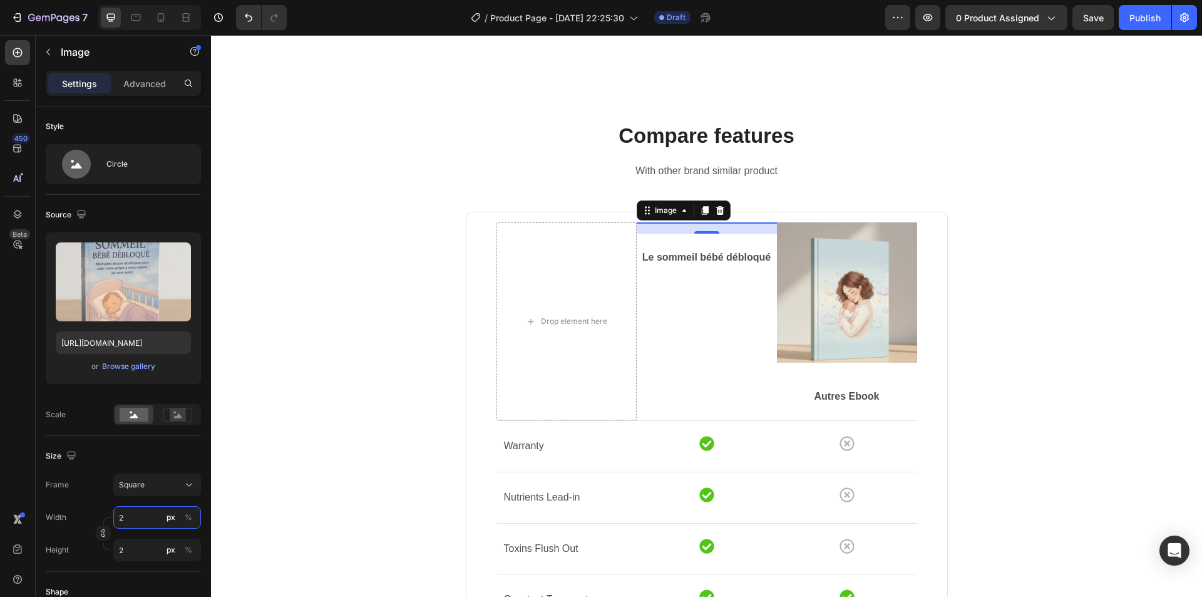
type input "20"
type input "200"
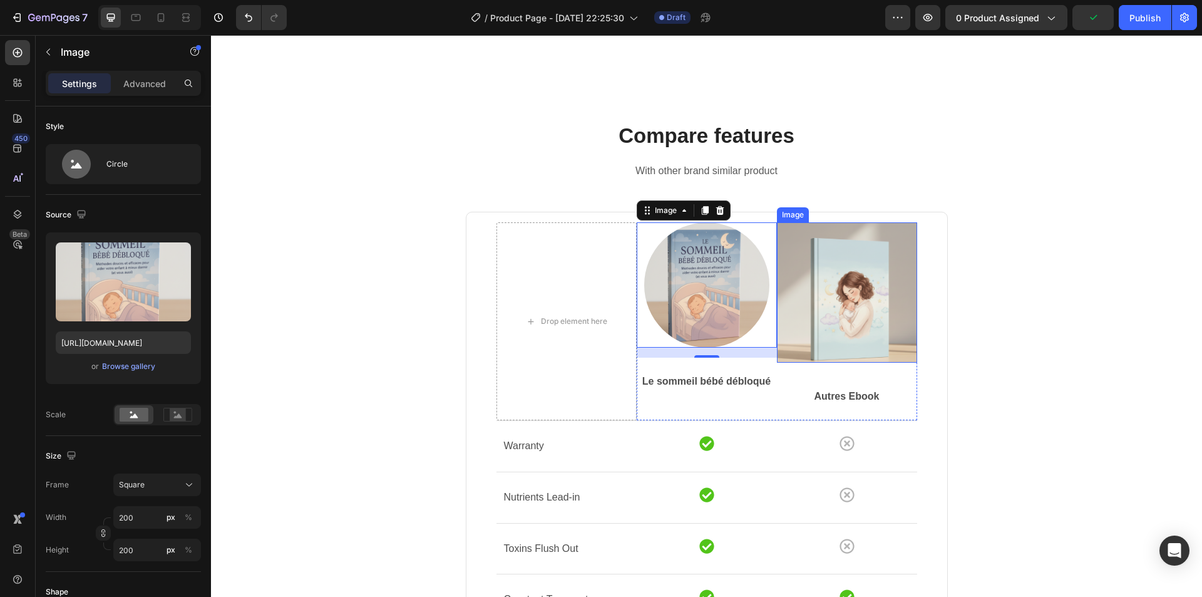
click at [842, 305] on img at bounding box center [847, 292] width 140 height 140
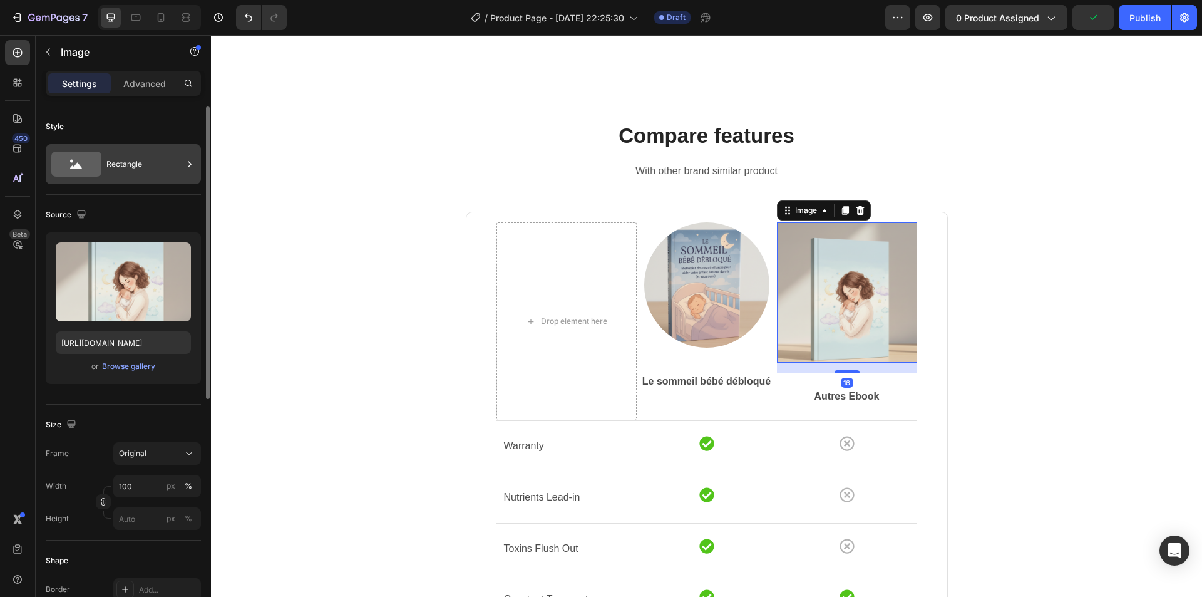
click at [144, 176] on div "Rectangle" at bounding box center [144, 164] width 76 height 29
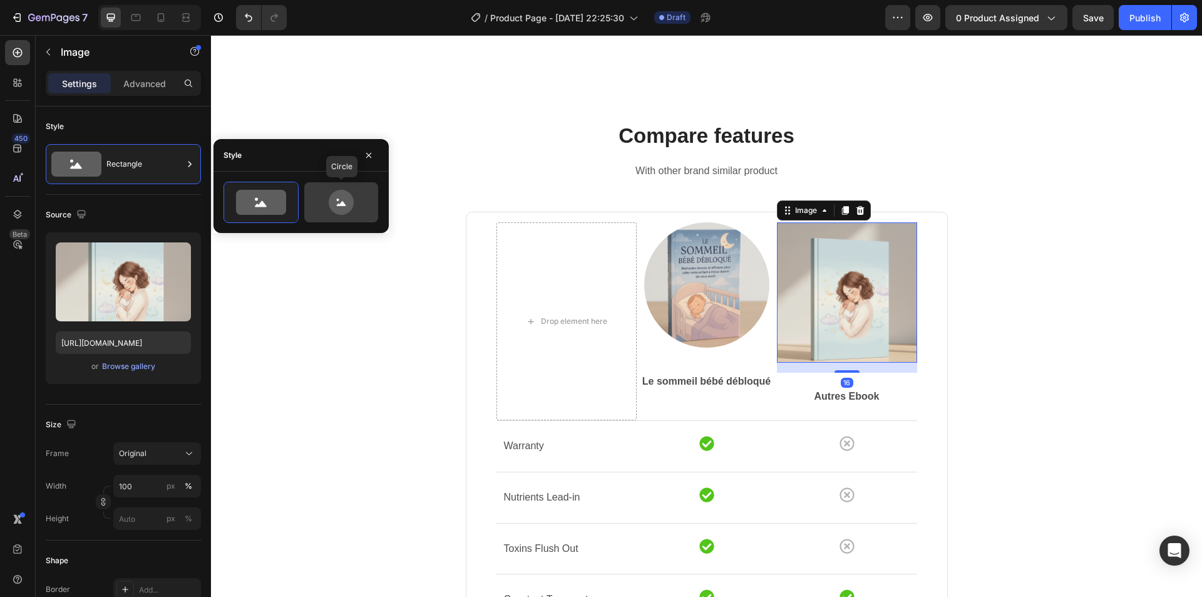
click at [346, 198] on icon at bounding box center [341, 202] width 25 height 25
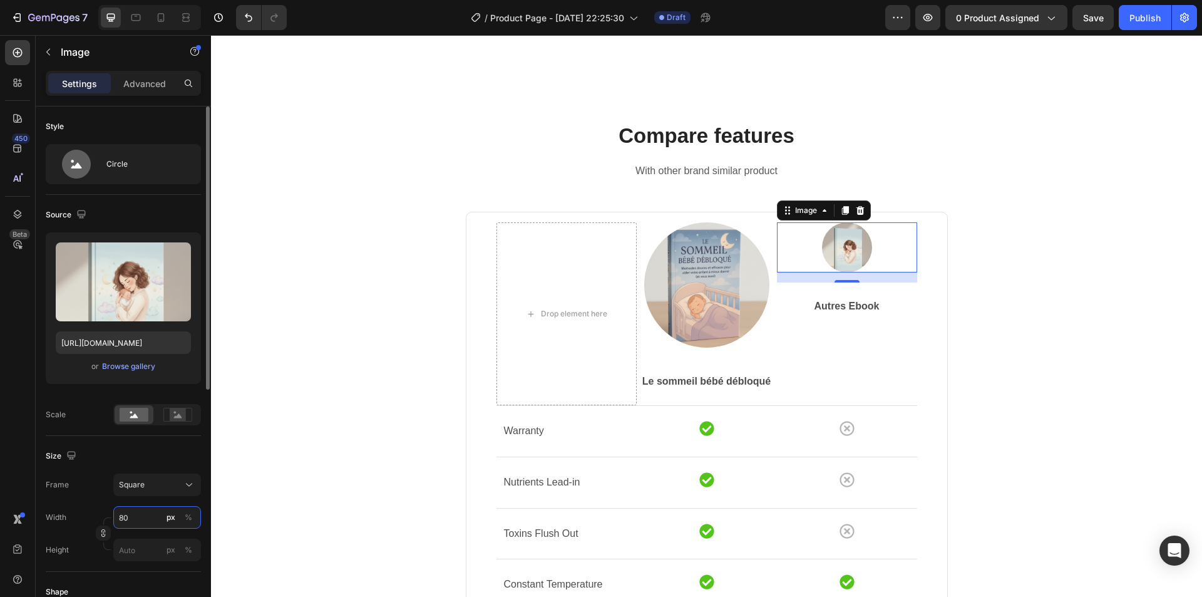
click at [134, 524] on input "80" at bounding box center [157, 517] width 88 height 23
type input "2"
type input "20"
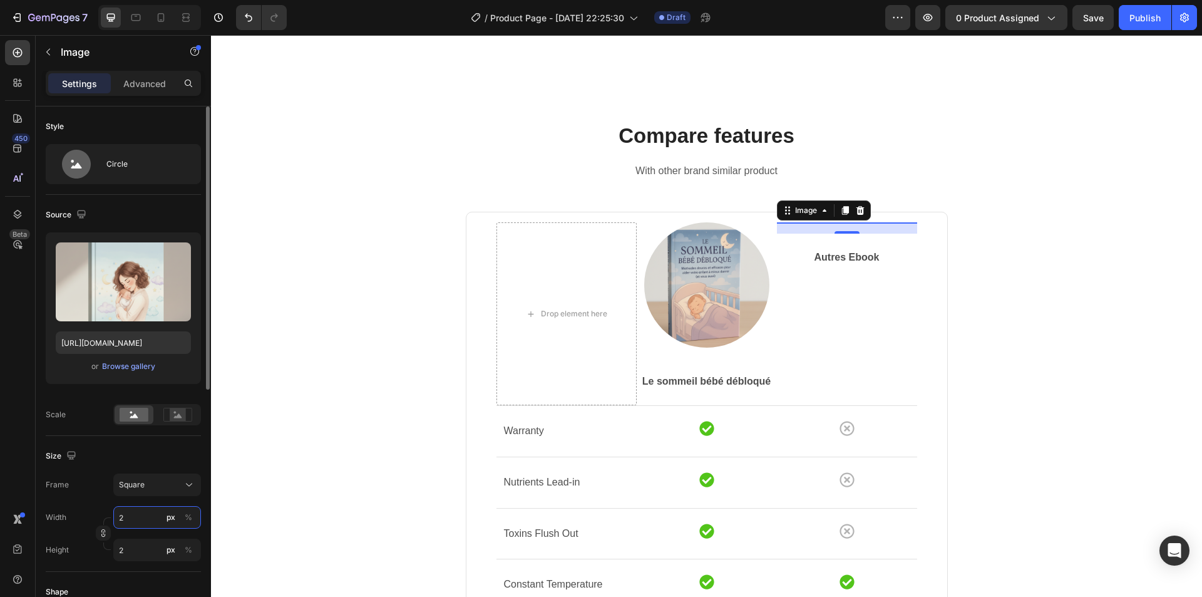
type input "20"
type input "200"
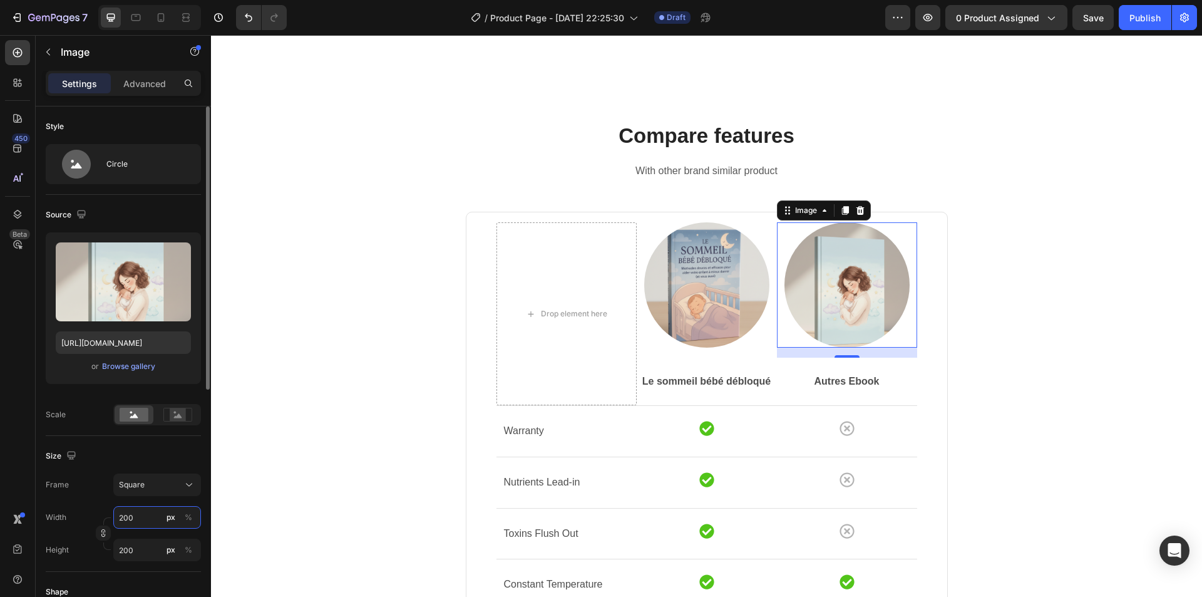
type input "200"
click at [201, 378] on div "Style Circle Source Upload Image [URL][DOMAIN_NAME] or Browse gallery Scale Siz…" at bounding box center [123, 594] width 175 height 977
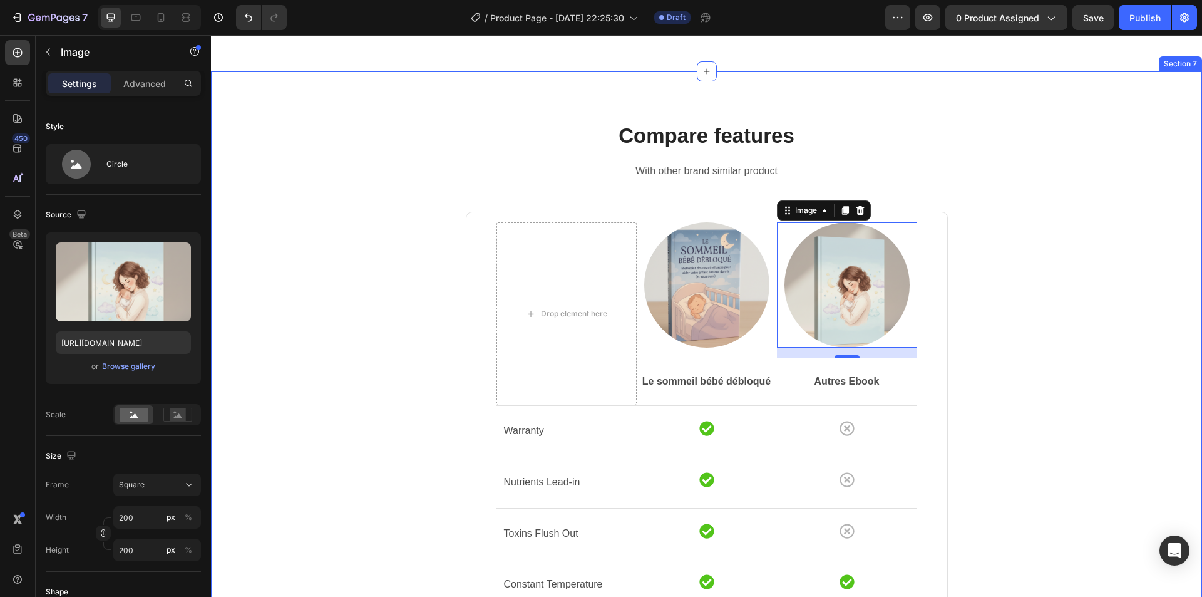
click at [1017, 324] on div "Compare features Heading With other brand similar product Text block Drop eleme…" at bounding box center [706, 507] width 972 height 773
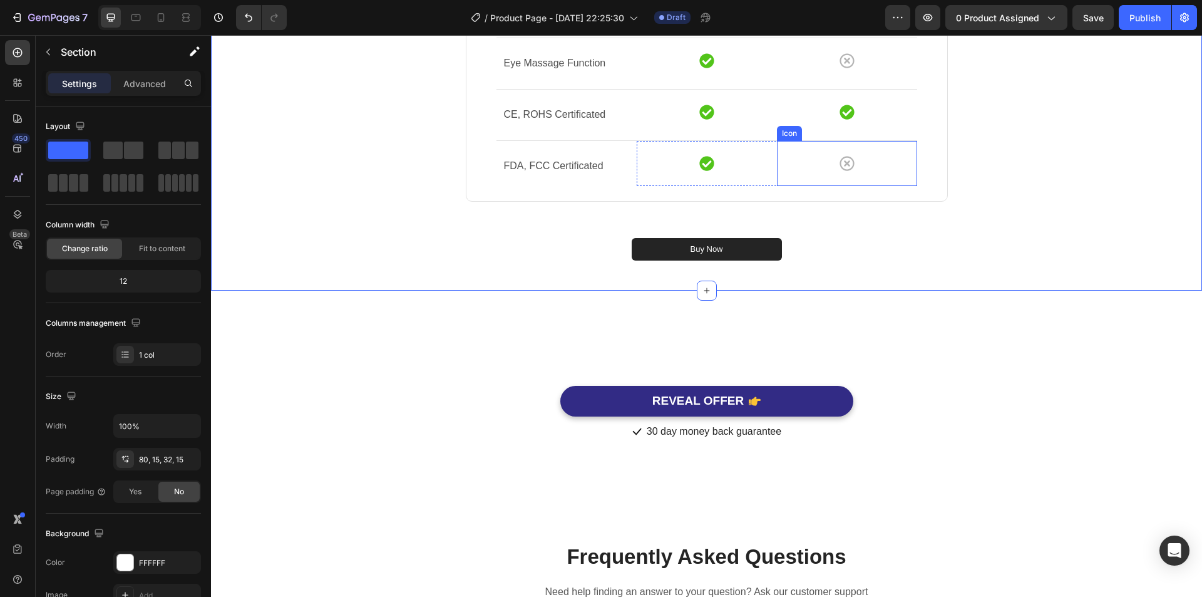
scroll to position [3704, 0]
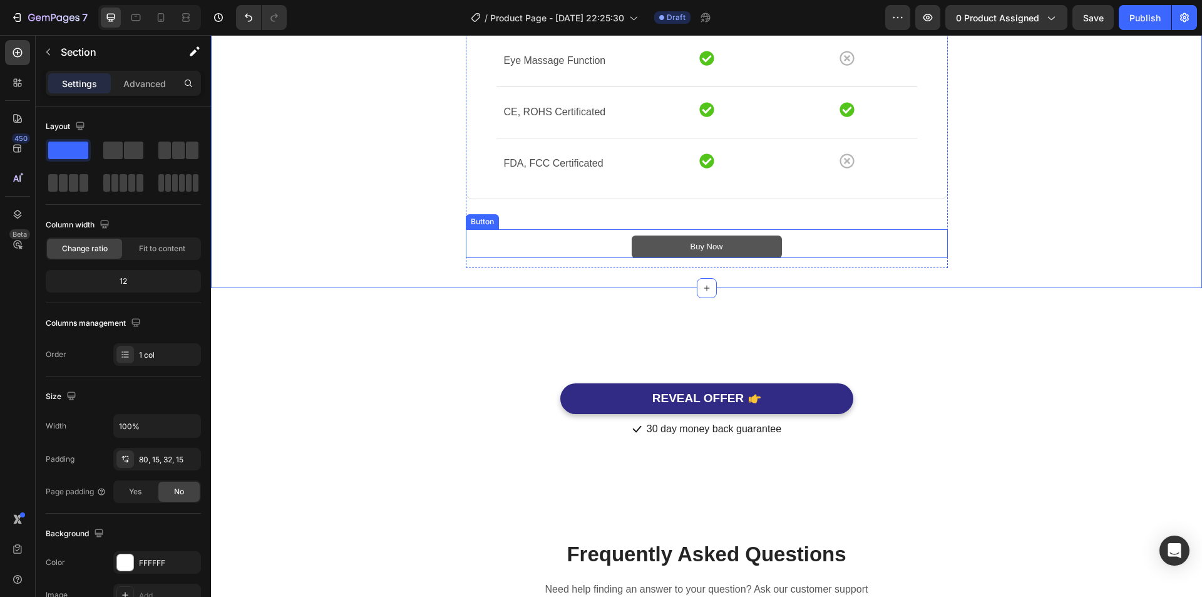
click at [734, 244] on button "Buy Now" at bounding box center [707, 246] width 150 height 23
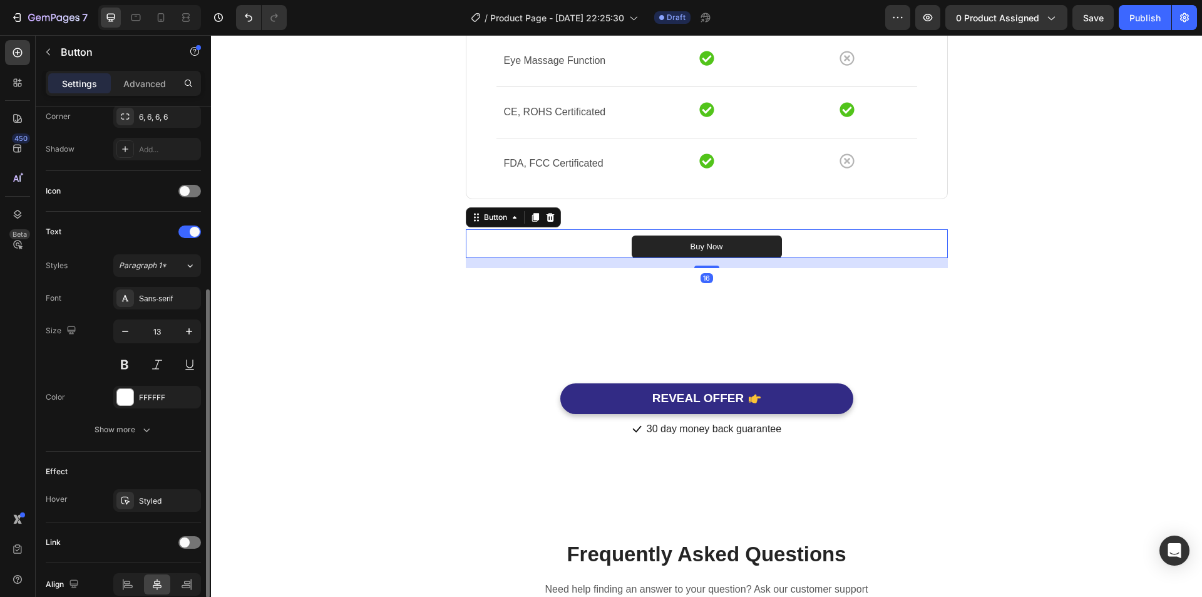
scroll to position [372, 0]
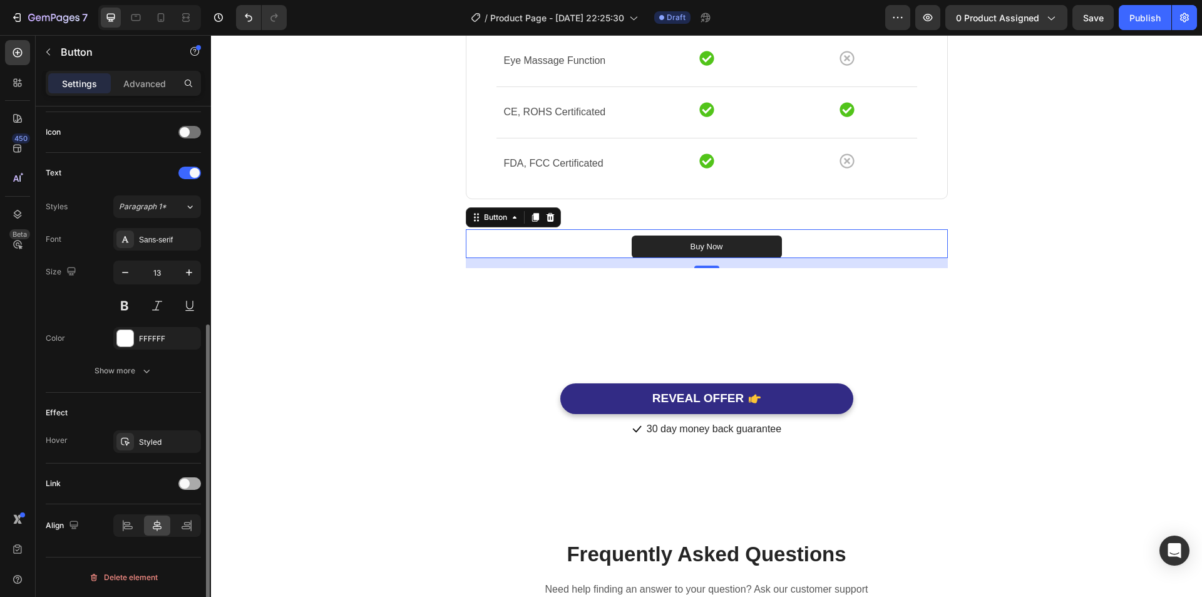
click at [185, 480] on span at bounding box center [185, 483] width 10 height 10
click at [168, 511] on div "Open page" at bounding box center [151, 514] width 64 height 11
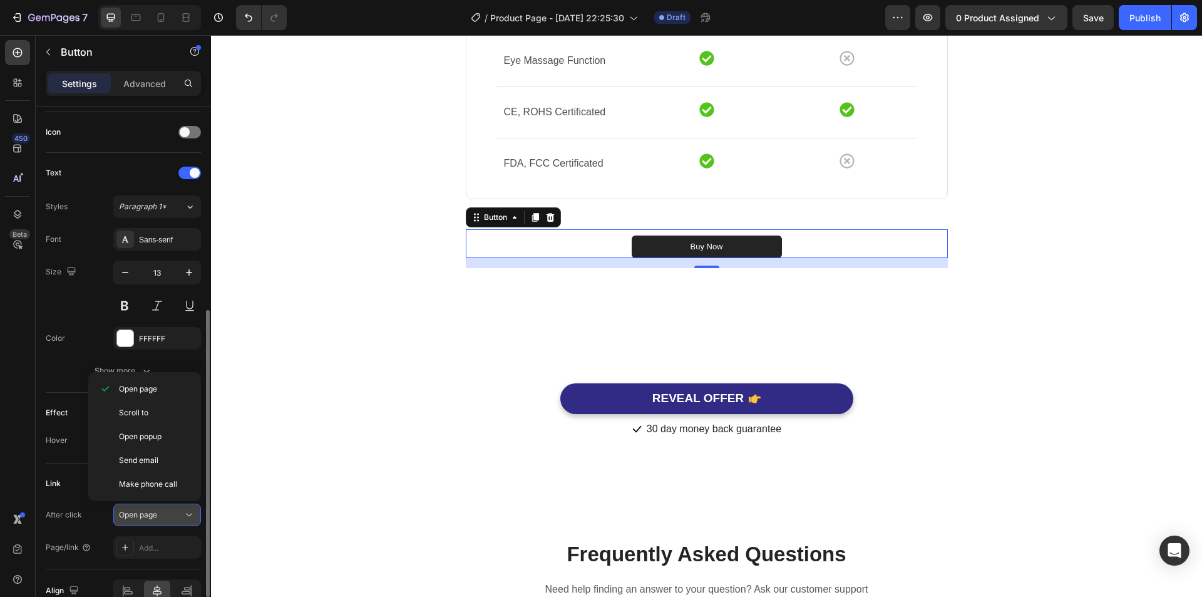
click at [163, 511] on div "Open page" at bounding box center [151, 514] width 64 height 11
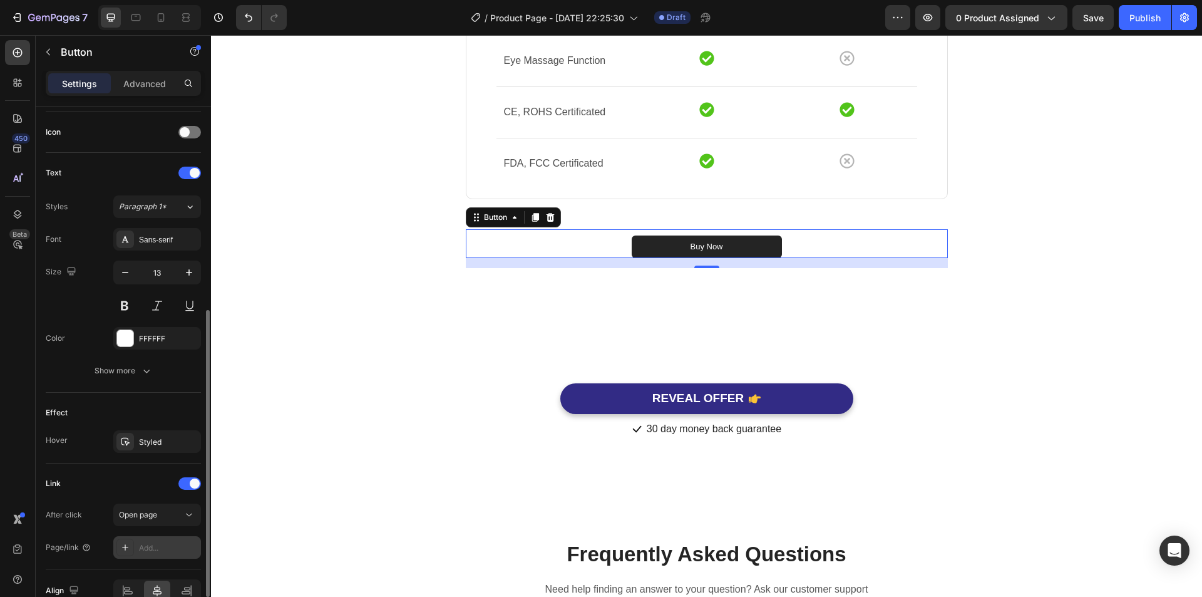
click at [158, 541] on div "Add..." at bounding box center [157, 547] width 88 height 23
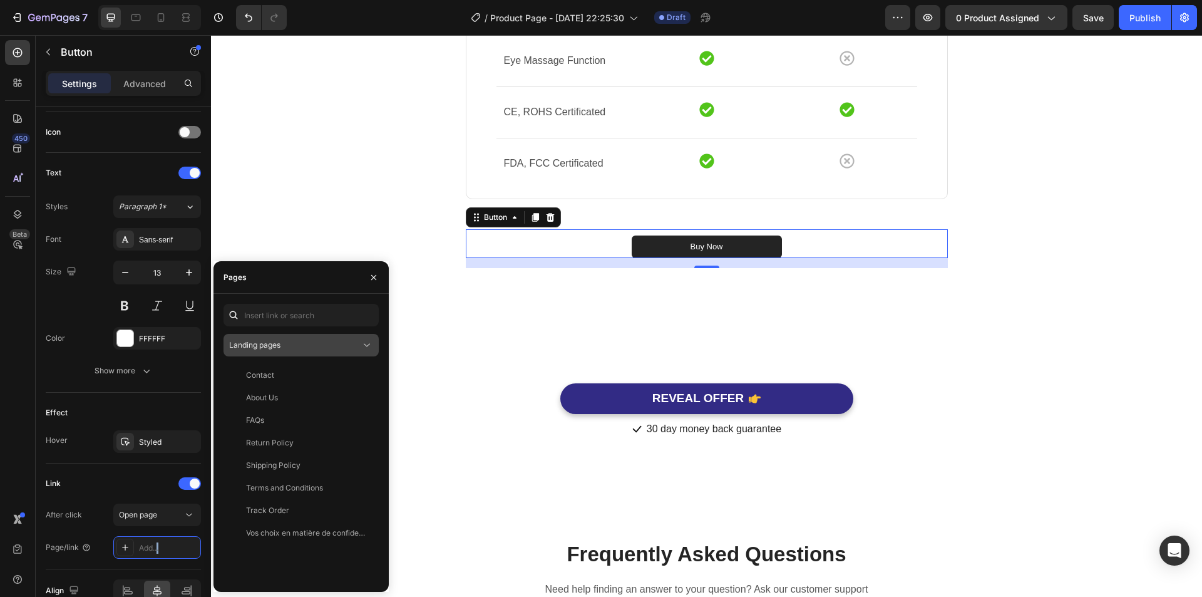
click at [311, 342] on div "Landing pages" at bounding box center [294, 344] width 131 height 11
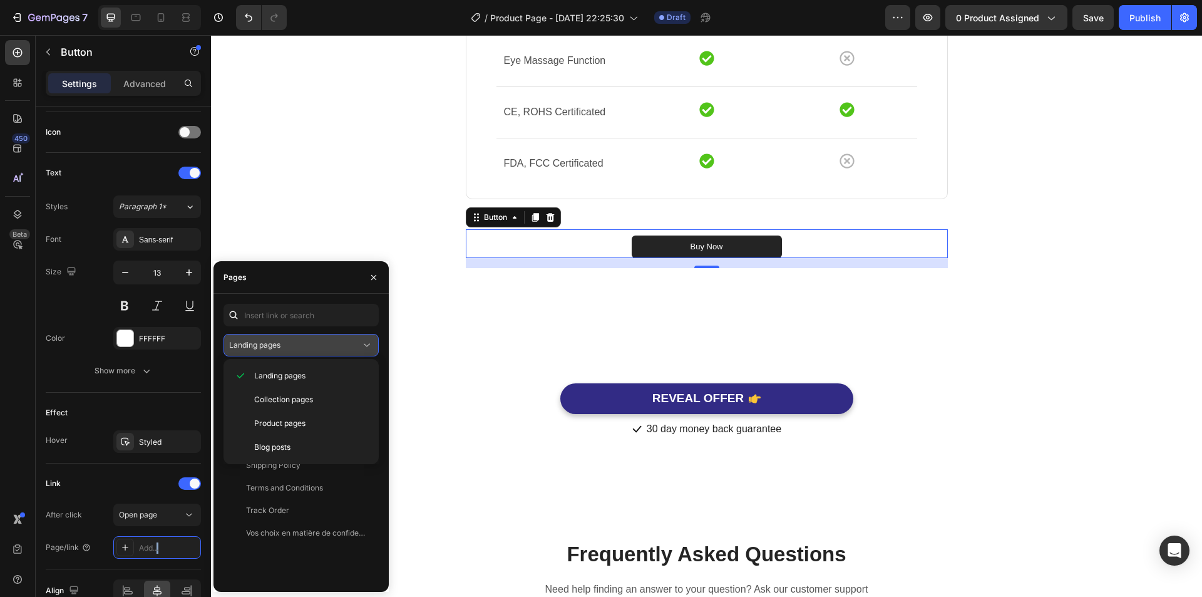
click at [314, 343] on div "Landing pages" at bounding box center [294, 344] width 131 height 11
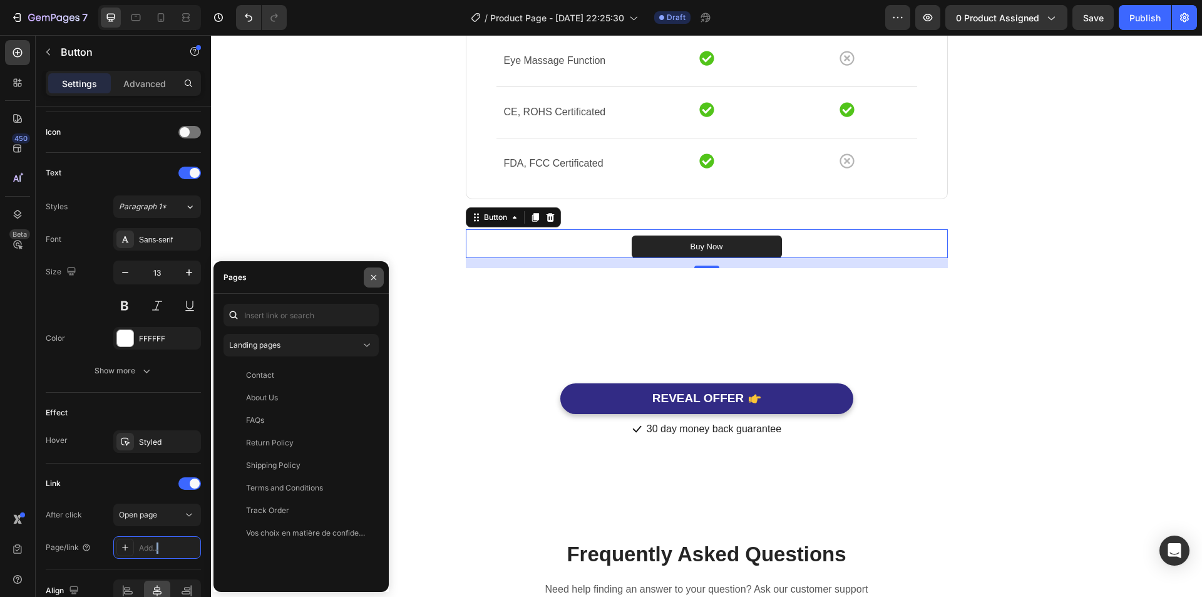
click at [378, 280] on icon "button" at bounding box center [374, 277] width 10 height 10
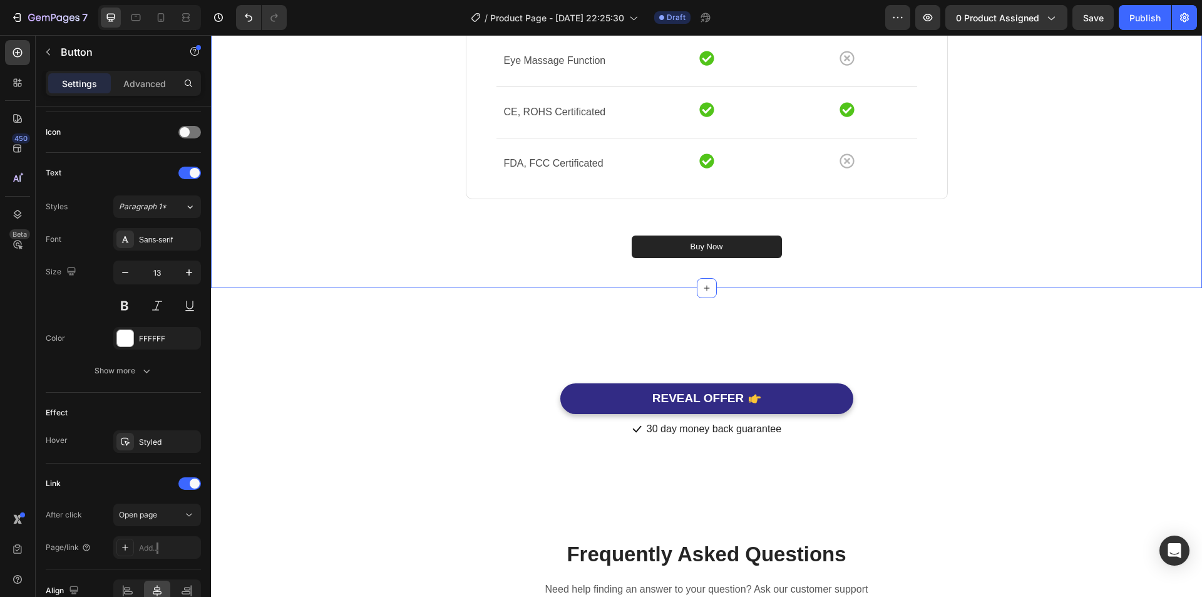
scroll to position [0, 0]
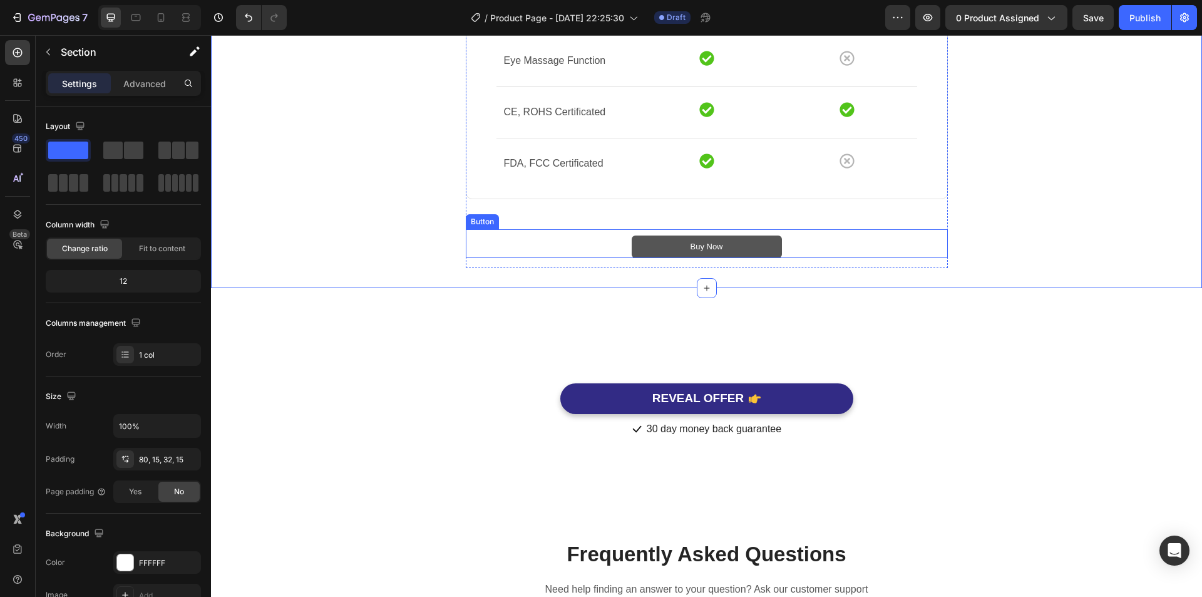
click at [722, 248] on button "Buy Now" at bounding box center [707, 246] width 150 height 23
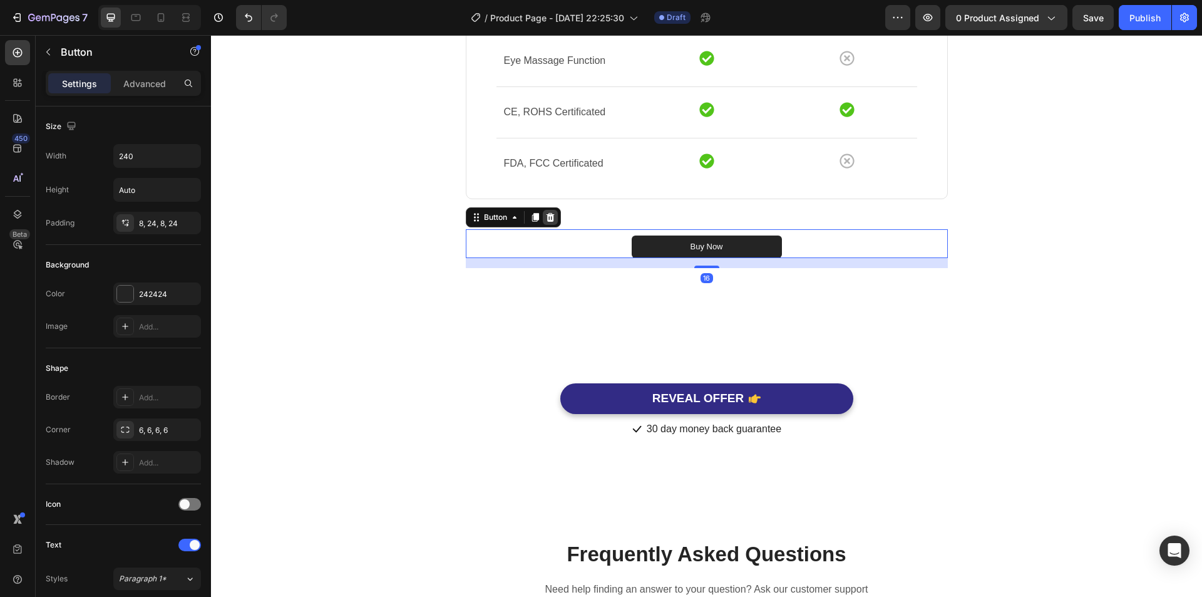
click at [550, 218] on icon at bounding box center [550, 217] width 10 height 10
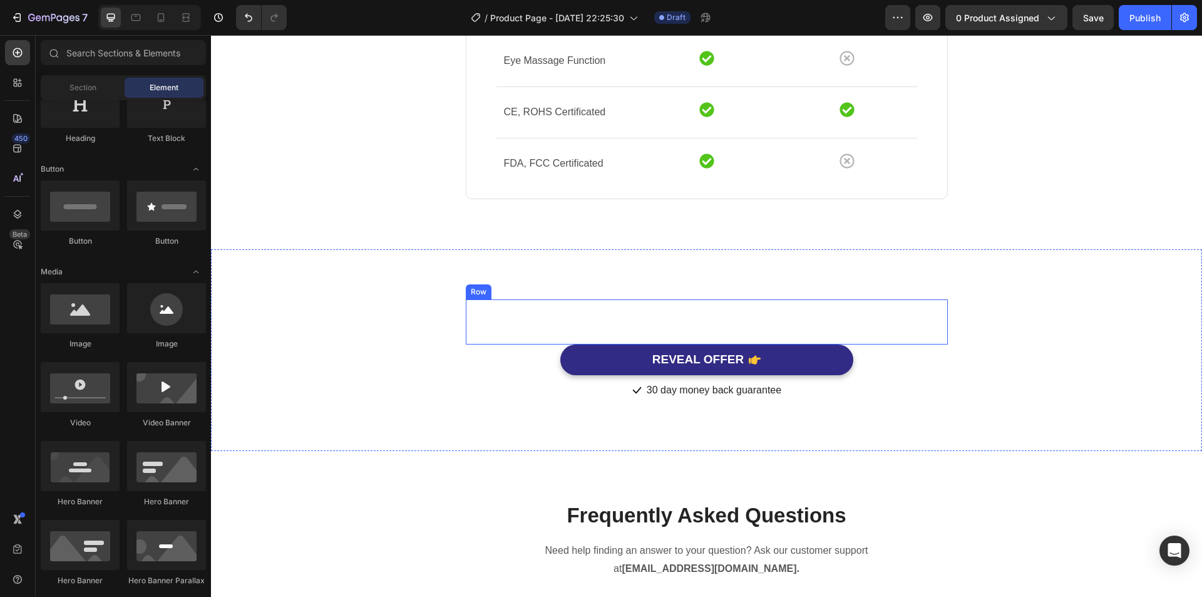
click at [679, 309] on div "Your Brand Heading Differentiation Point 1 Text block Icon Row Differentiation …" at bounding box center [707, 321] width 482 height 45
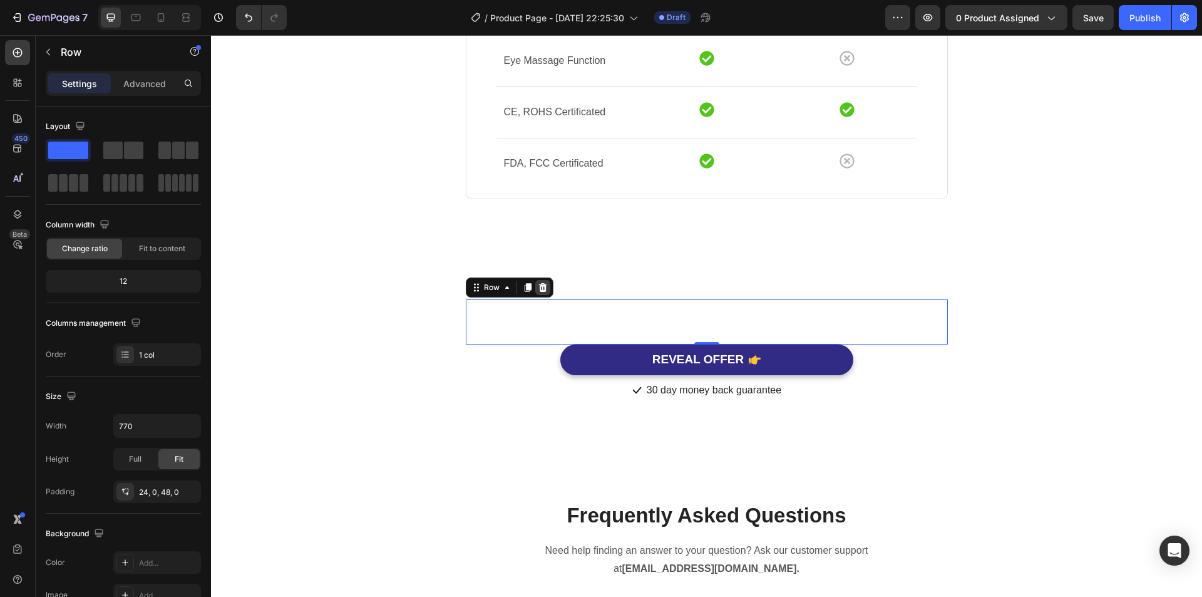
click at [538, 288] on icon at bounding box center [542, 287] width 8 height 9
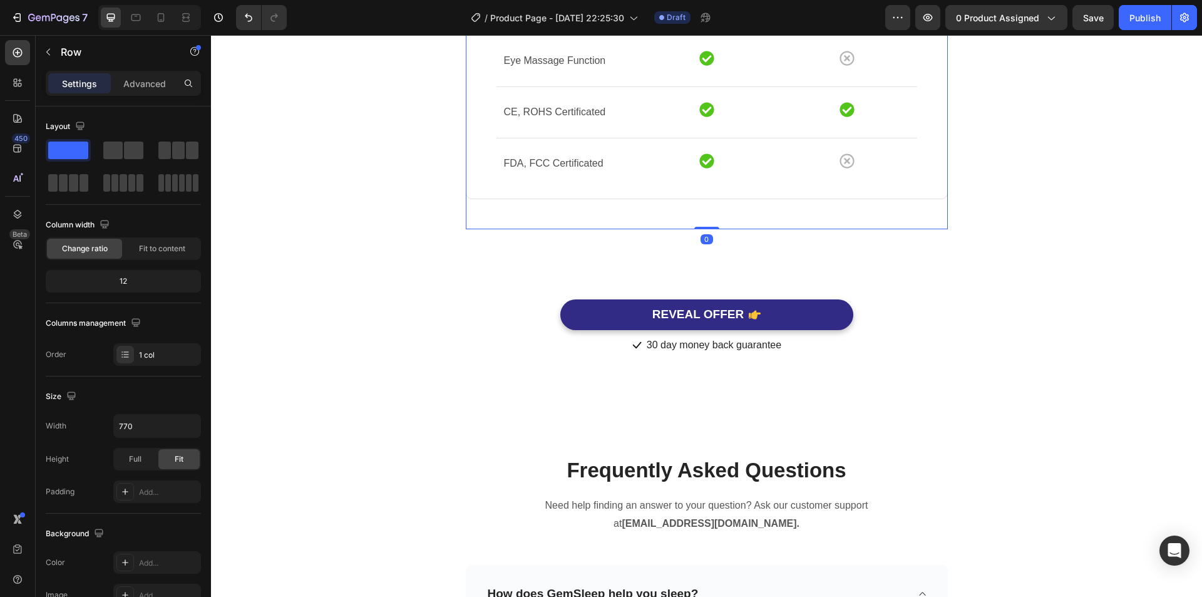
drag, startPoint x: 709, startPoint y: 228, endPoint x: 726, endPoint y: 242, distance: 21.3
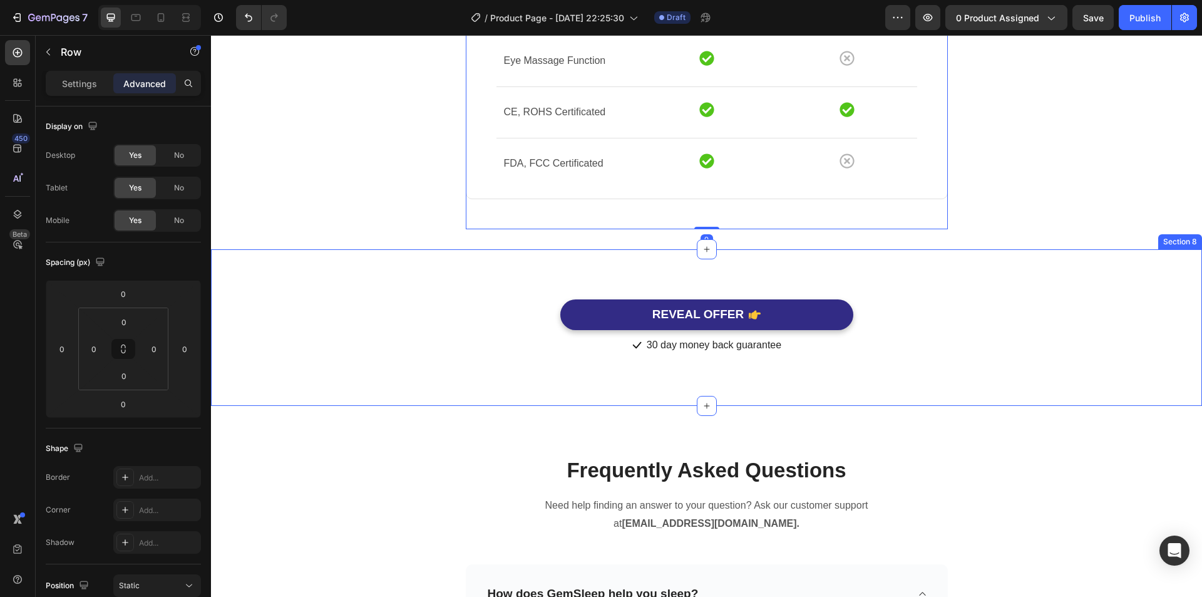
click at [729, 251] on div "REVEAL OFFER Button Icon 30 day money back guarantee Text block Icon List Row S…" at bounding box center [706, 327] width 991 height 157
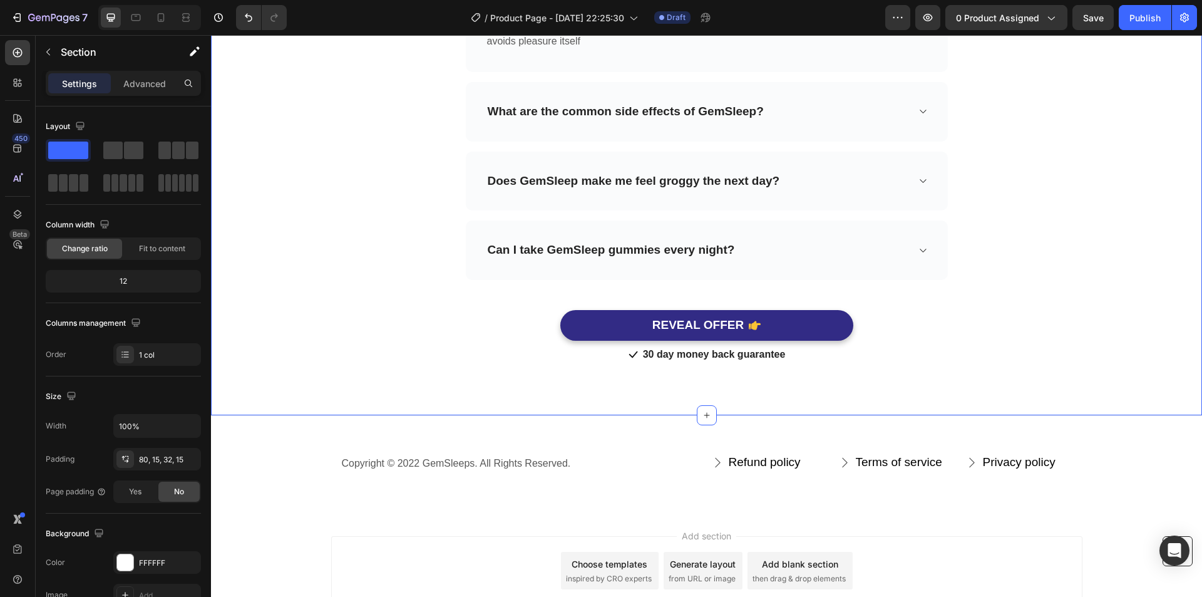
scroll to position [4446, 0]
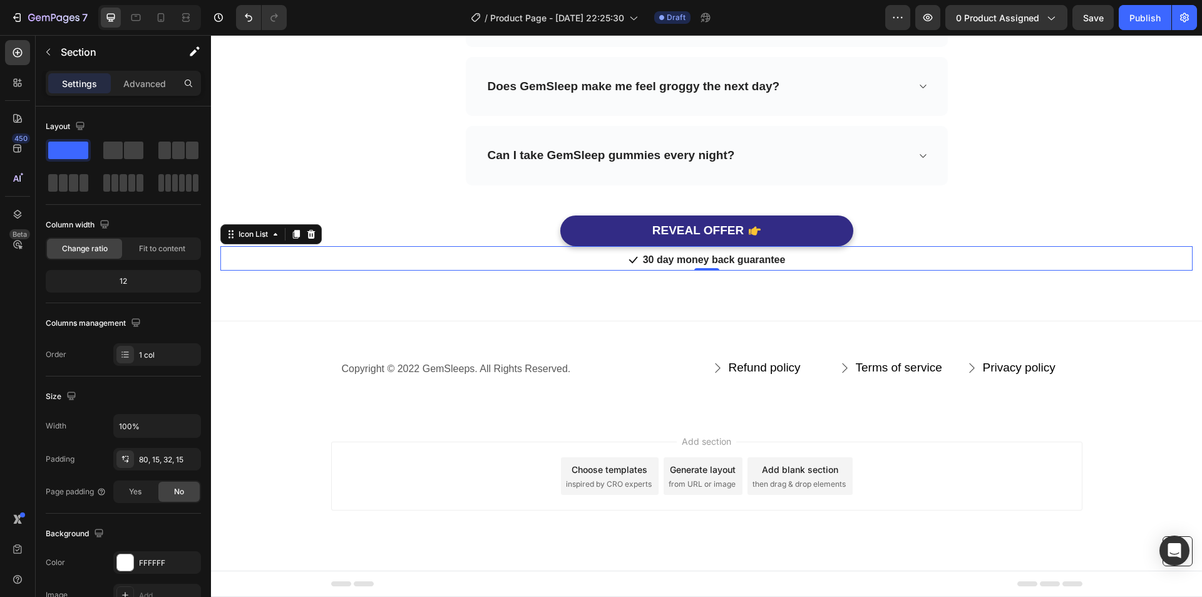
click at [883, 251] on div "Icon 30 day money back guarantee Text block" at bounding box center [706, 260] width 972 height 19
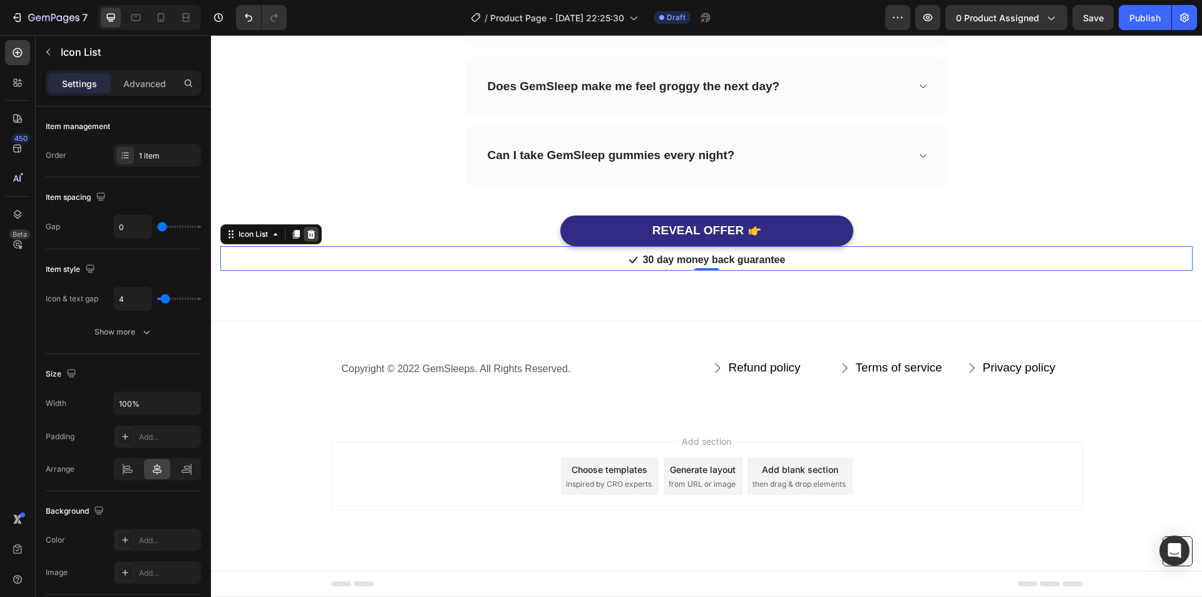
click at [309, 235] on icon at bounding box center [311, 234] width 8 height 9
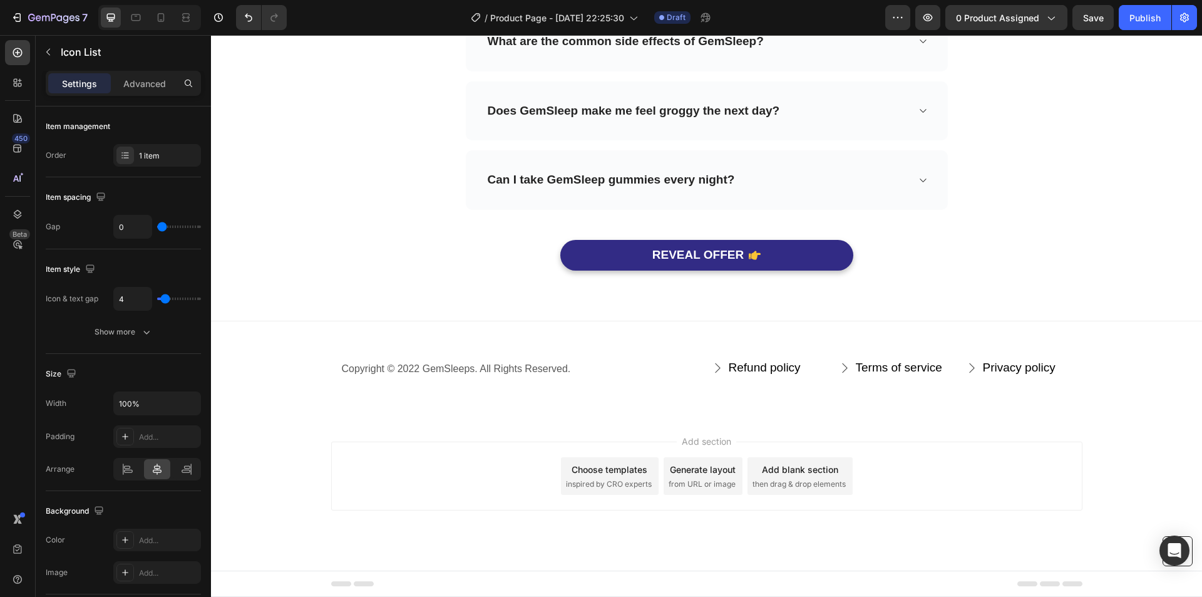
scroll to position [4421, 0]
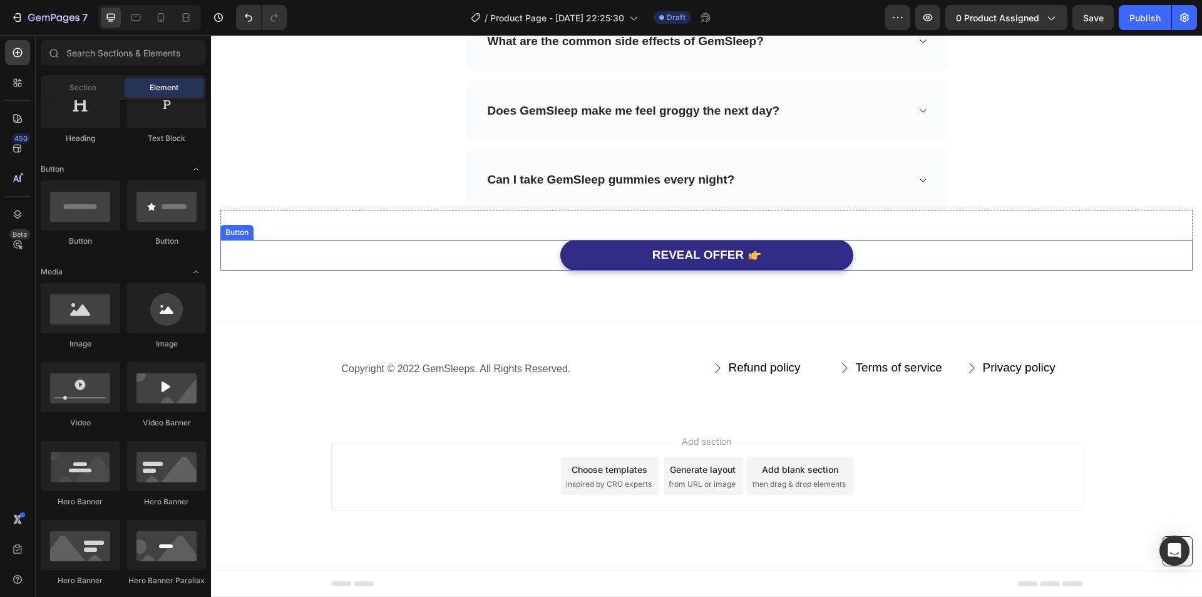
click at [518, 254] on div "REVEAL OFFER Button" at bounding box center [706, 255] width 972 height 31
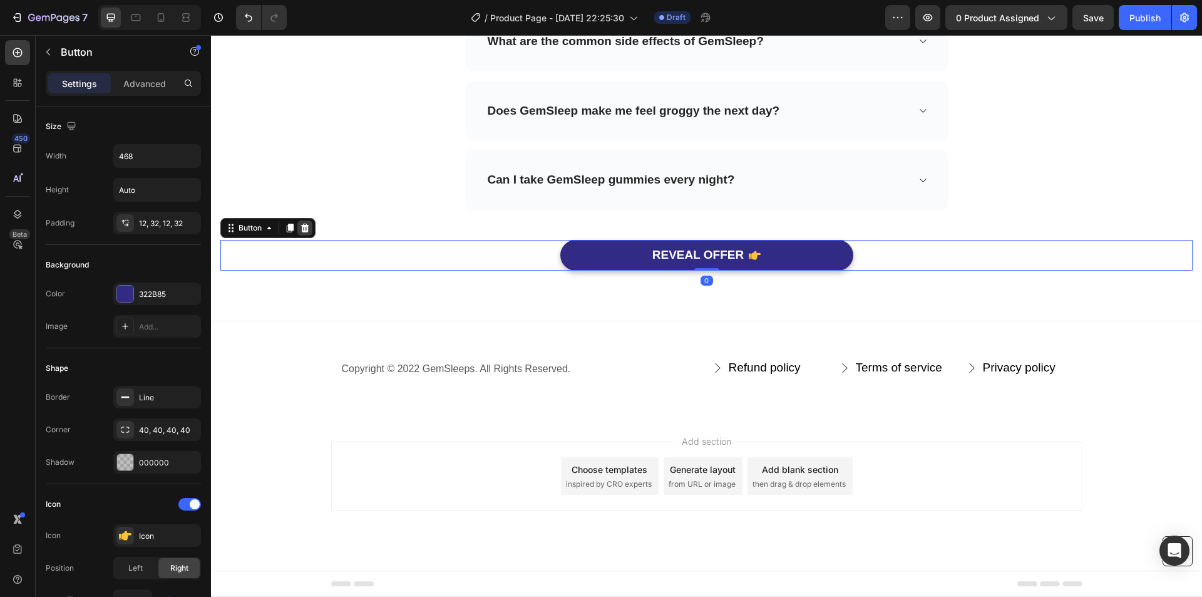
click at [308, 228] on icon at bounding box center [305, 228] width 8 height 9
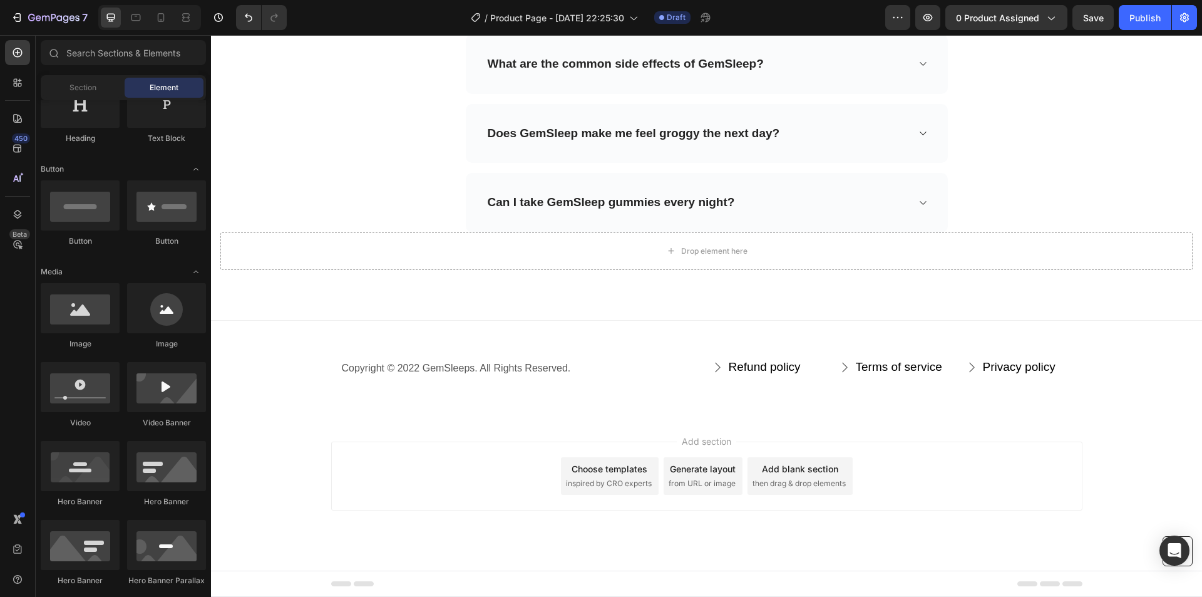
scroll to position [4398, 0]
click at [573, 248] on div "Drop element here" at bounding box center [706, 251] width 972 height 38
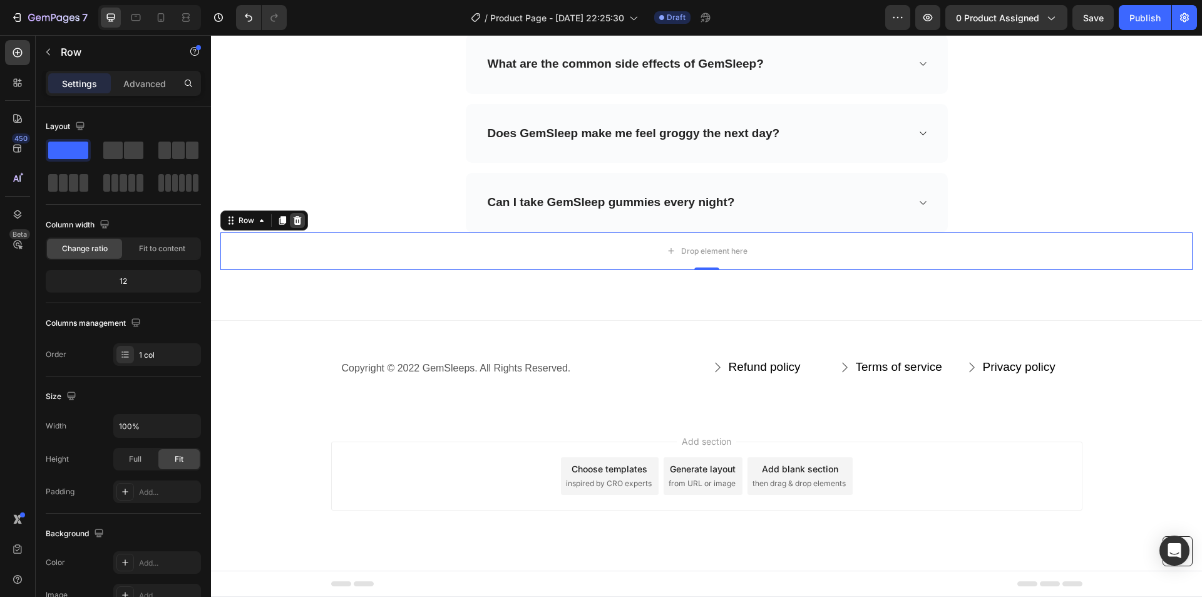
click at [299, 223] on icon at bounding box center [298, 220] width 8 height 9
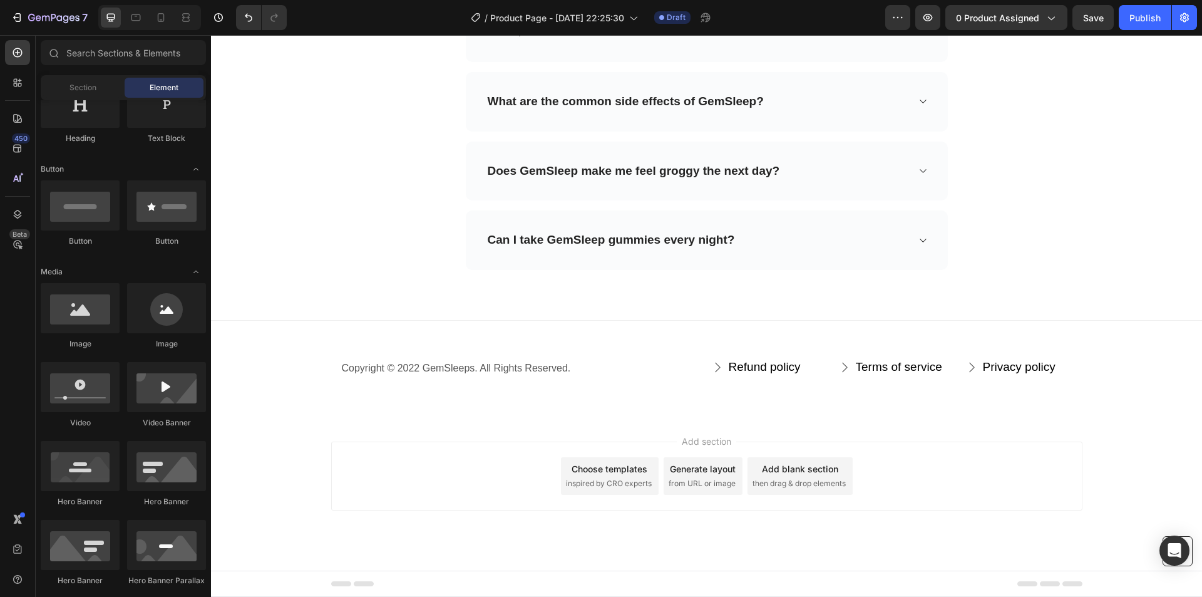
scroll to position [4361, 0]
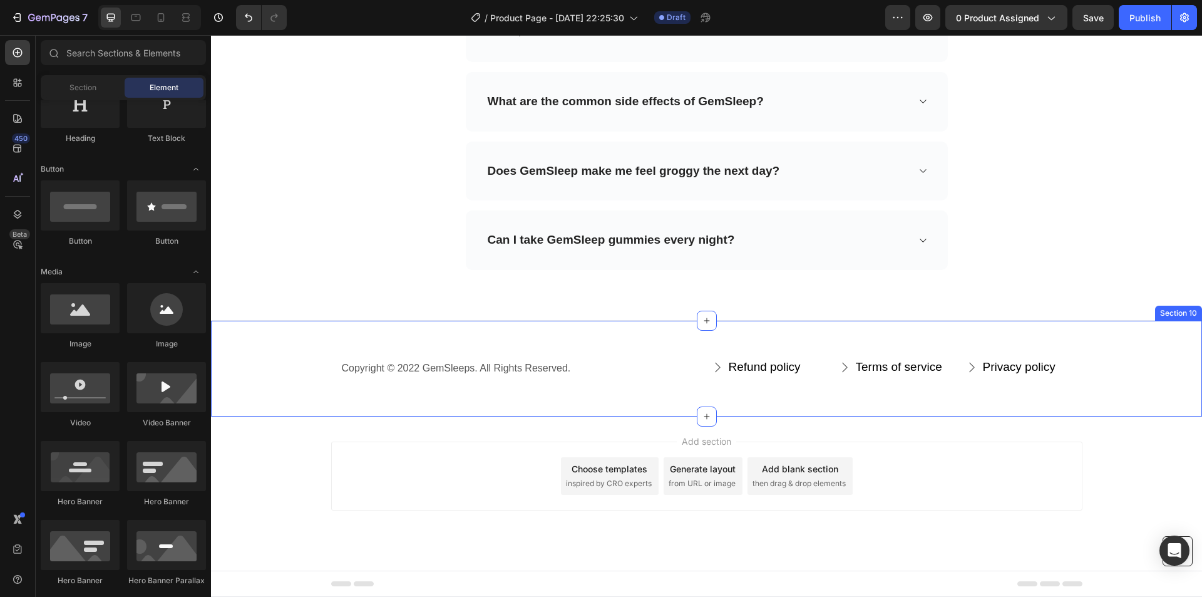
click at [938, 337] on div "Copyright © 2022 GemSleeps. All Rights Reserved. Text block Refund policy Butto…" at bounding box center [706, 368] width 991 height 96
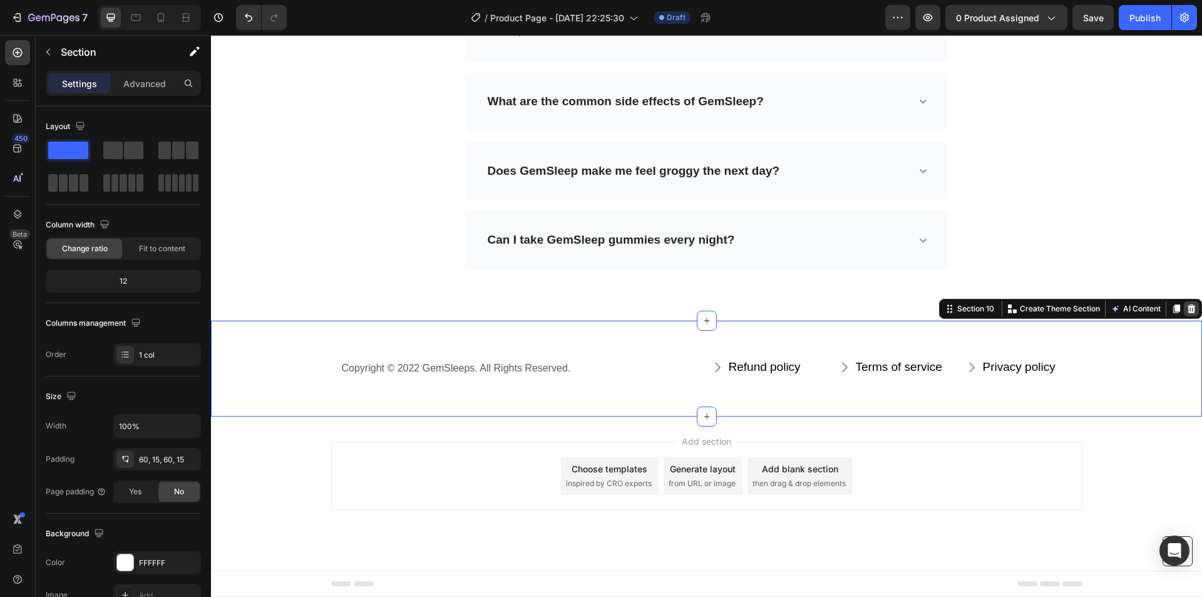
click at [1188, 309] on icon at bounding box center [1192, 308] width 8 height 9
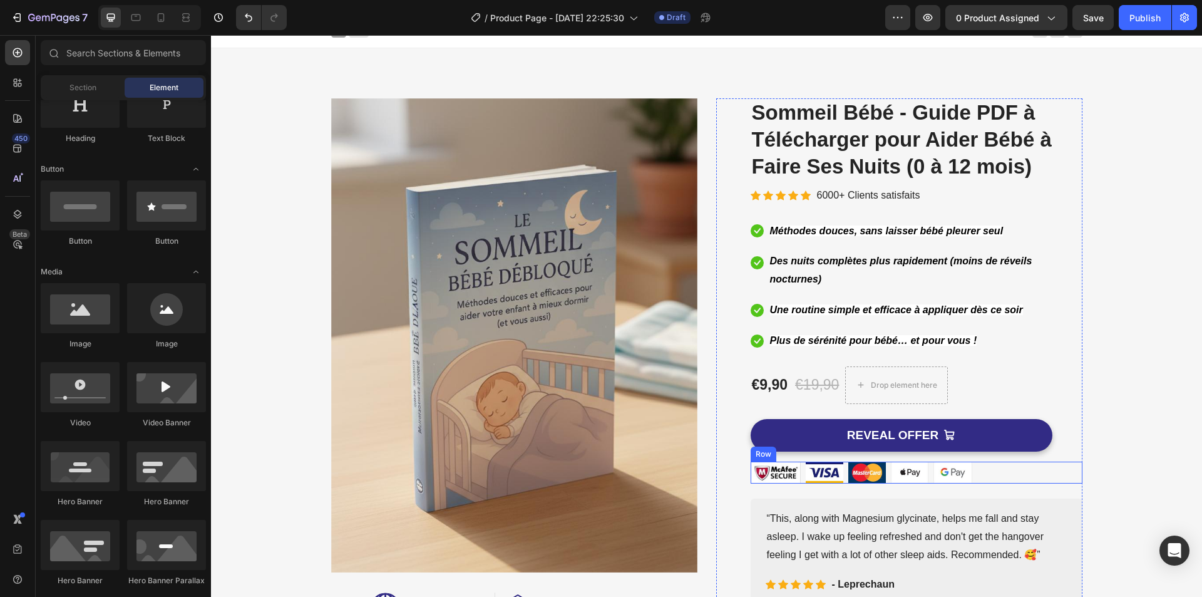
scroll to position [7, 0]
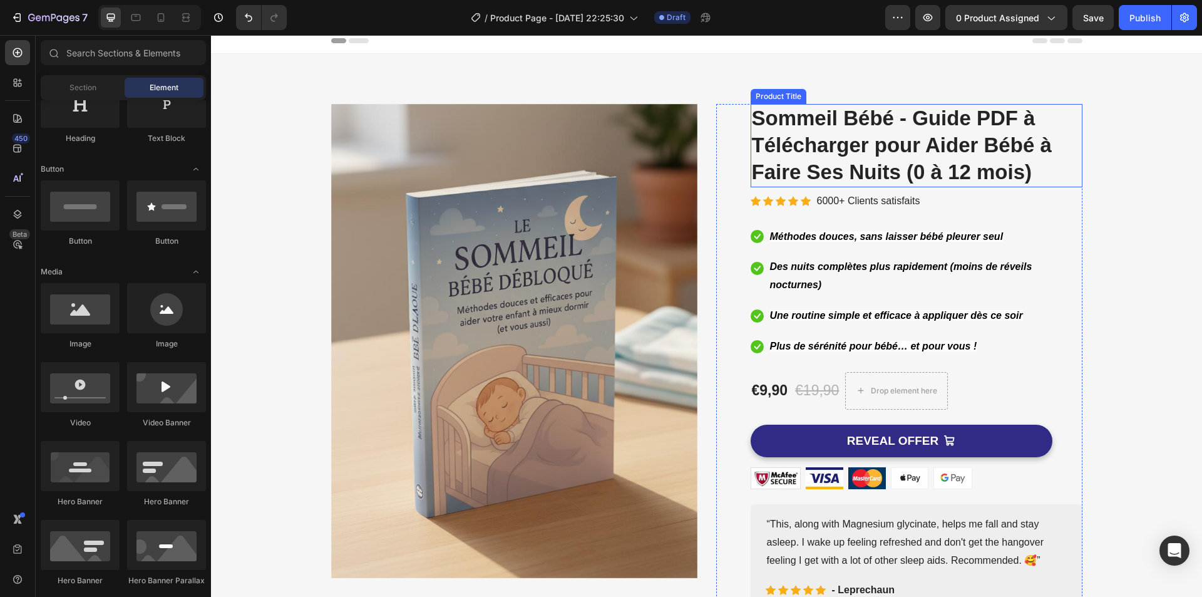
click at [975, 146] on h2 "Sommeil Bébé - Guide PDF à Télécharger pour Aider Bébé à Faire Ses Nuits (0 à 1…" at bounding box center [917, 145] width 332 height 83
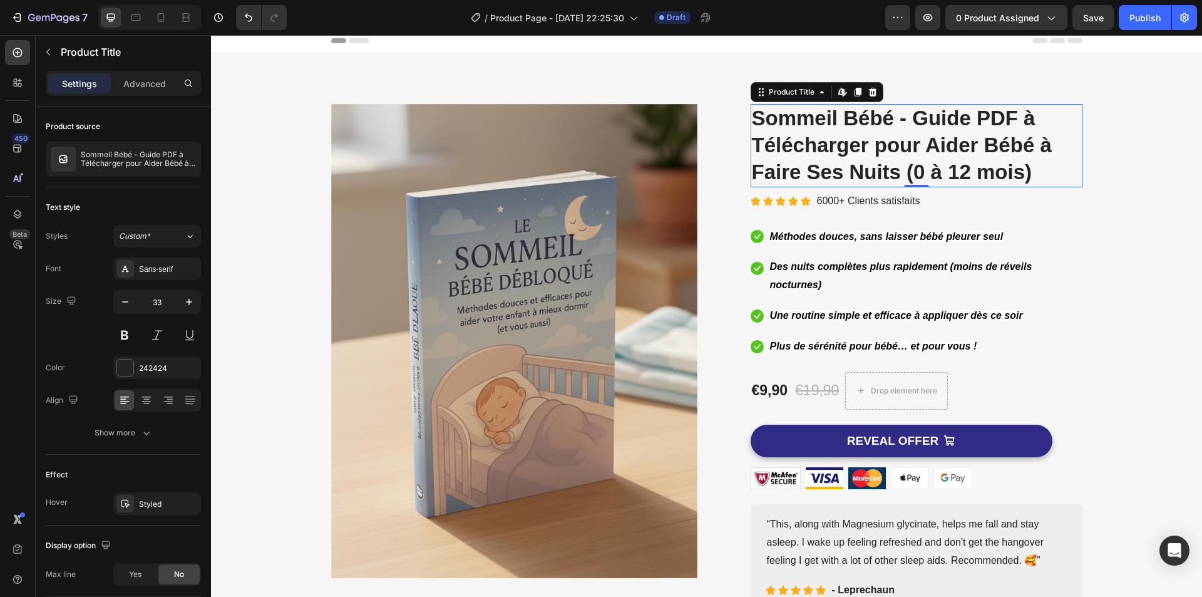
click at [975, 146] on h2 "Sommeil Bébé - Guide PDF à Télécharger pour Aider Bébé à Faire Ses Nuits (0 à 1…" at bounding box center [917, 145] width 332 height 83
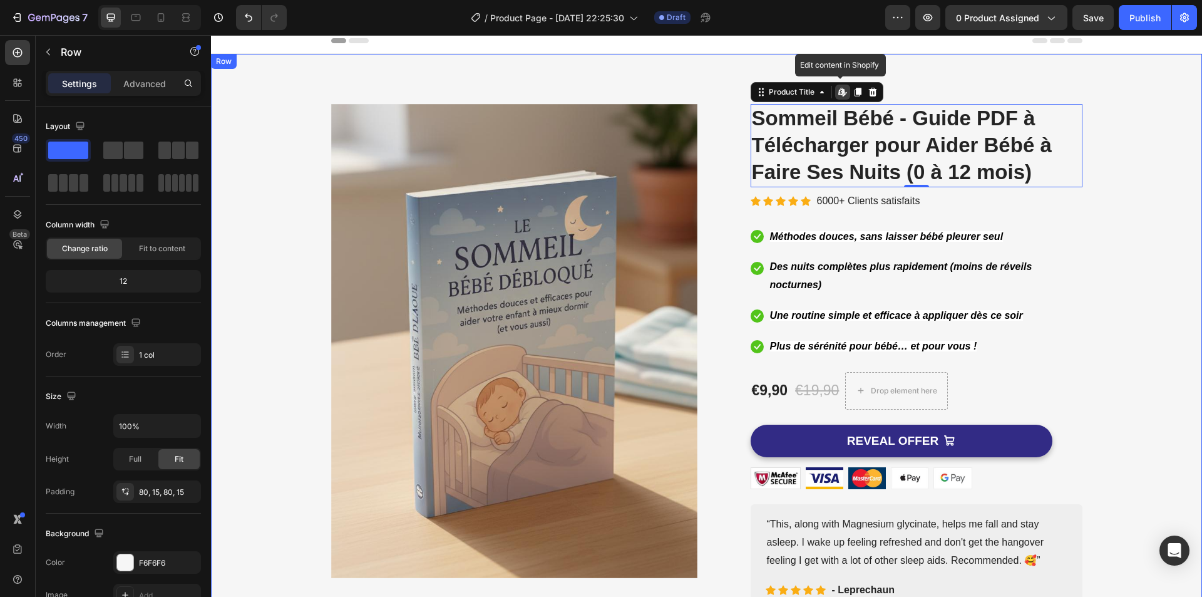
click at [1106, 190] on div "Image Image Free Shipping Heading On oders over $70 Text block Row Image Money-…" at bounding box center [706, 368] width 972 height 528
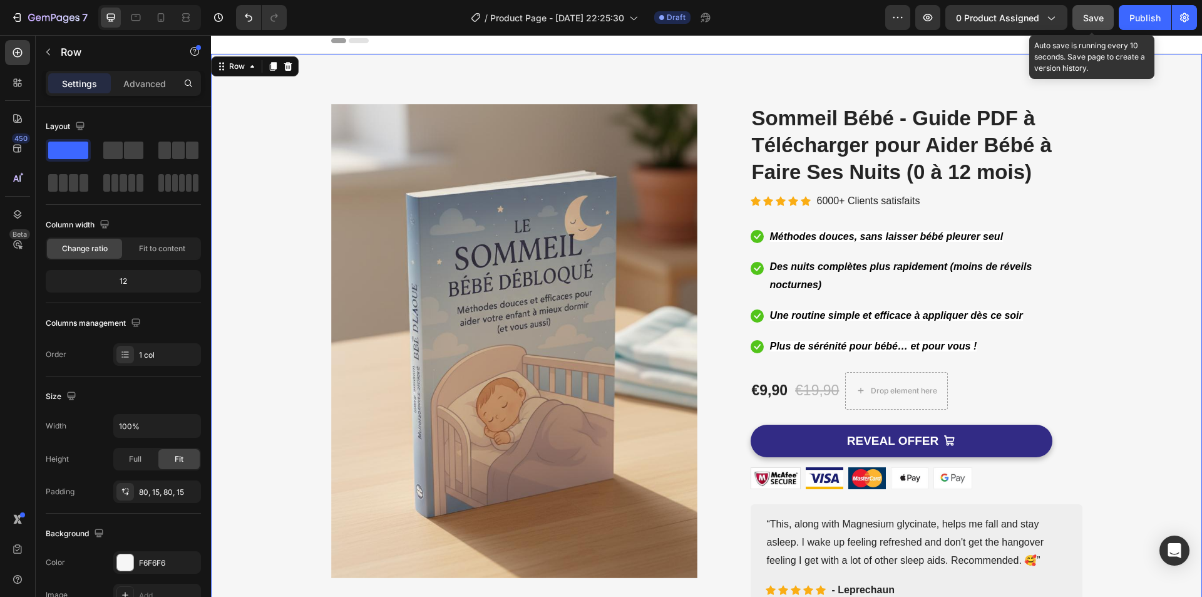
click at [1083, 16] on span "Save" at bounding box center [1093, 18] width 21 height 11
